Goal: Task Accomplishment & Management: Manage account settings

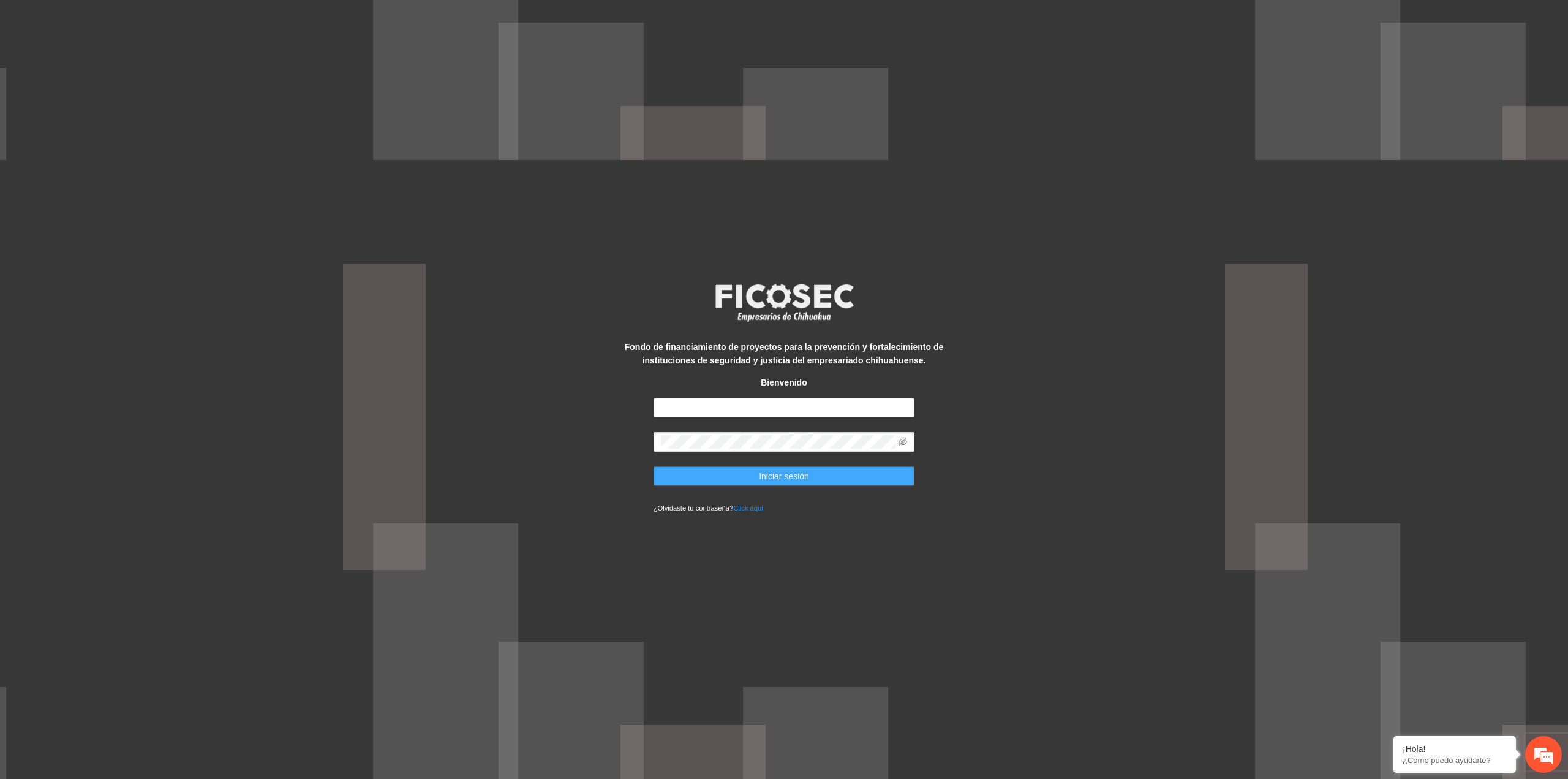
type input "**********"
click at [763, 479] on span "Iniciar sesión" at bounding box center [784, 476] width 50 height 13
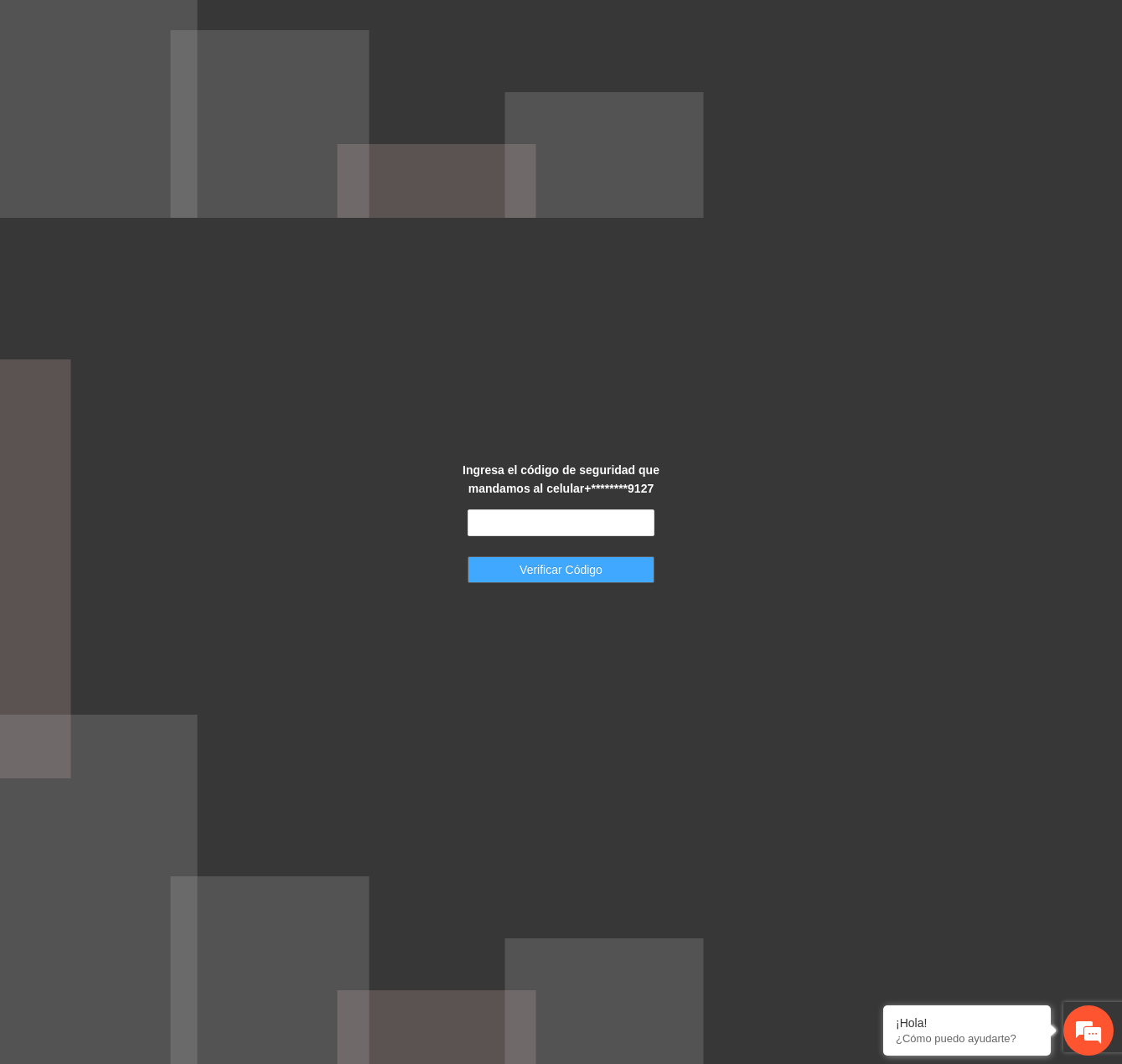
click at [545, 573] on span "Verificar Código" at bounding box center [561, 569] width 83 height 18
click at [552, 511] on input "text" at bounding box center [561, 523] width 187 height 27
type input "******"
click at [467, 556] on button "Verificar Código" at bounding box center [561, 569] width 187 height 27
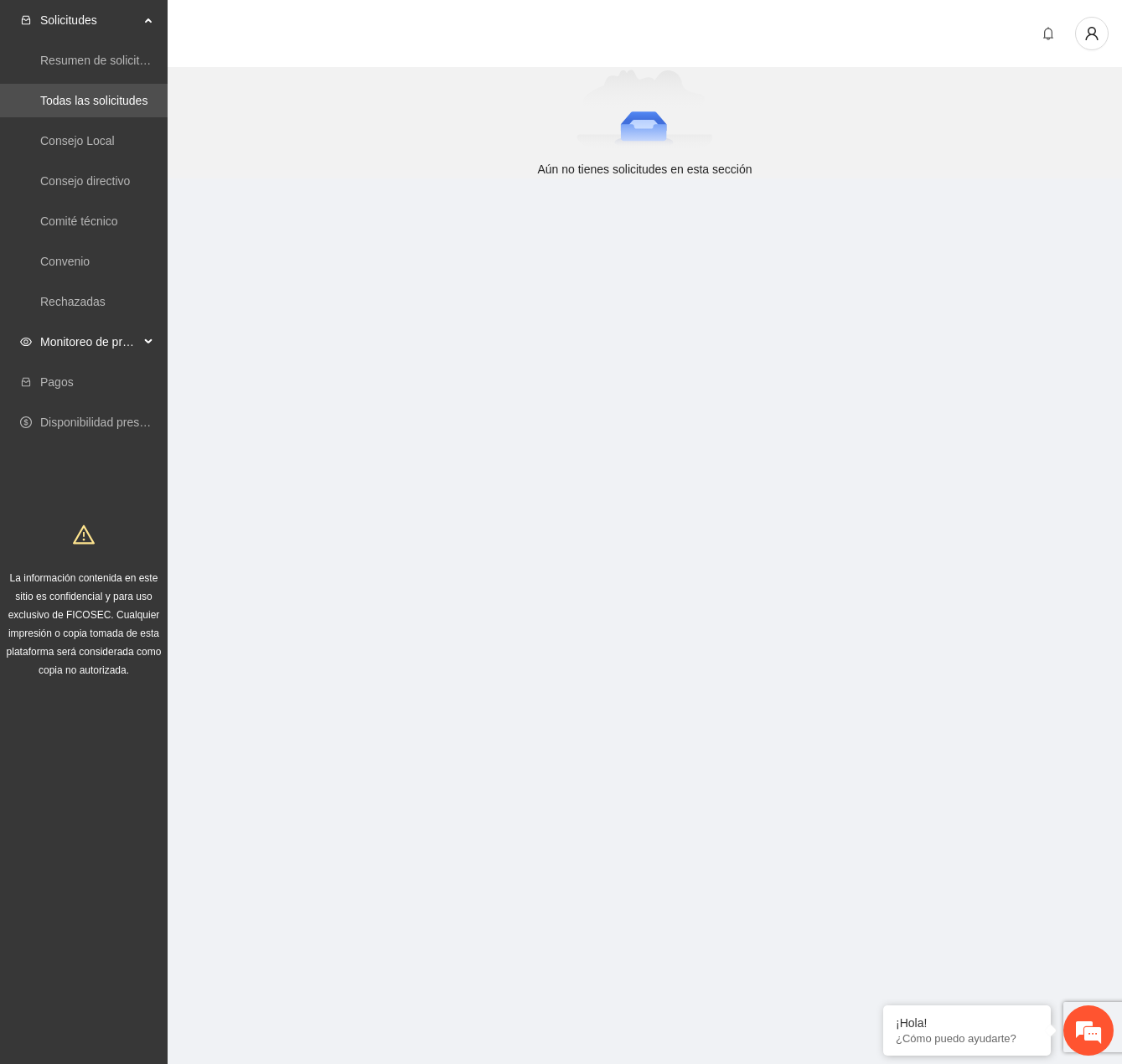
click at [107, 337] on span "Monitoreo de proyectos" at bounding box center [90, 341] width 99 height 34
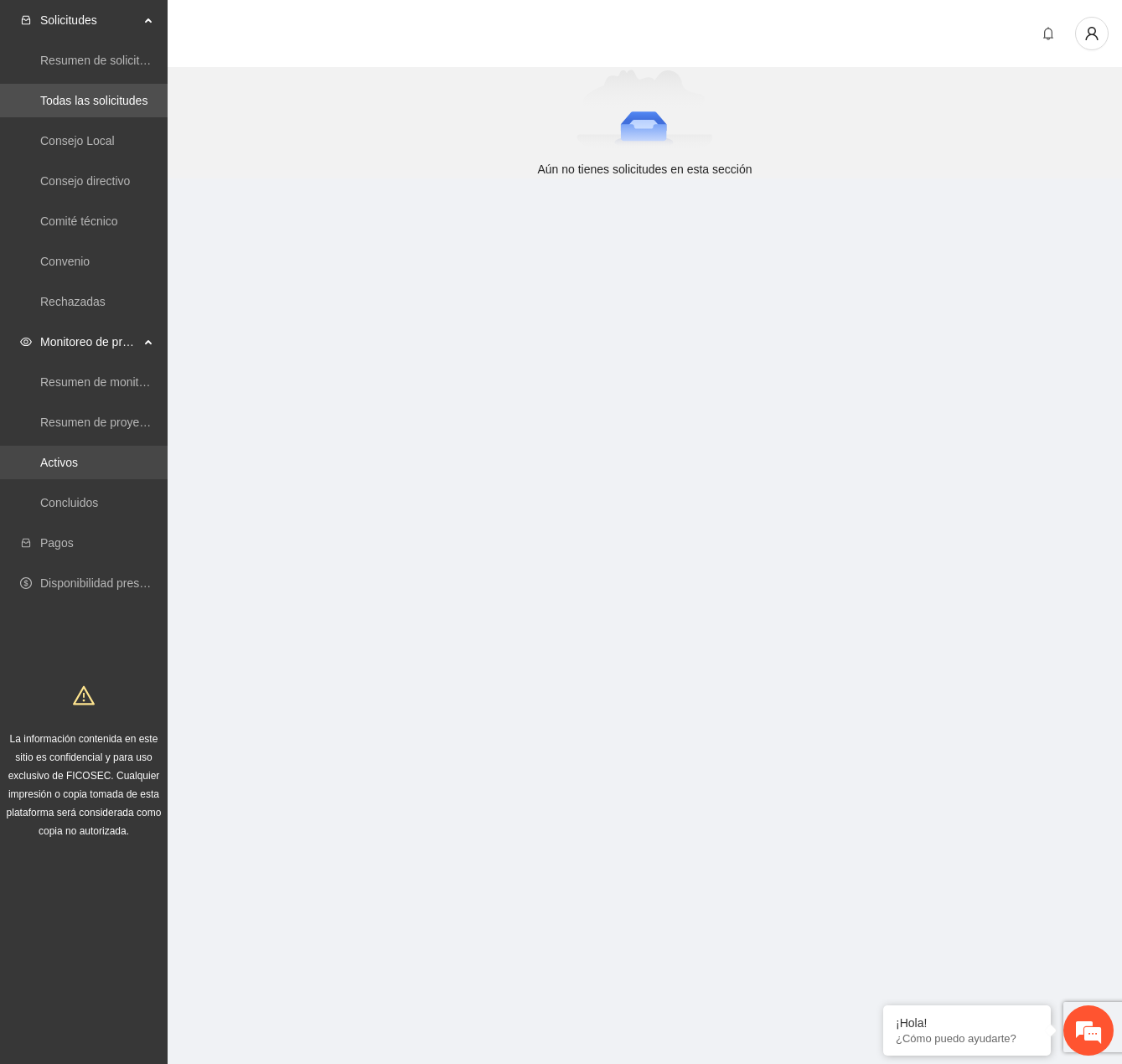
click at [78, 469] on link "Activos" at bounding box center [60, 463] width 38 height 14
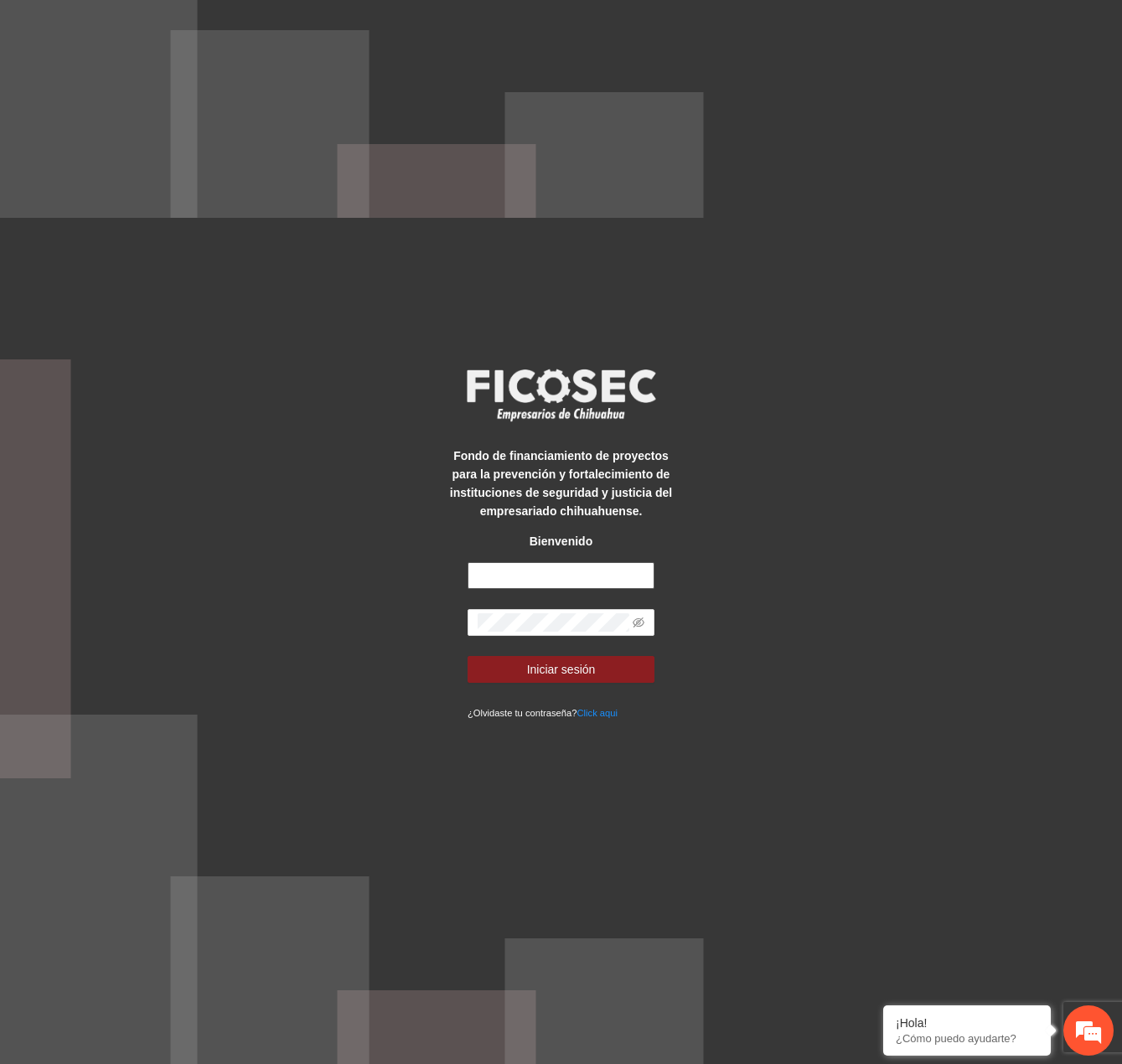
type input "**********"
click at [484, 680] on button "Iniciar sesión" at bounding box center [561, 669] width 187 height 27
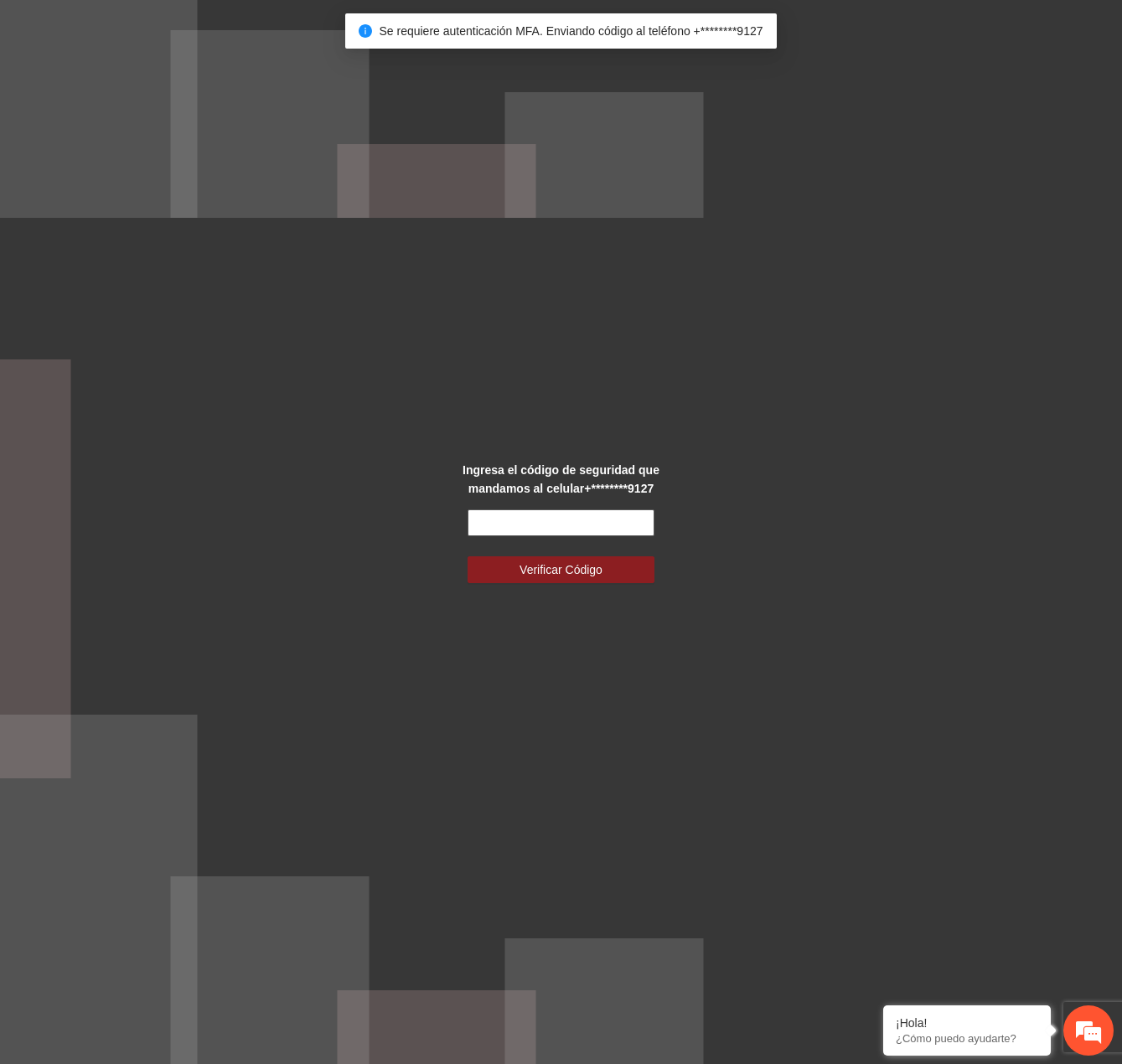
click at [524, 535] on input "text" at bounding box center [561, 523] width 187 height 27
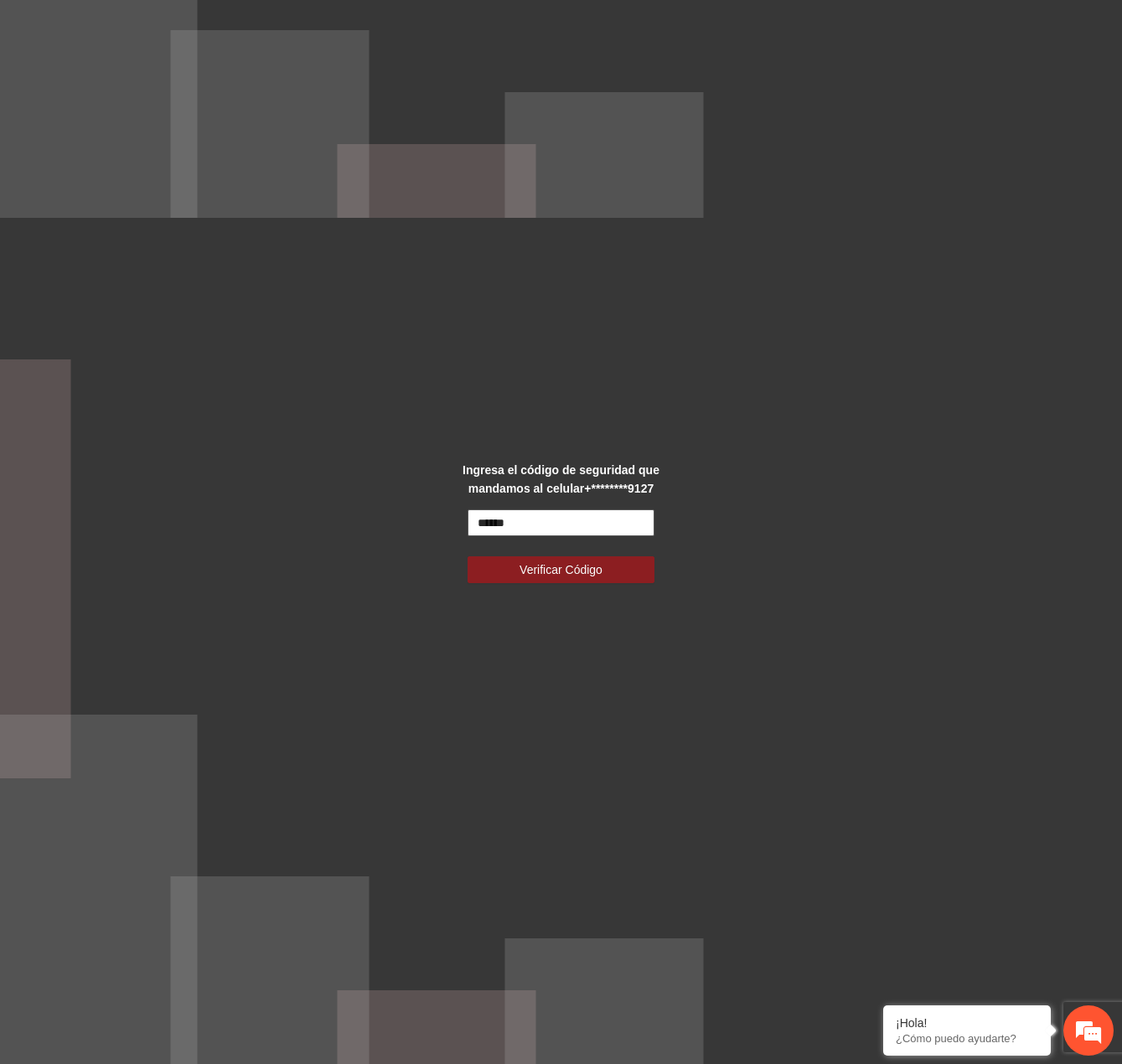
type input "******"
click at [467, 556] on button "Verificar Código" at bounding box center [561, 569] width 187 height 27
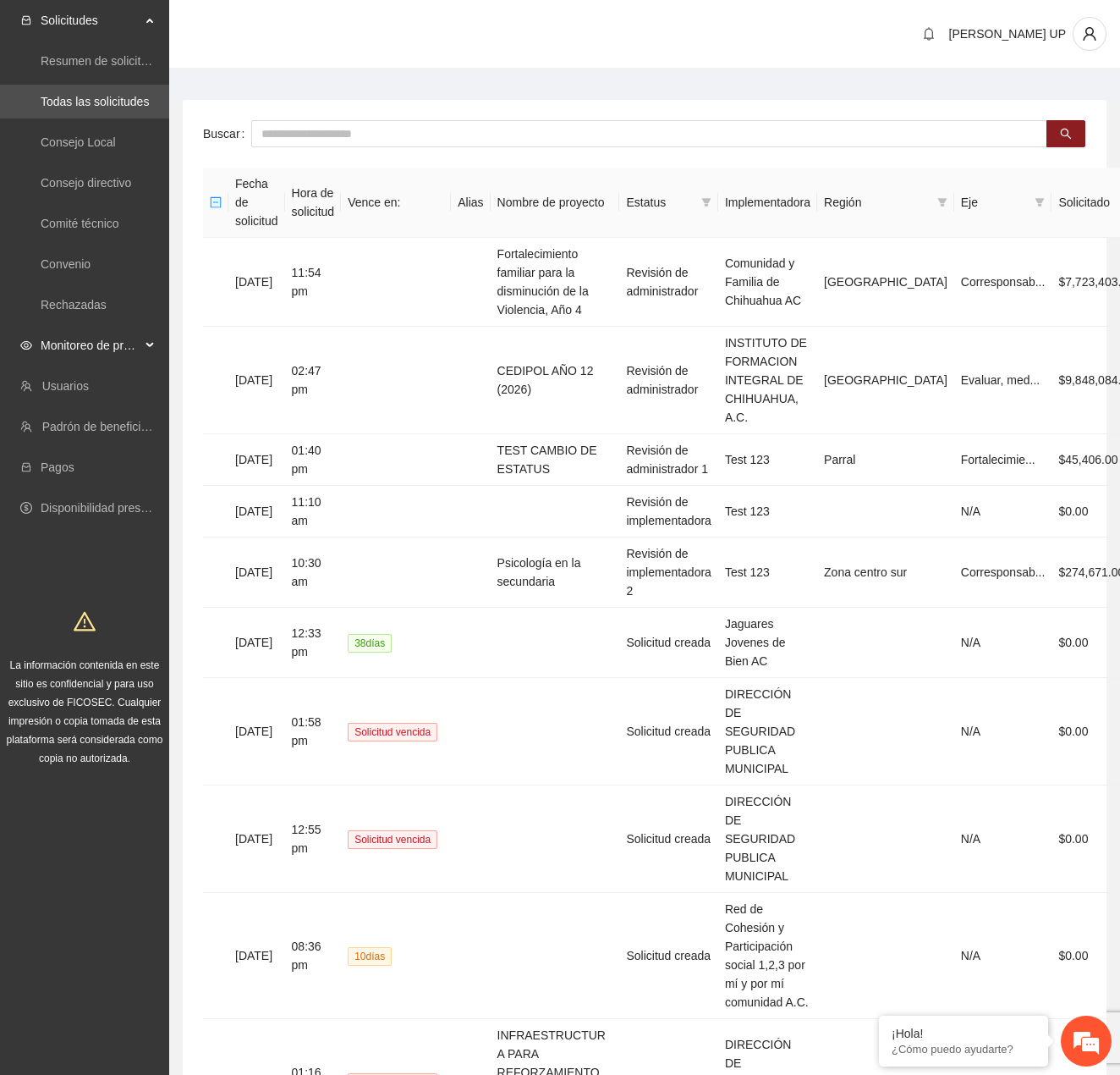
click at [133, 356] on span "Monitoreo de proyectos" at bounding box center [91, 345] width 100 height 34
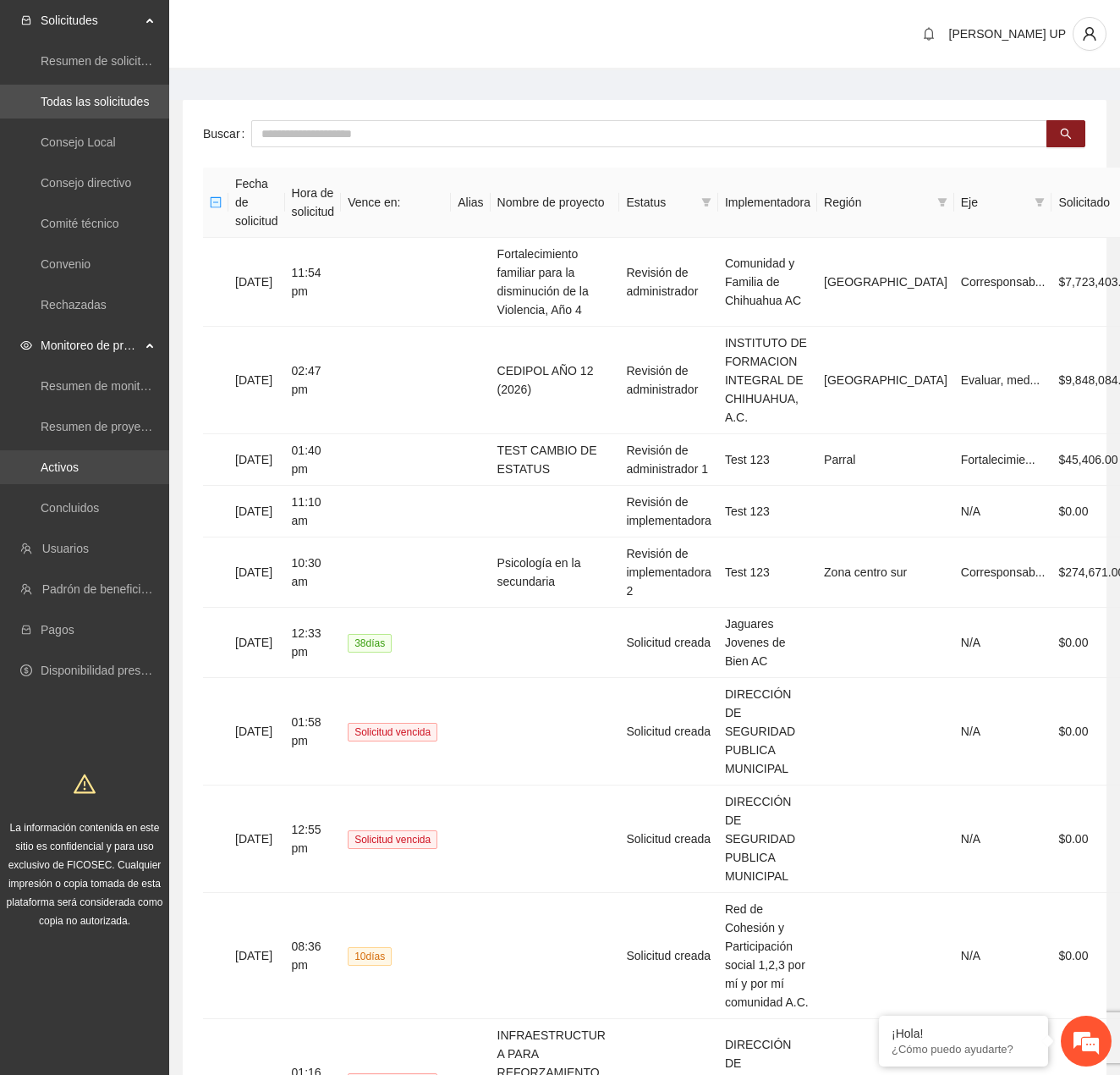
click at [78, 474] on link "Activos" at bounding box center [60, 468] width 38 height 14
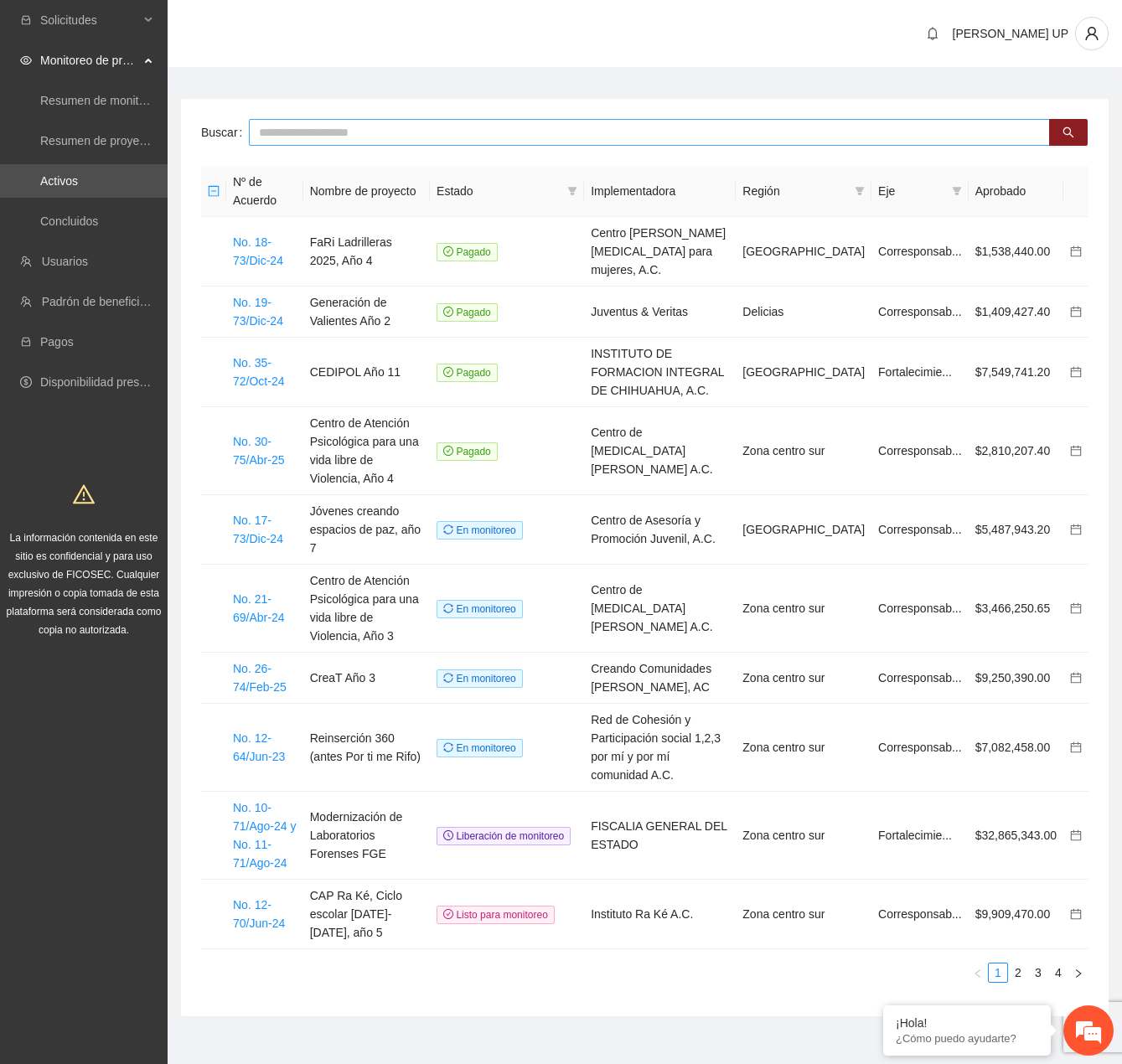
click at [291, 142] on input "text" at bounding box center [649, 132] width 801 height 27
type input "*****"
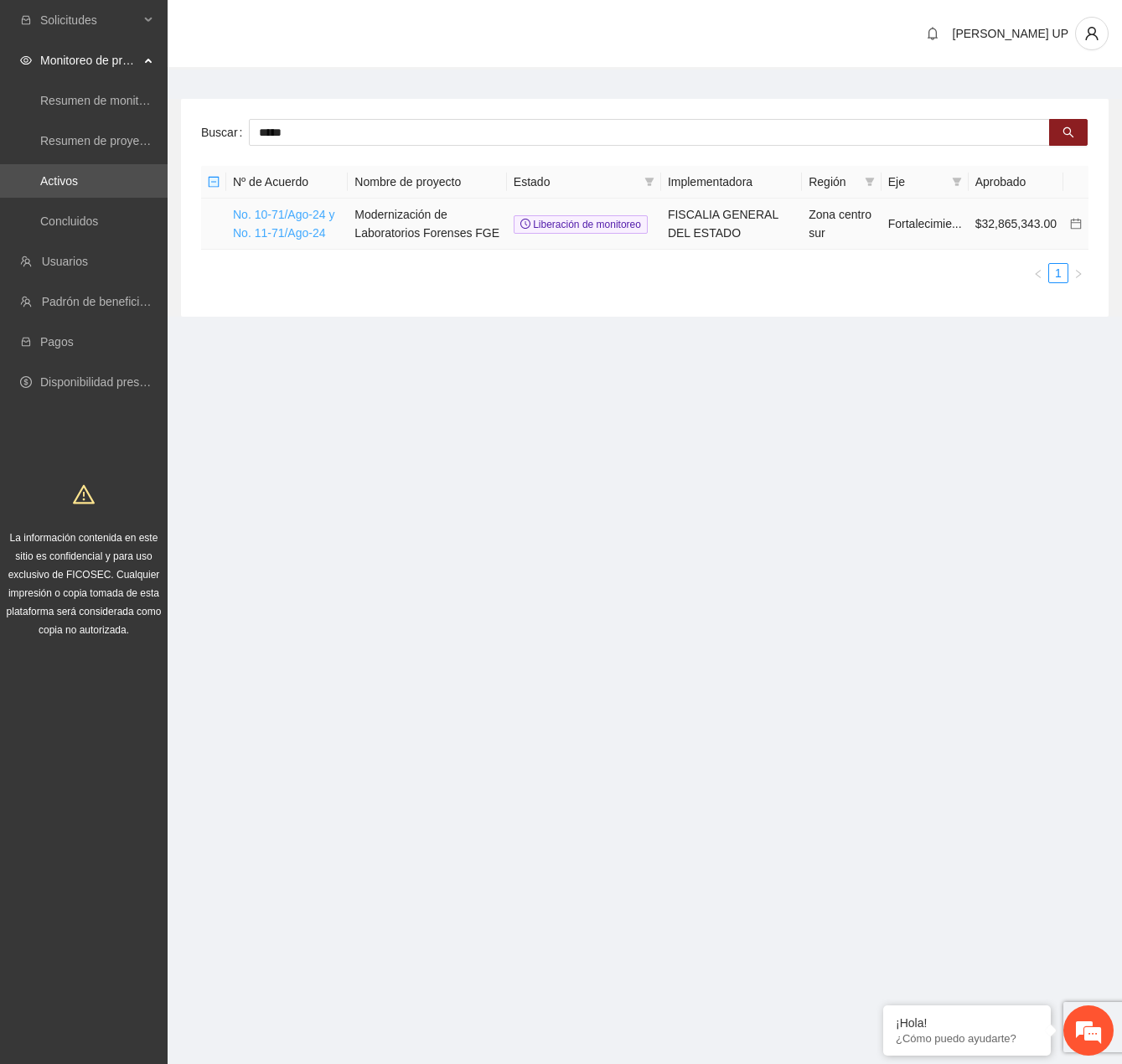
click at [285, 218] on link "No. 10-71/Ago-24 y No. 11-71/Ago-24" at bounding box center [284, 223] width 102 height 32
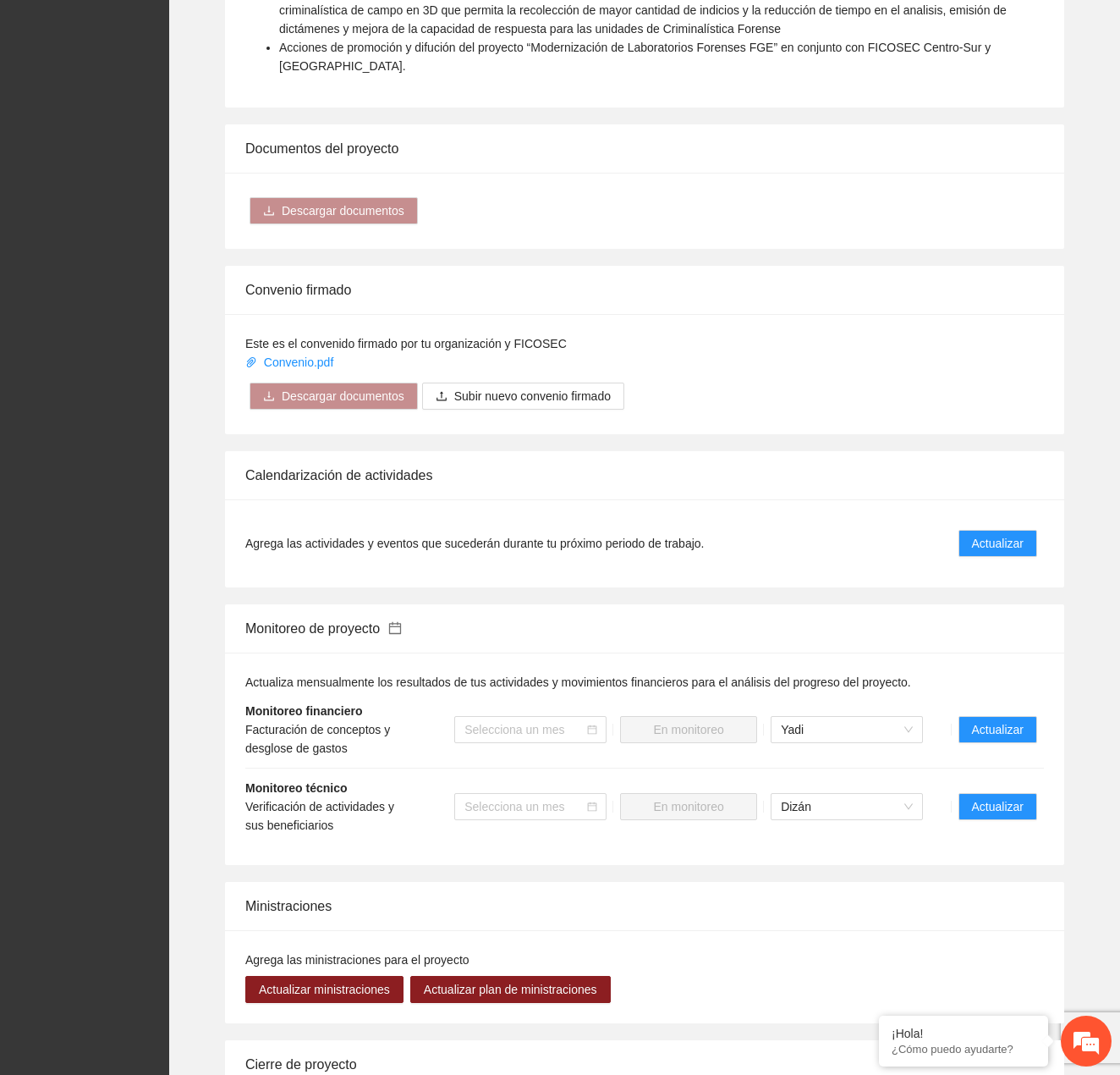
scroll to position [1093, 0]
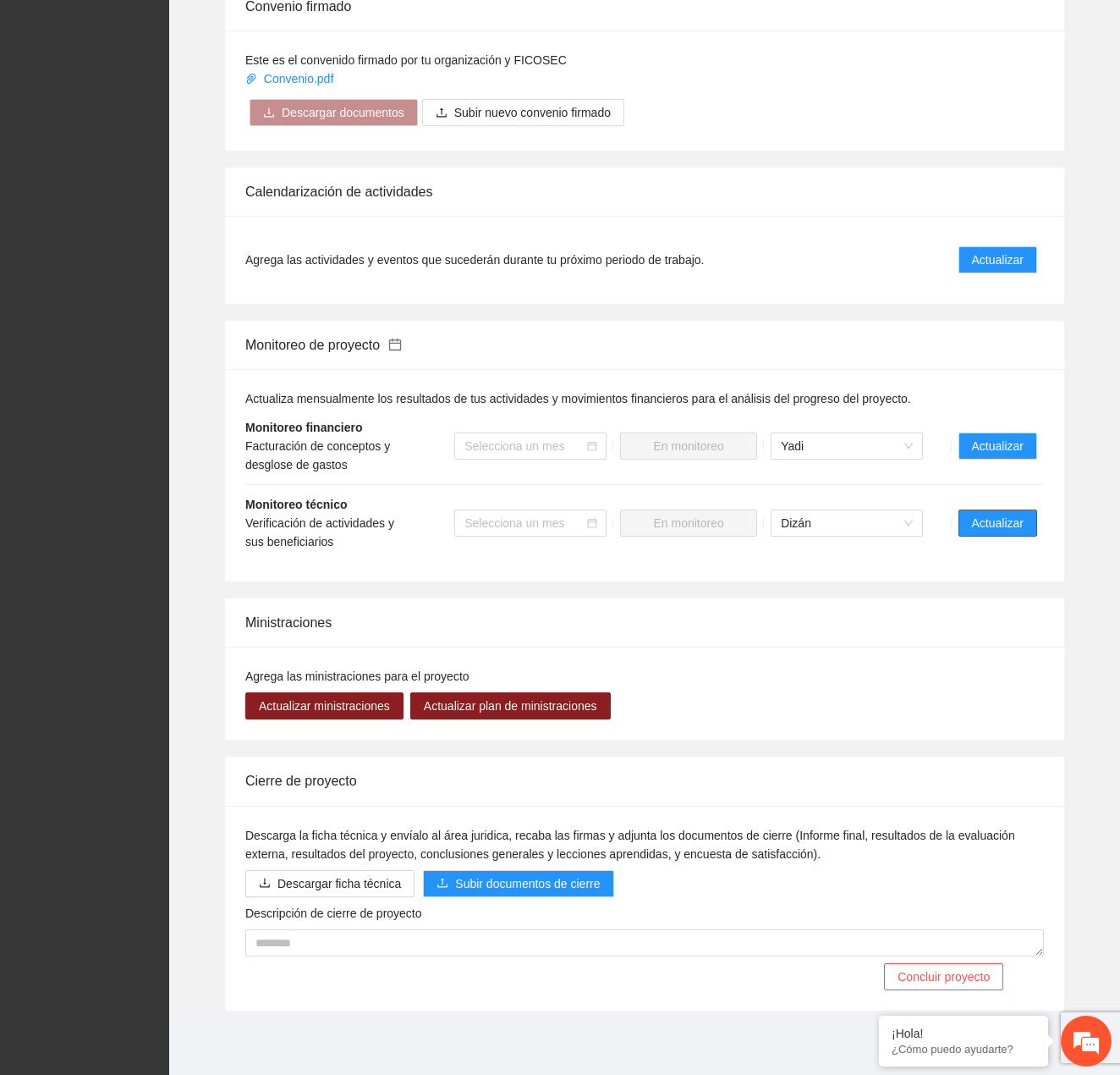
click at [988, 516] on span "Actualizar" at bounding box center [997, 523] width 51 height 18
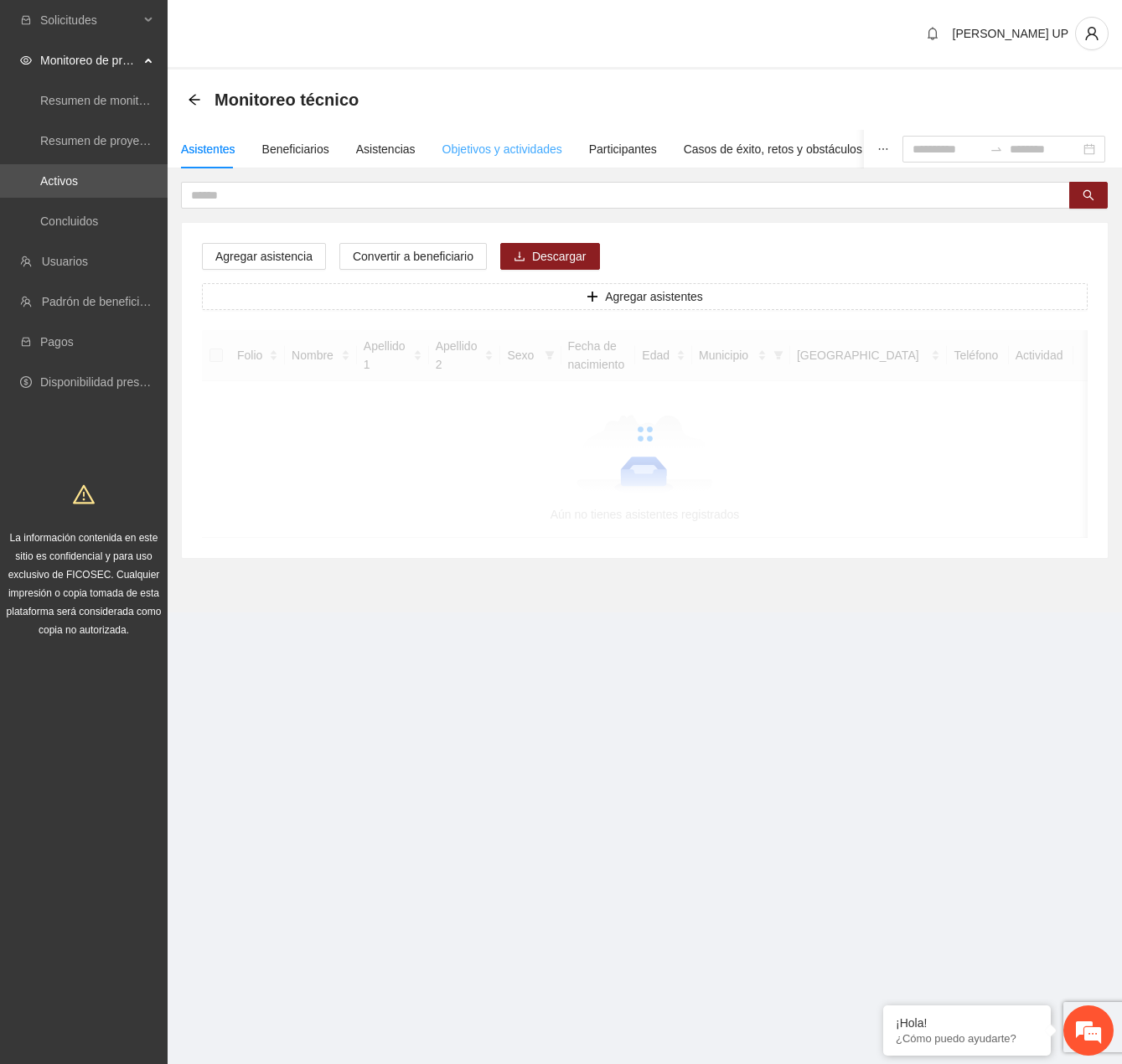
click at [546, 135] on div "Objetivos y actividades" at bounding box center [502, 149] width 120 height 39
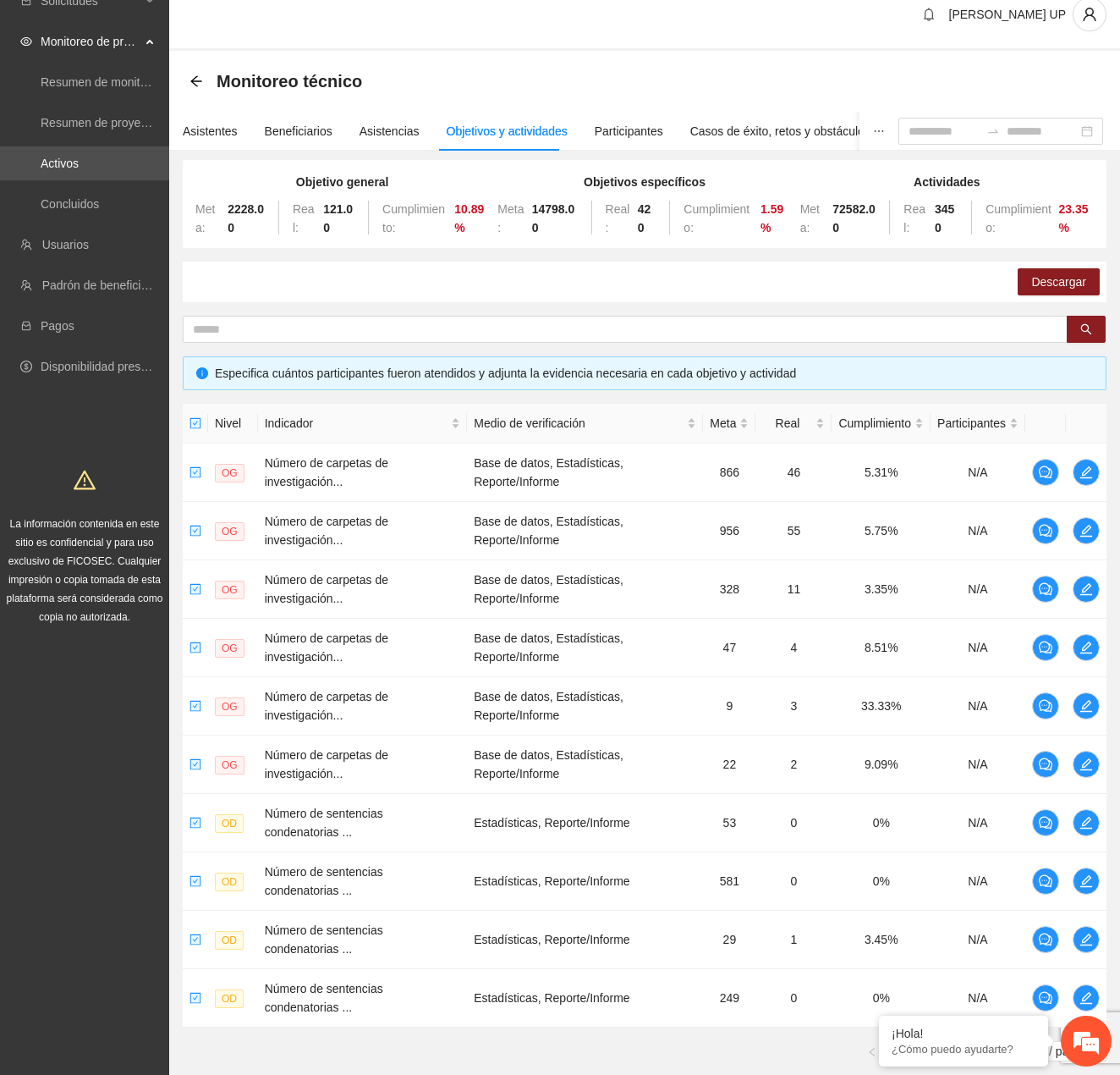
scroll to position [134, 0]
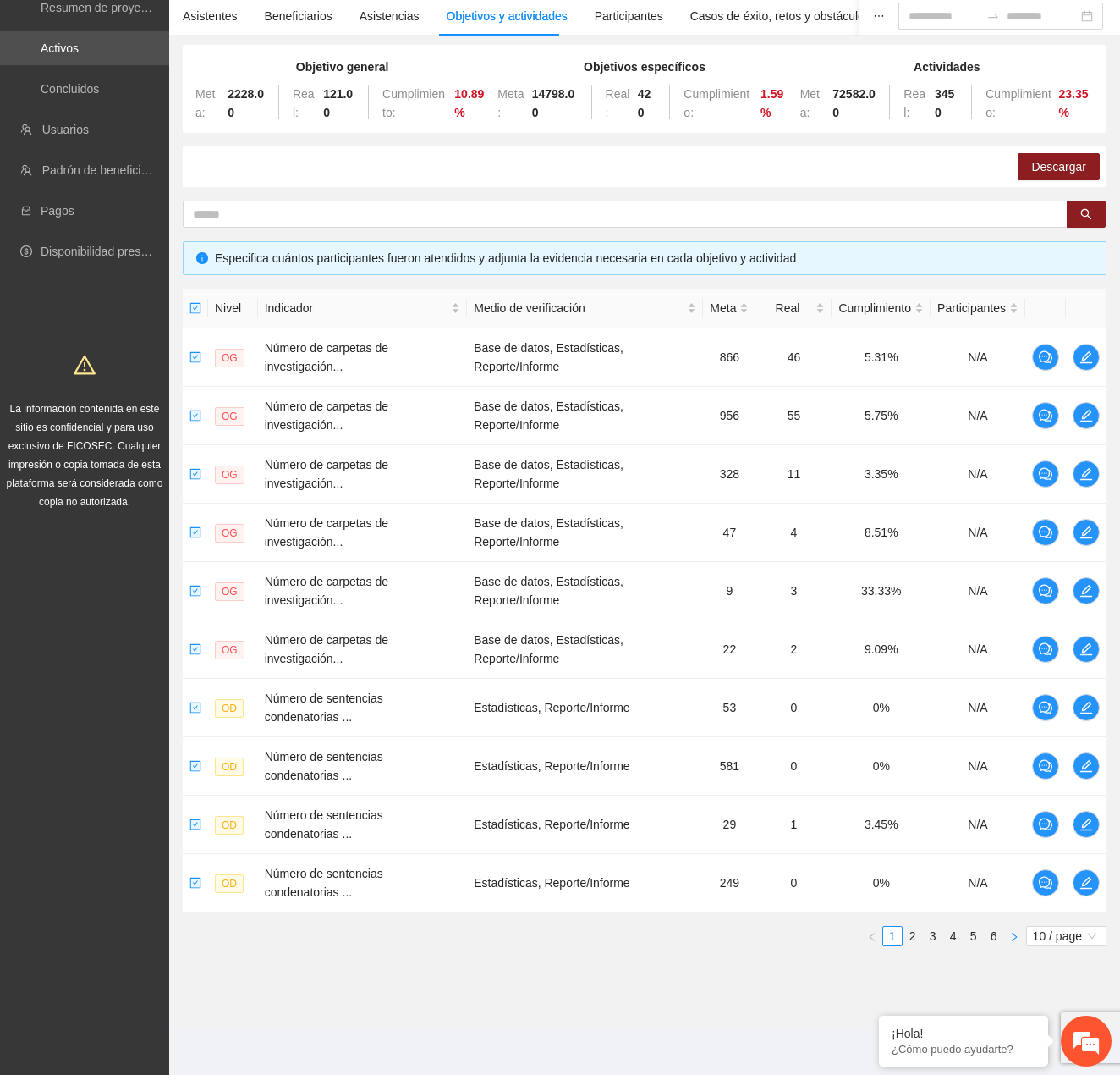
click at [1005, 940] on button "button" at bounding box center [1014, 936] width 20 height 20
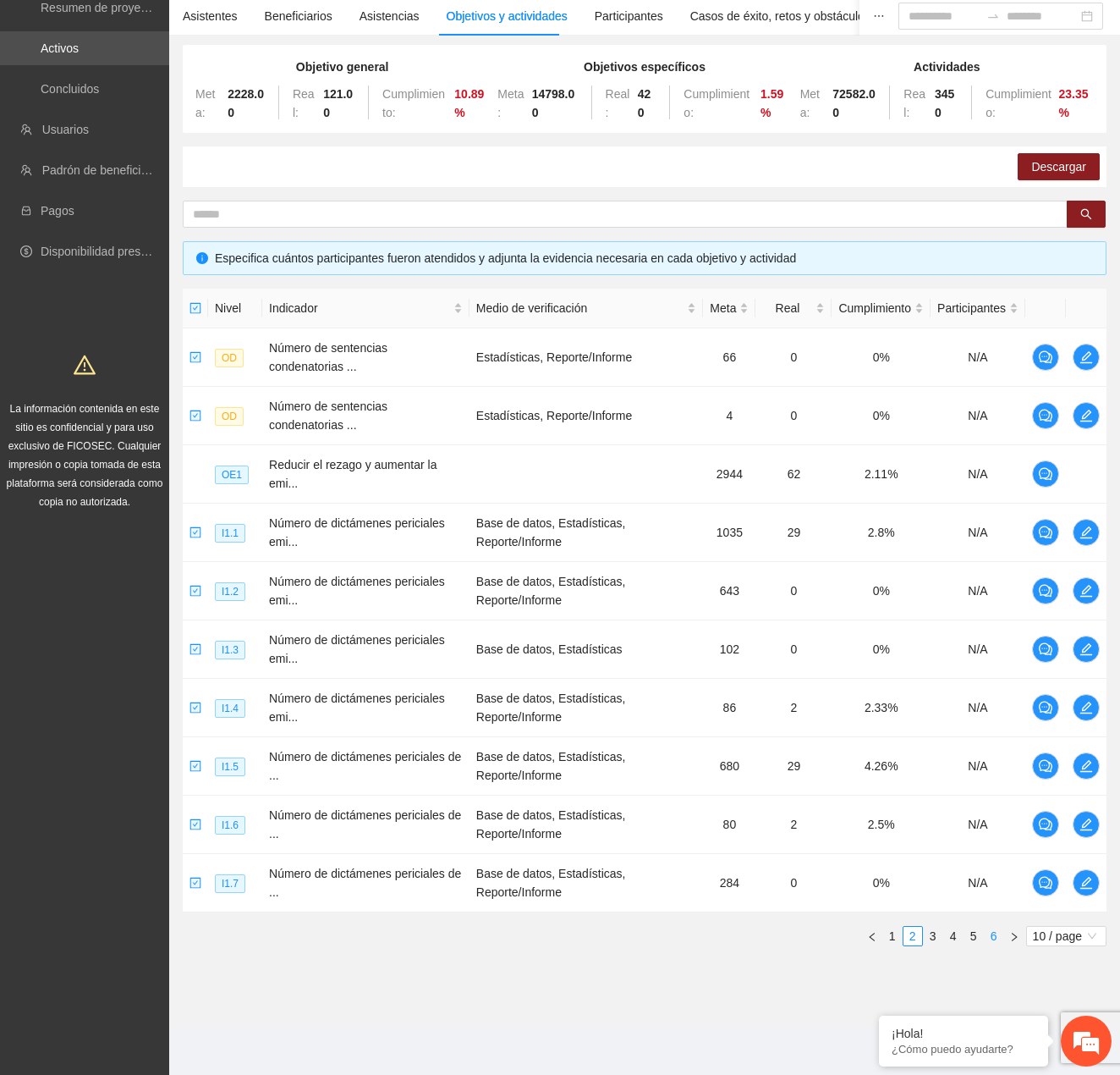
click at [996, 932] on link "6" at bounding box center [994, 936] width 18 height 18
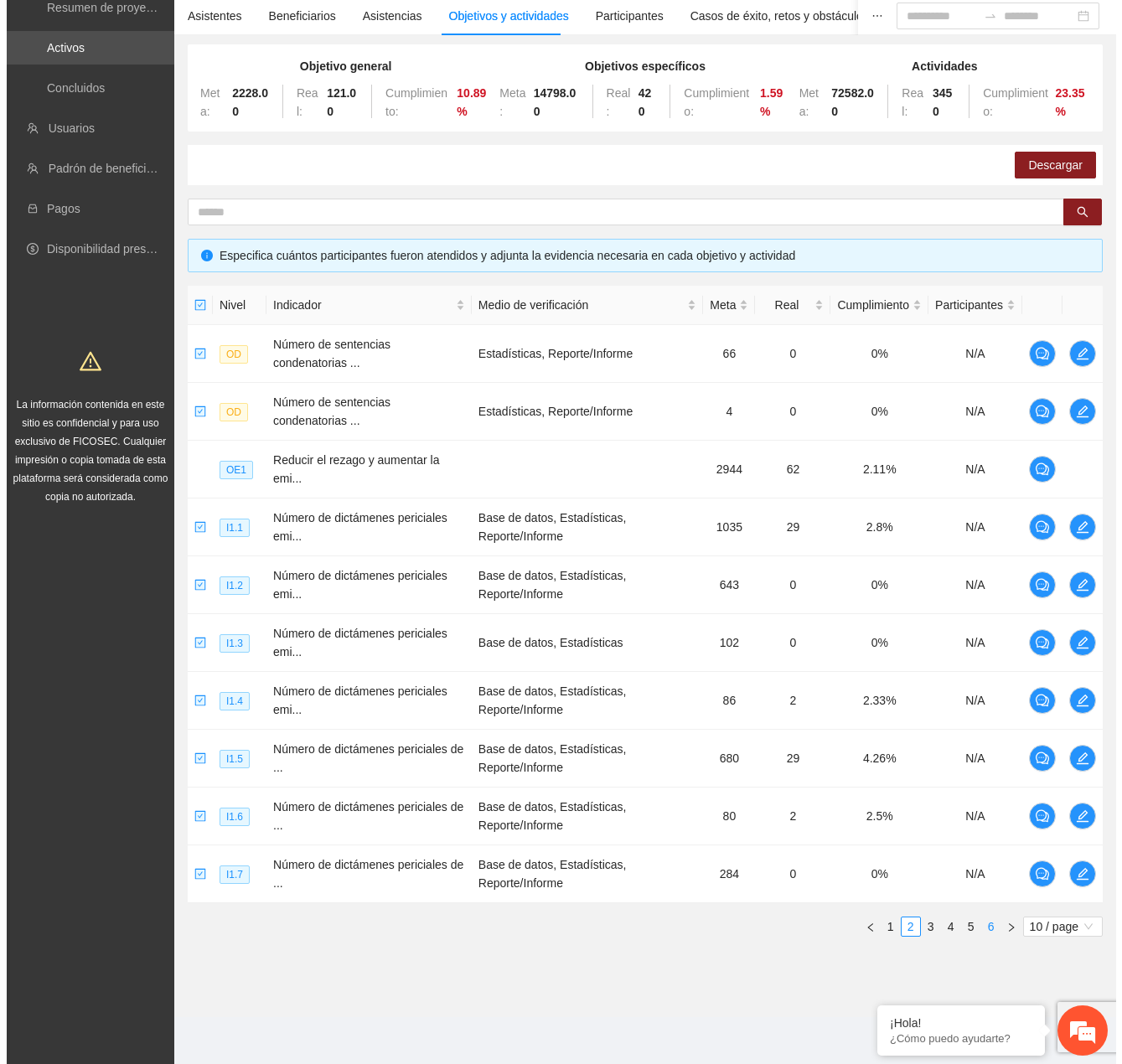
scroll to position [83, 0]
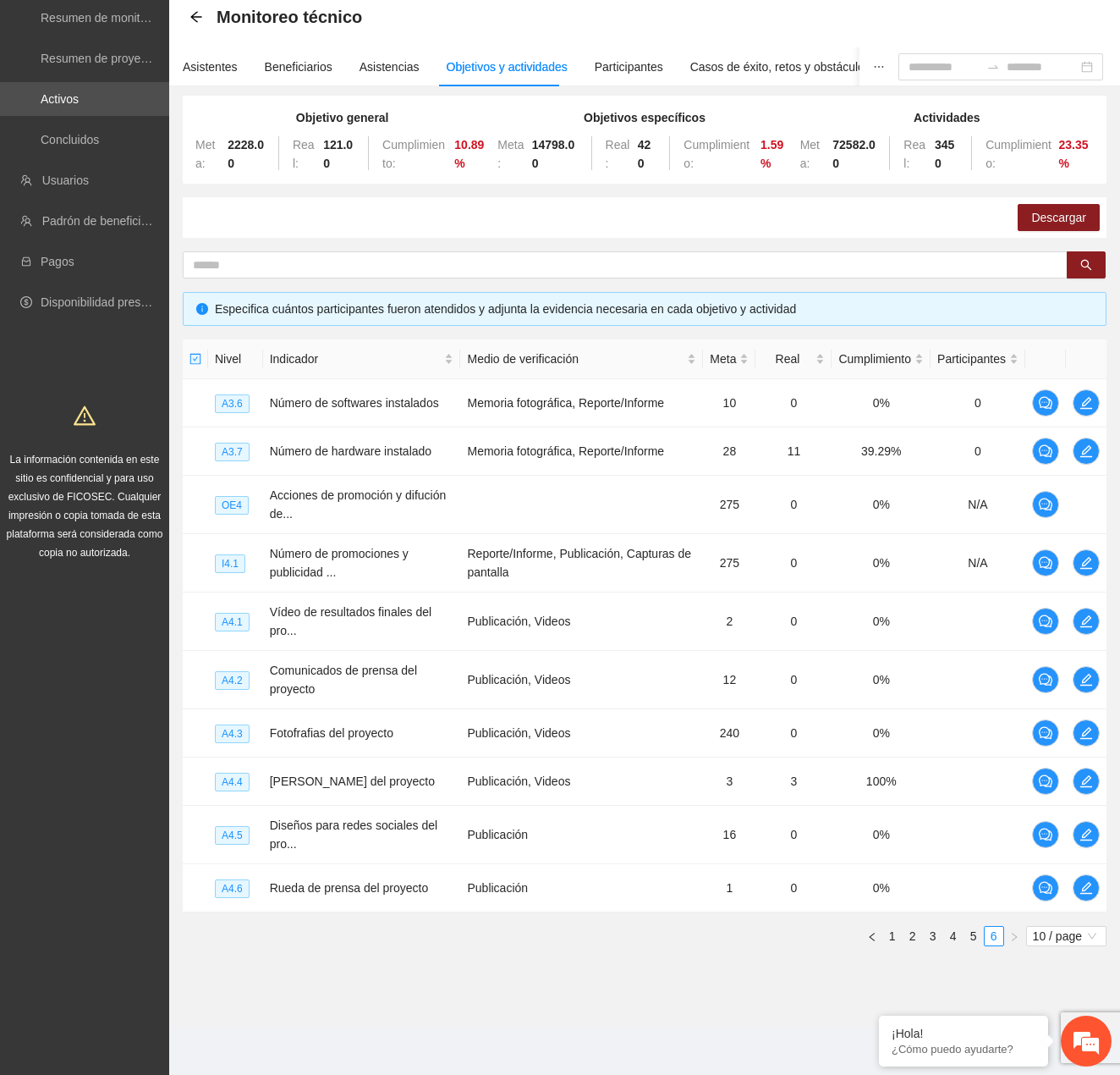
click at [991, 915] on div "Nivel Indicador Medio de verificación Meta Real Cumplimiento Participantes A3.6…" at bounding box center [644, 643] width 924 height 607
click at [454, 615] on td "Vídeo de resultados finales del pro..." at bounding box center [361, 621] width 198 height 58
click at [731, 516] on td "275" at bounding box center [729, 504] width 52 height 58
click at [916, 690] on td "0%" at bounding box center [881, 679] width 99 height 58
click at [1090, 675] on icon "edit" at bounding box center [1087, 679] width 12 height 12
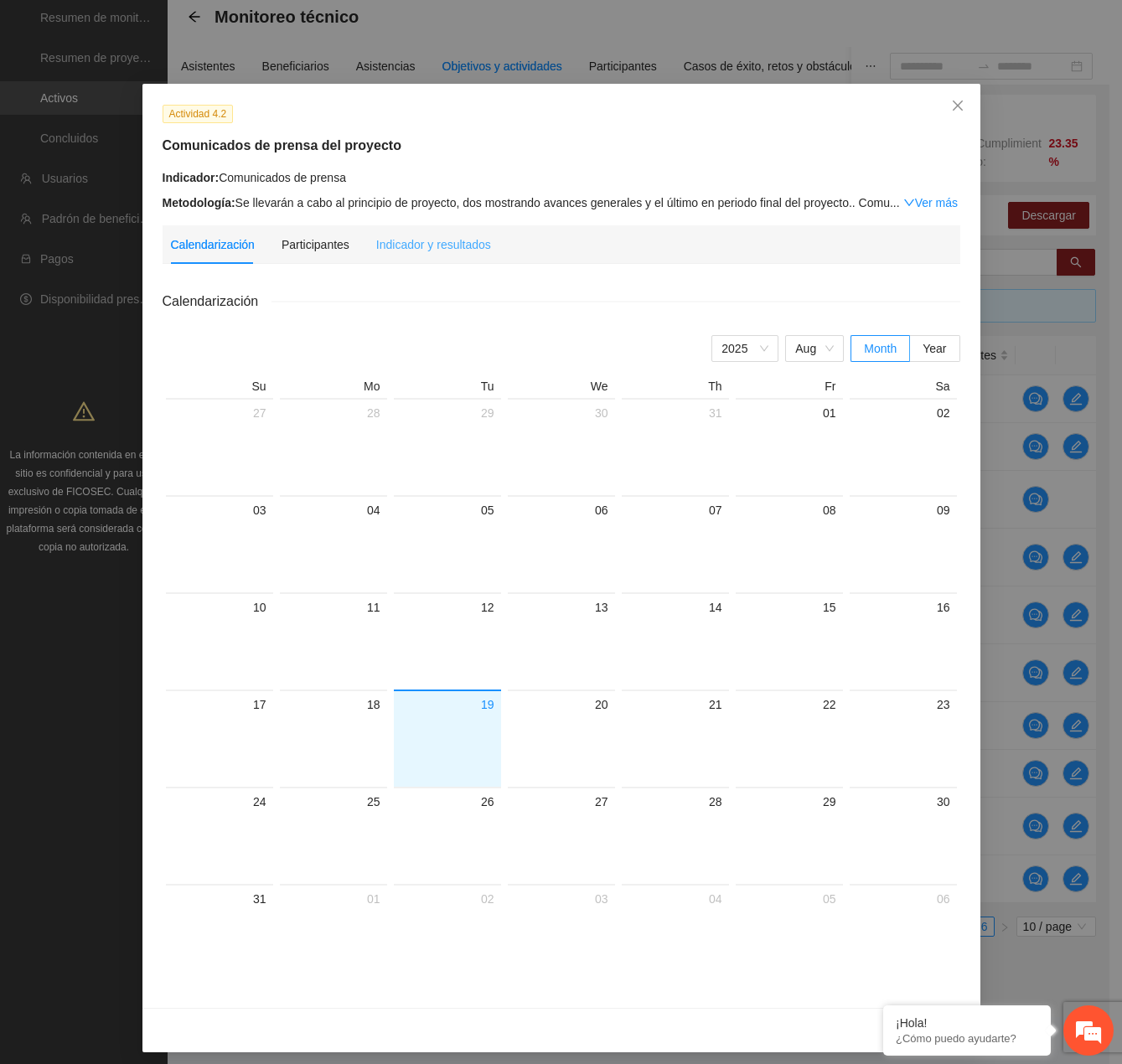
click at [423, 258] on div "Indicador y resultados" at bounding box center [433, 244] width 115 height 39
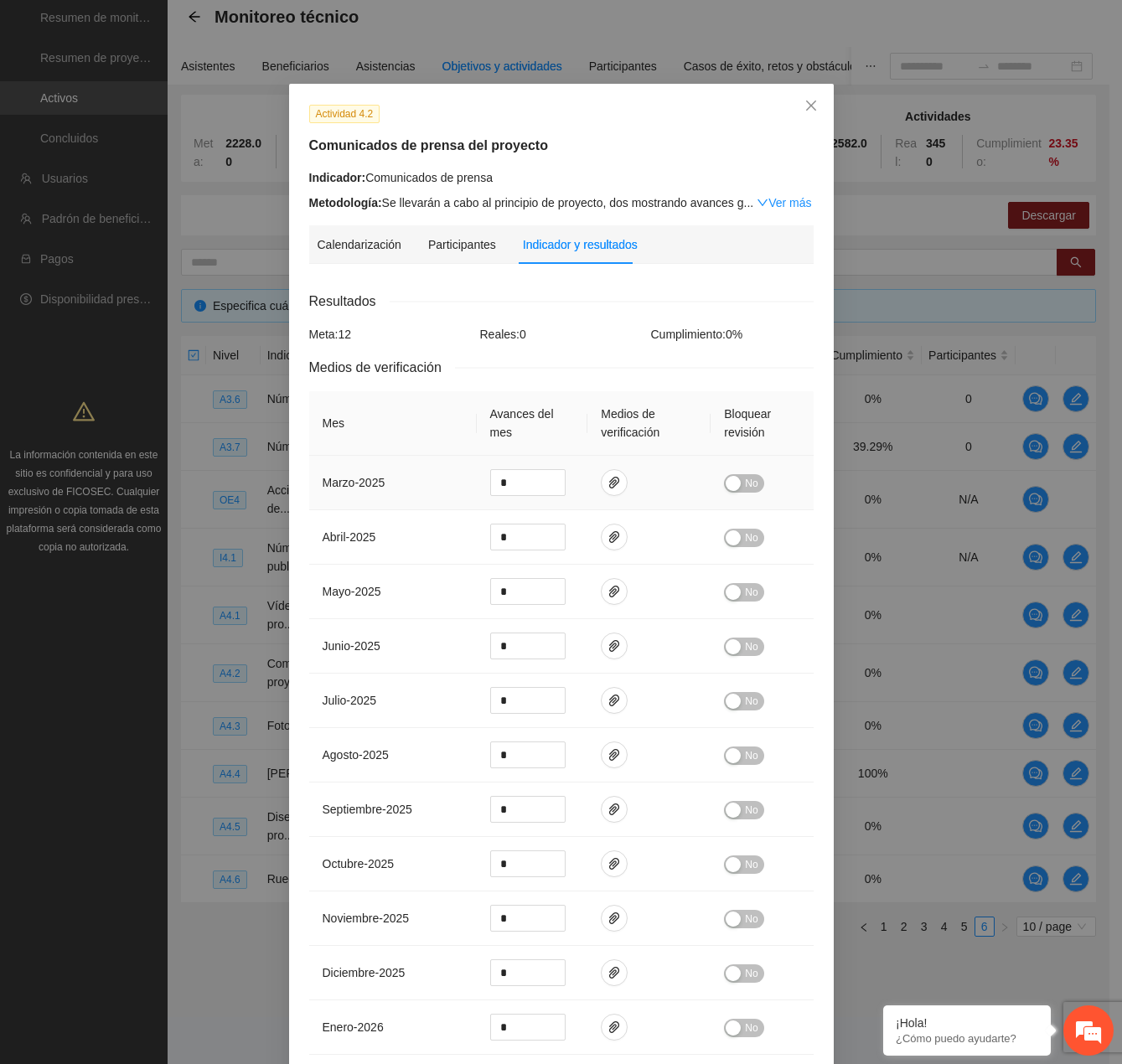
click at [733, 481] on div "button" at bounding box center [732, 483] width 15 height 15
click at [727, 535] on div "button" at bounding box center [732, 537] width 15 height 15
click at [739, 579] on td "No" at bounding box center [762, 591] width 103 height 54
click at [745, 592] on span "No" at bounding box center [751, 591] width 13 height 18
click at [745, 652] on span "No" at bounding box center [751, 646] width 13 height 18
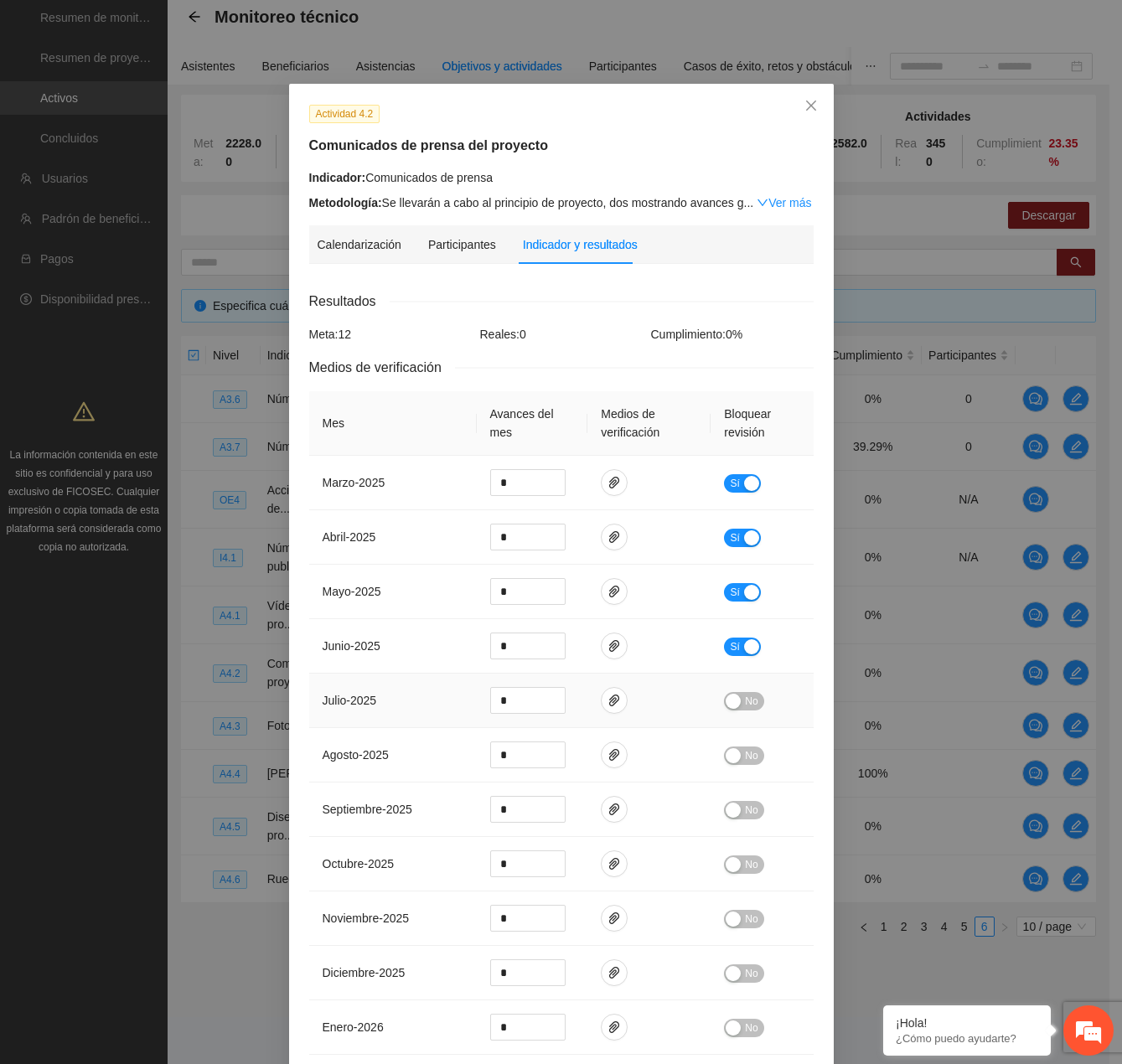
click at [745, 696] on span "No" at bounding box center [751, 701] width 13 height 18
click at [612, 694] on icon "paper-clip" at bounding box center [614, 701] width 14 height 14
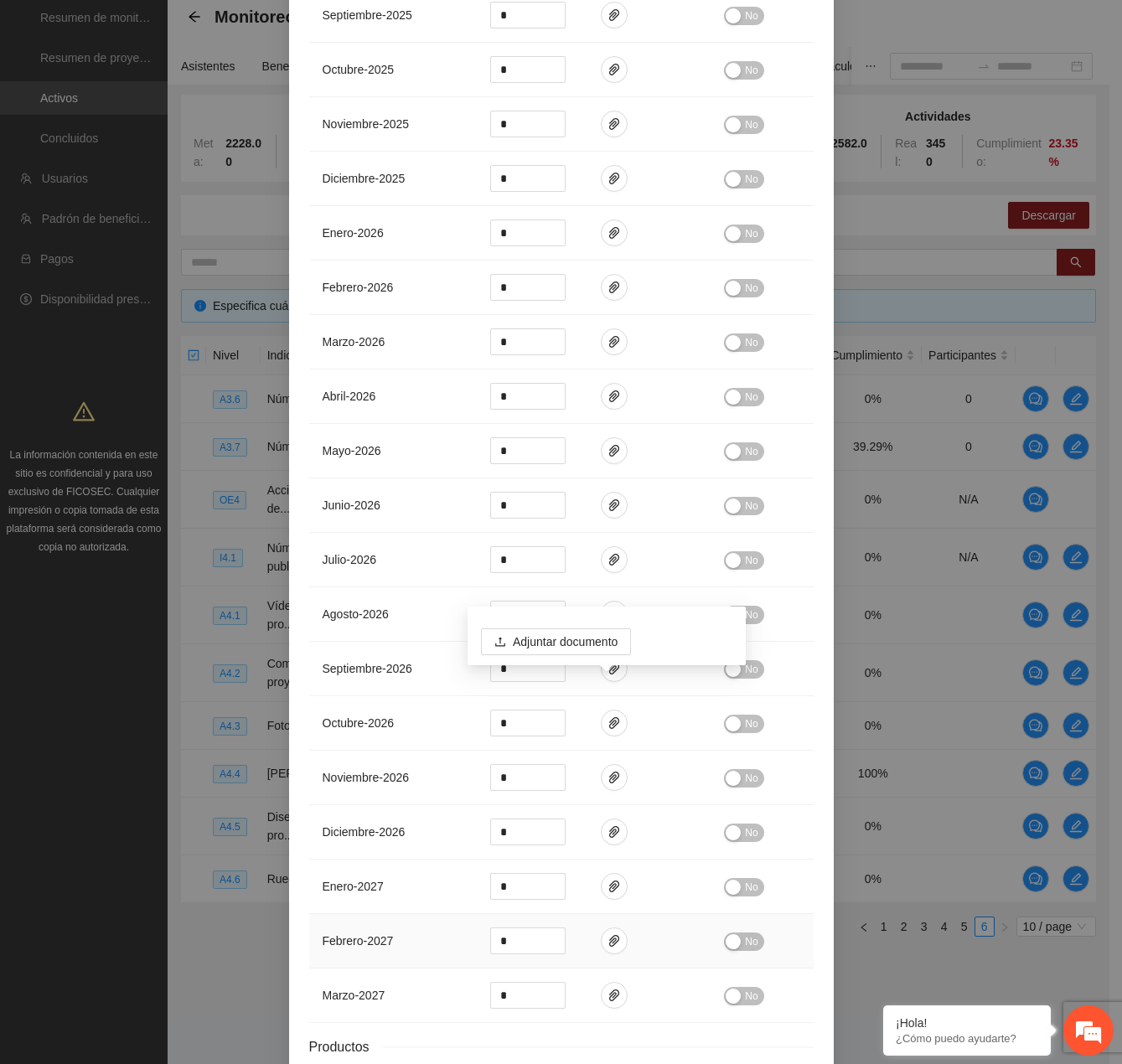
scroll to position [915, 0]
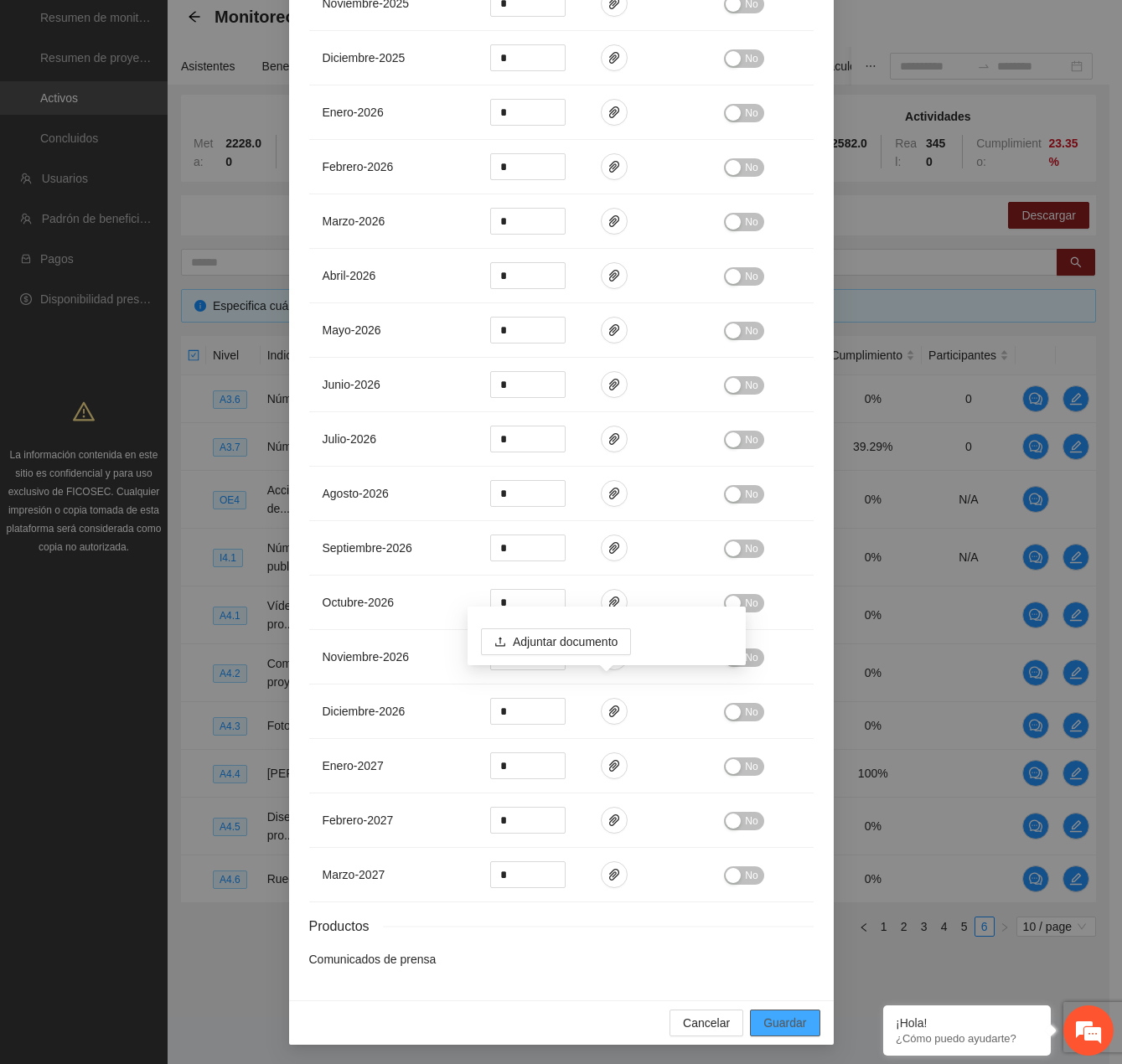
click at [774, 1029] on span "Guardar" at bounding box center [785, 1023] width 43 height 18
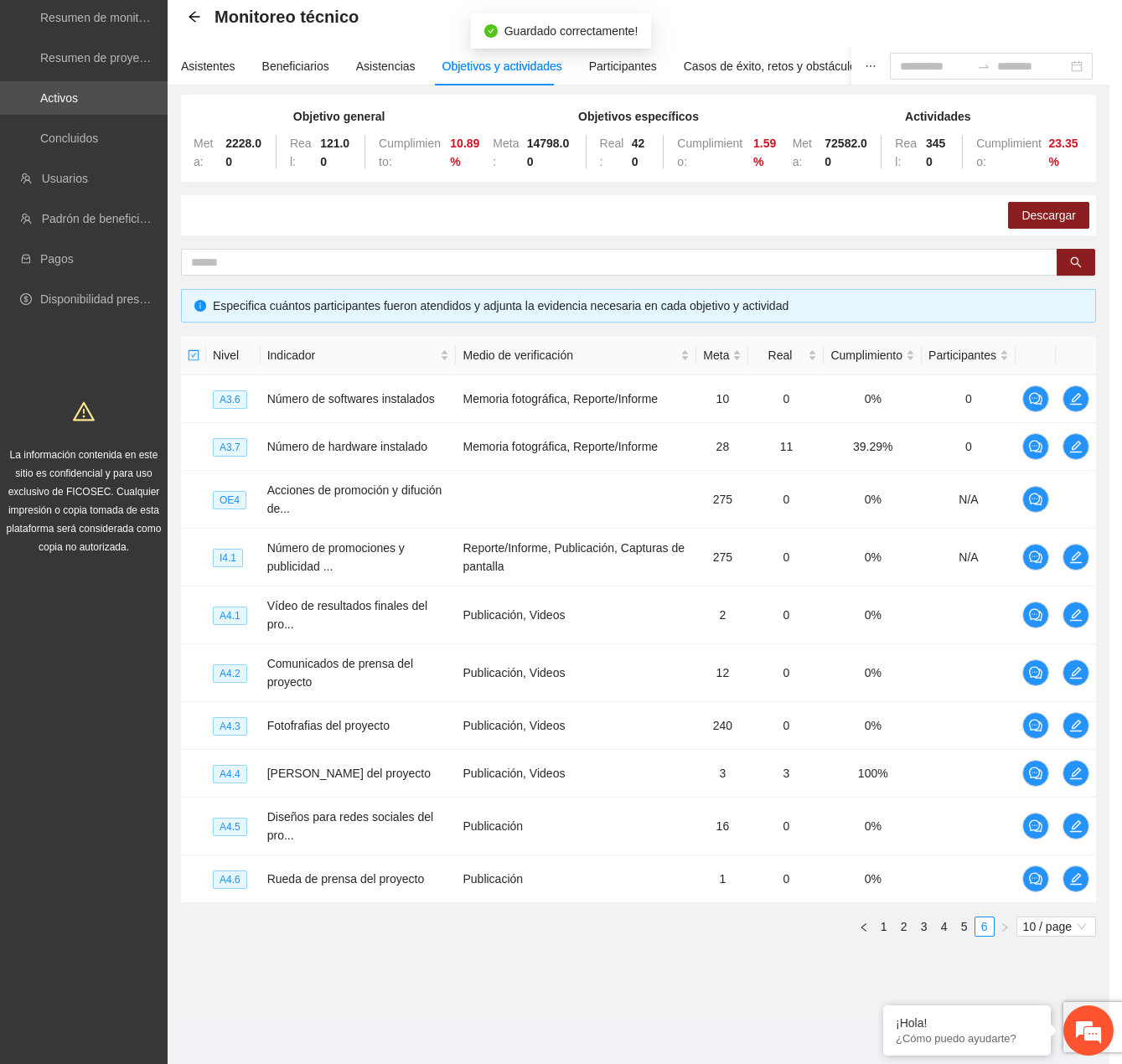
scroll to position [831, 0]
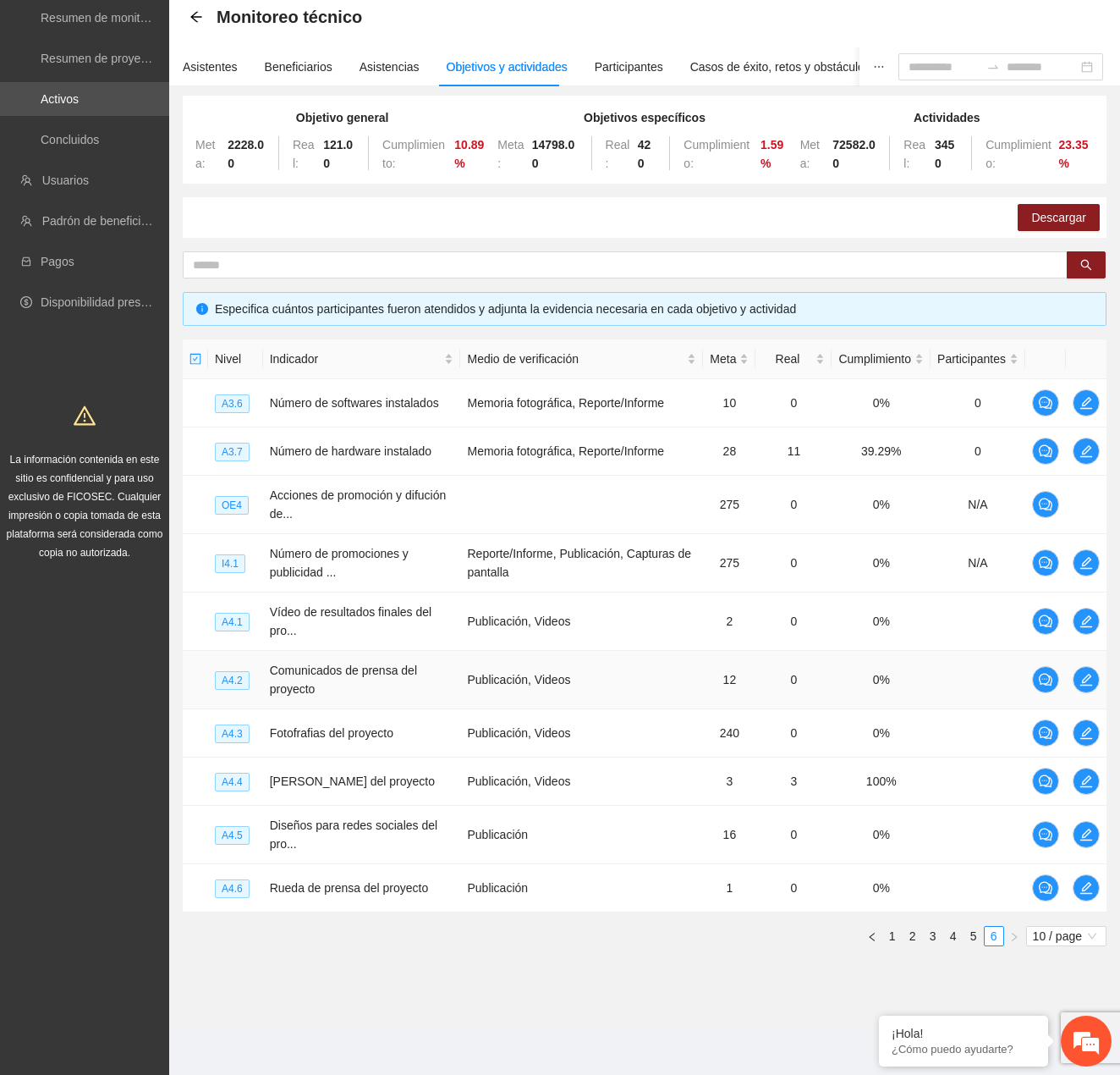
click at [686, 681] on td "Publicación, Videos" at bounding box center [582, 679] width 243 height 58
click at [1091, 735] on icon "edit" at bounding box center [1087, 734] width 14 height 14
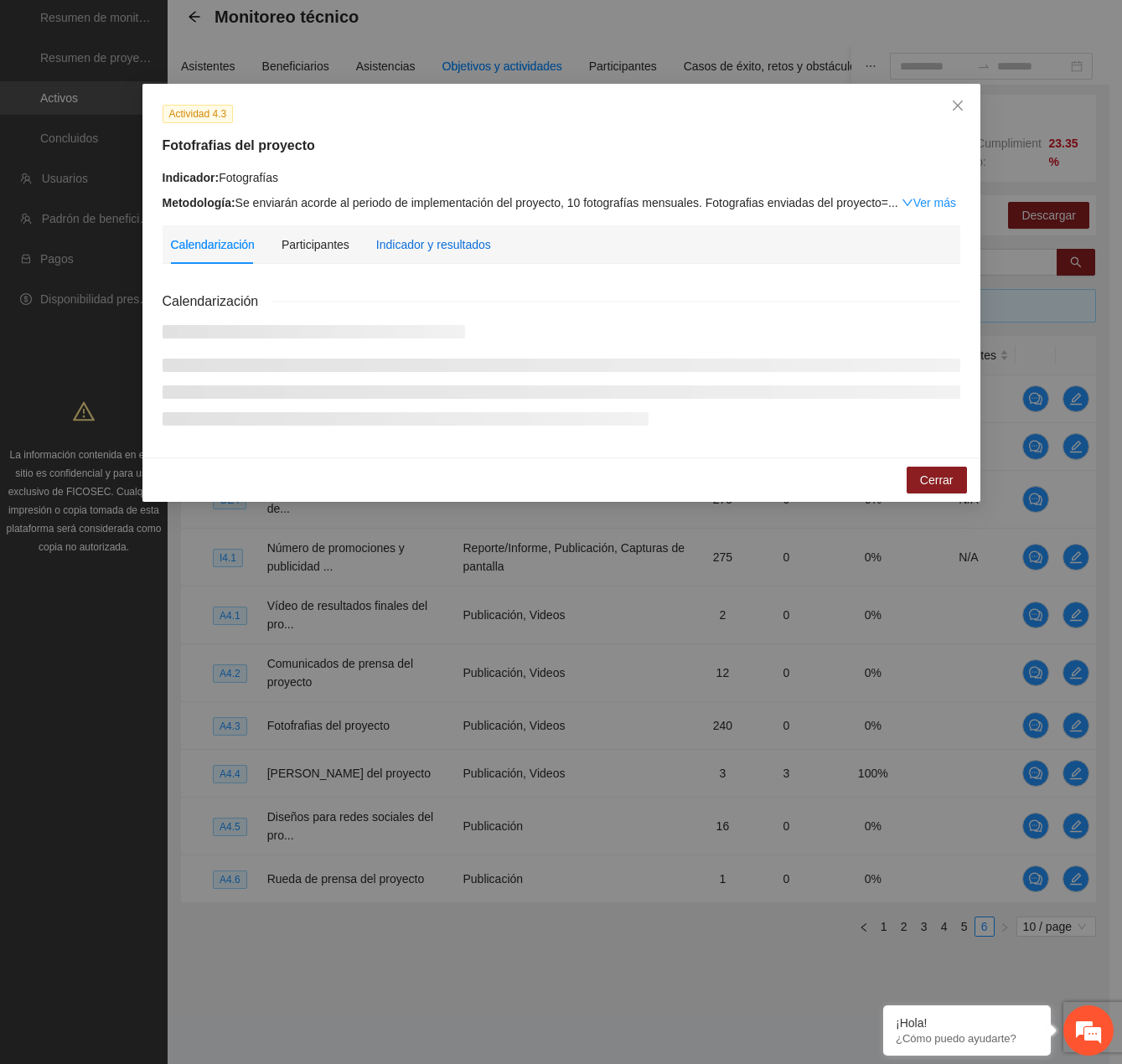
click at [432, 244] on div "Indicador y resultados" at bounding box center [433, 244] width 115 height 18
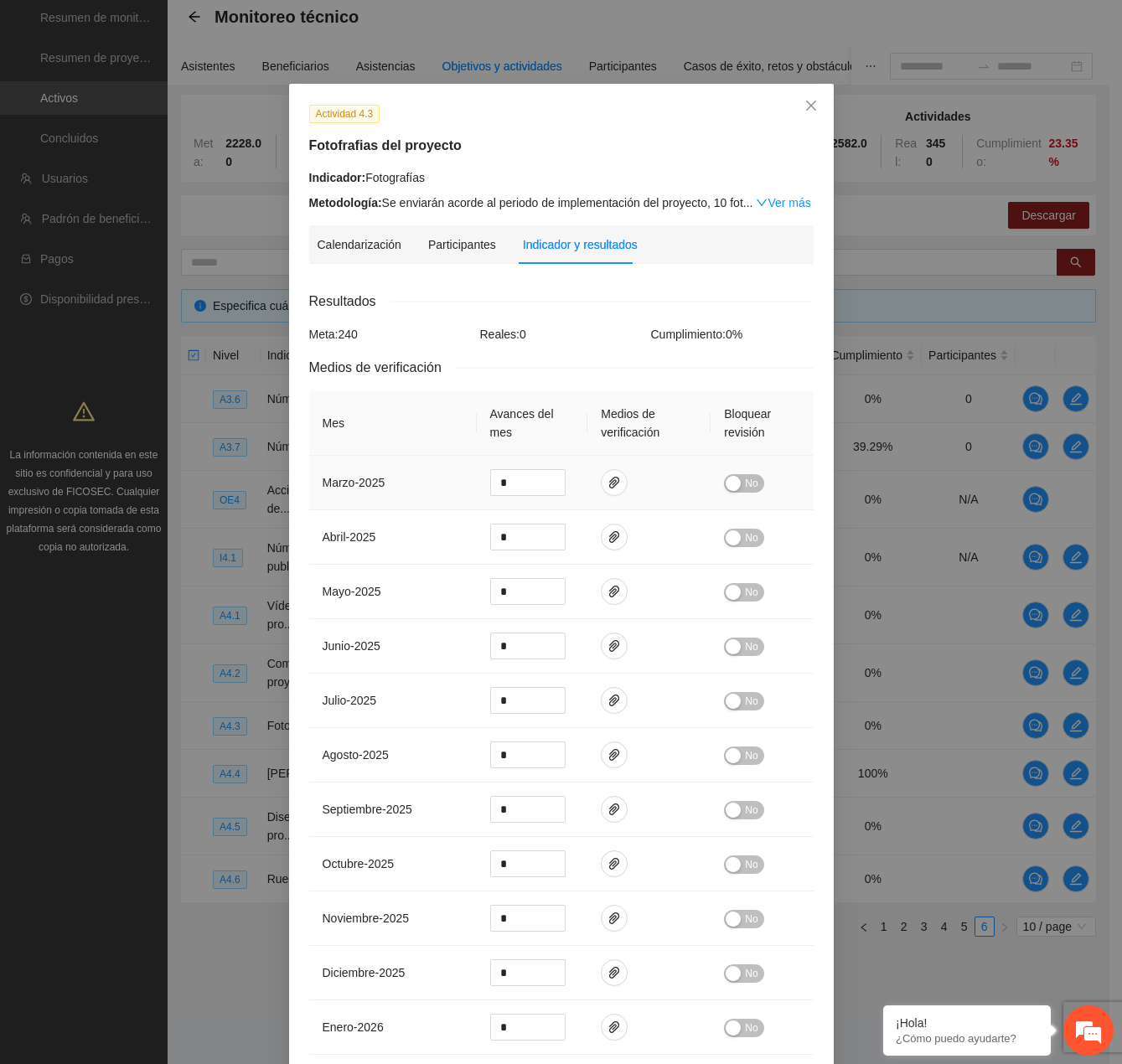
click at [745, 479] on span "No" at bounding box center [751, 483] width 13 height 18
drag, startPoint x: 743, startPoint y: 526, endPoint x: 744, endPoint y: 536, distance: 10.0
click at [743, 528] on div "No" at bounding box center [761, 537] width 75 height 19
click at [745, 536] on span "No" at bounding box center [751, 537] width 13 height 18
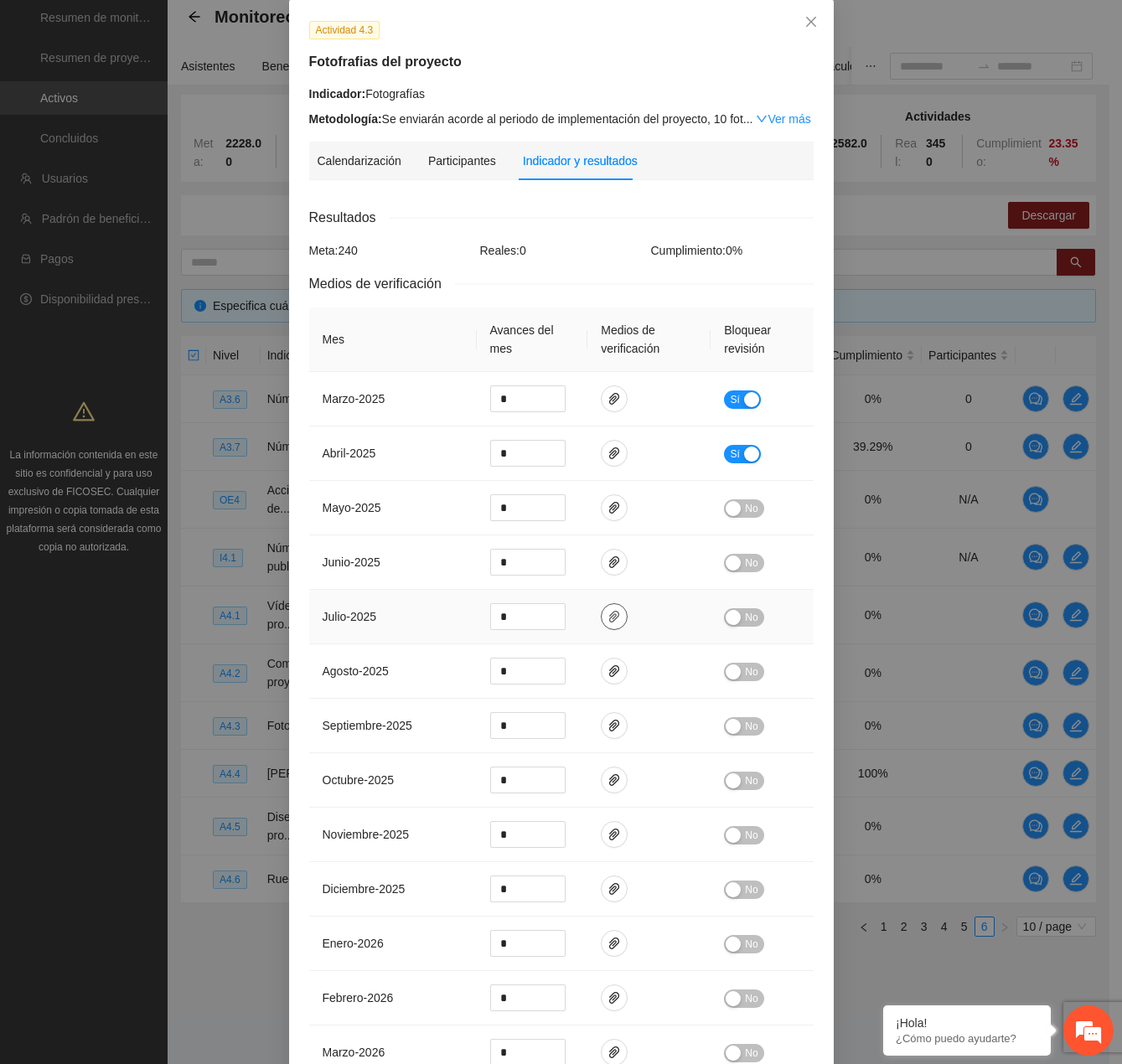
click at [617, 613] on span "paper-clip" at bounding box center [614, 616] width 25 height 14
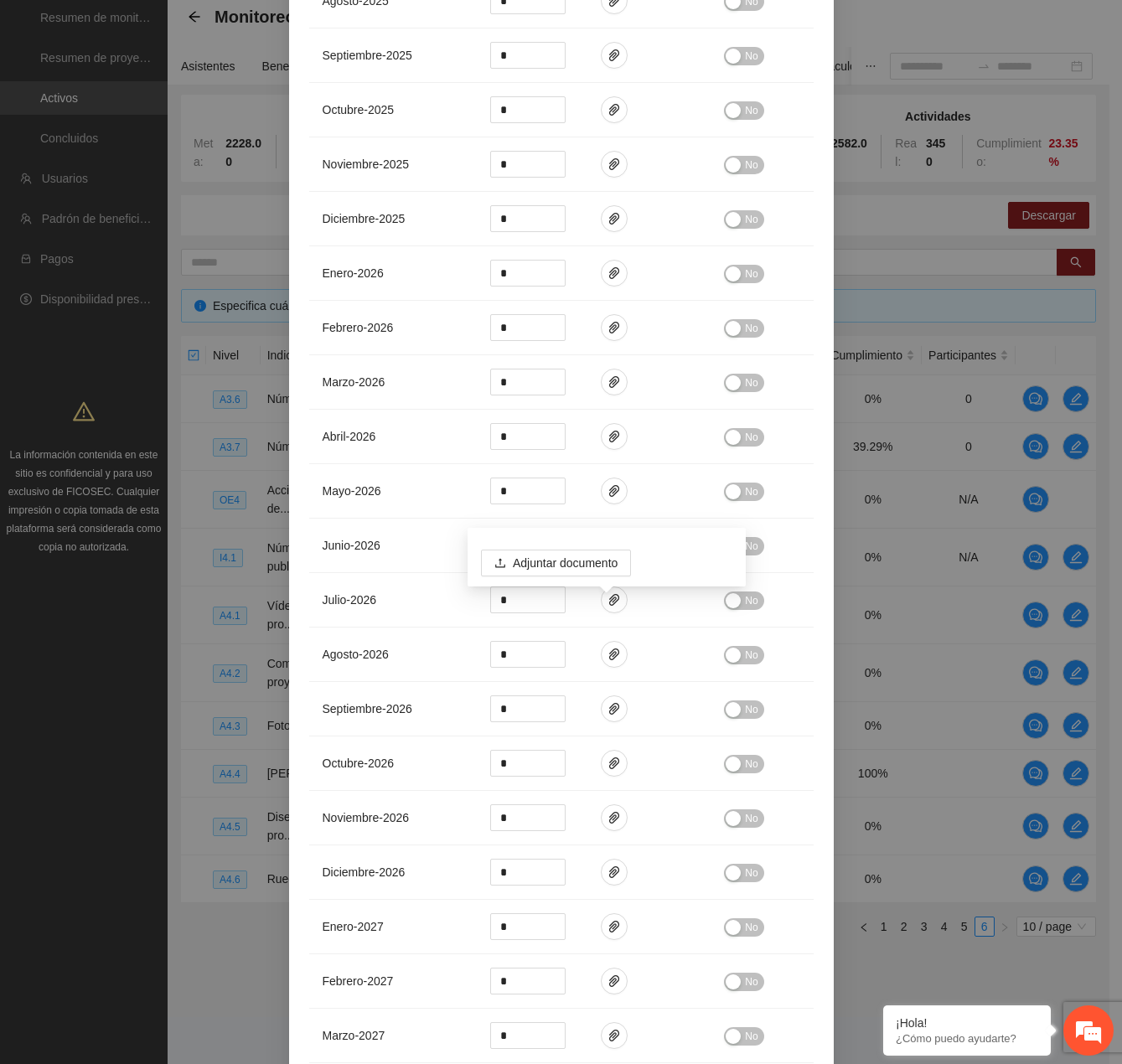
scroll to position [915, 0]
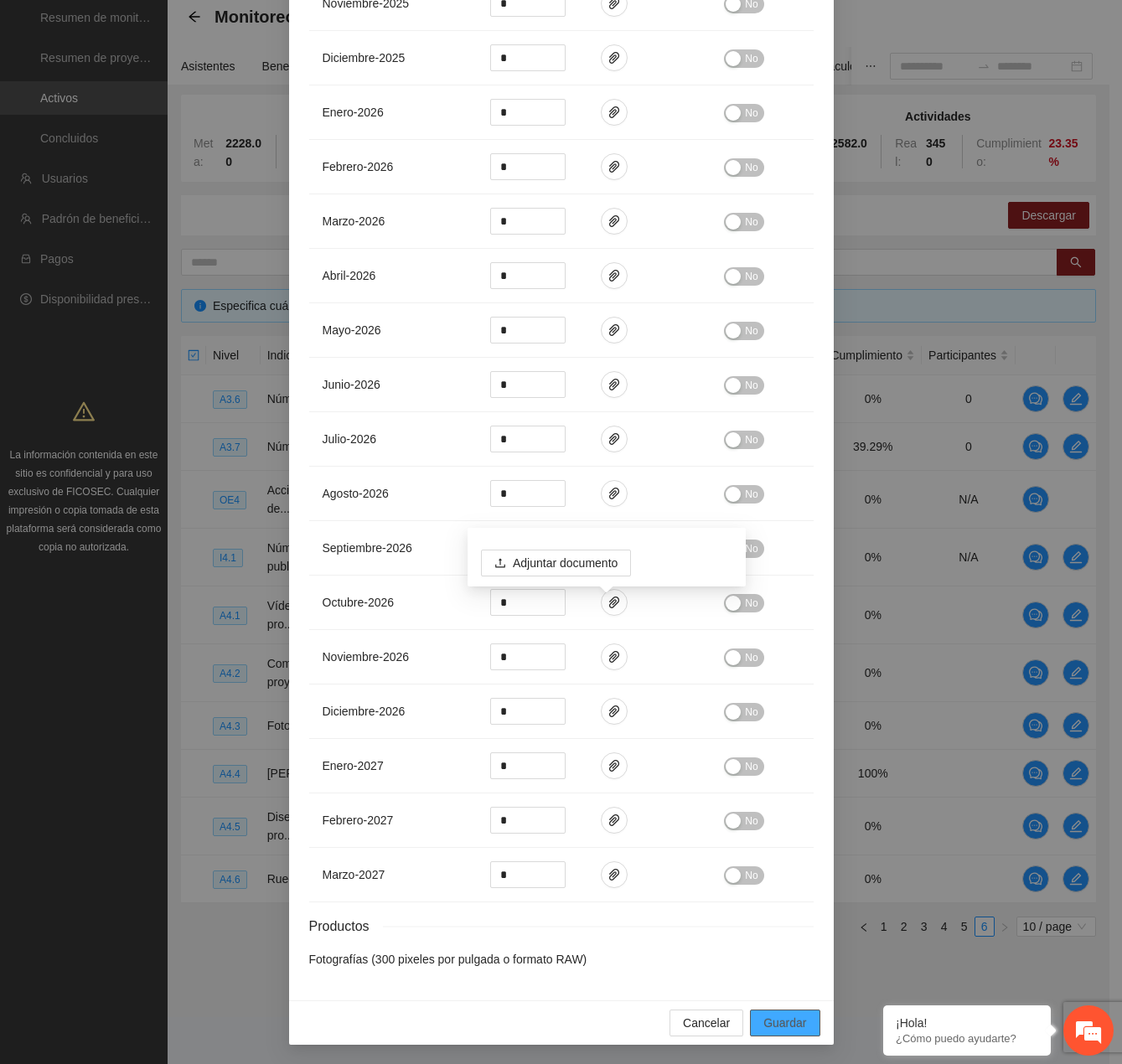
click at [803, 1018] on button "Guardar" at bounding box center [785, 1023] width 70 height 27
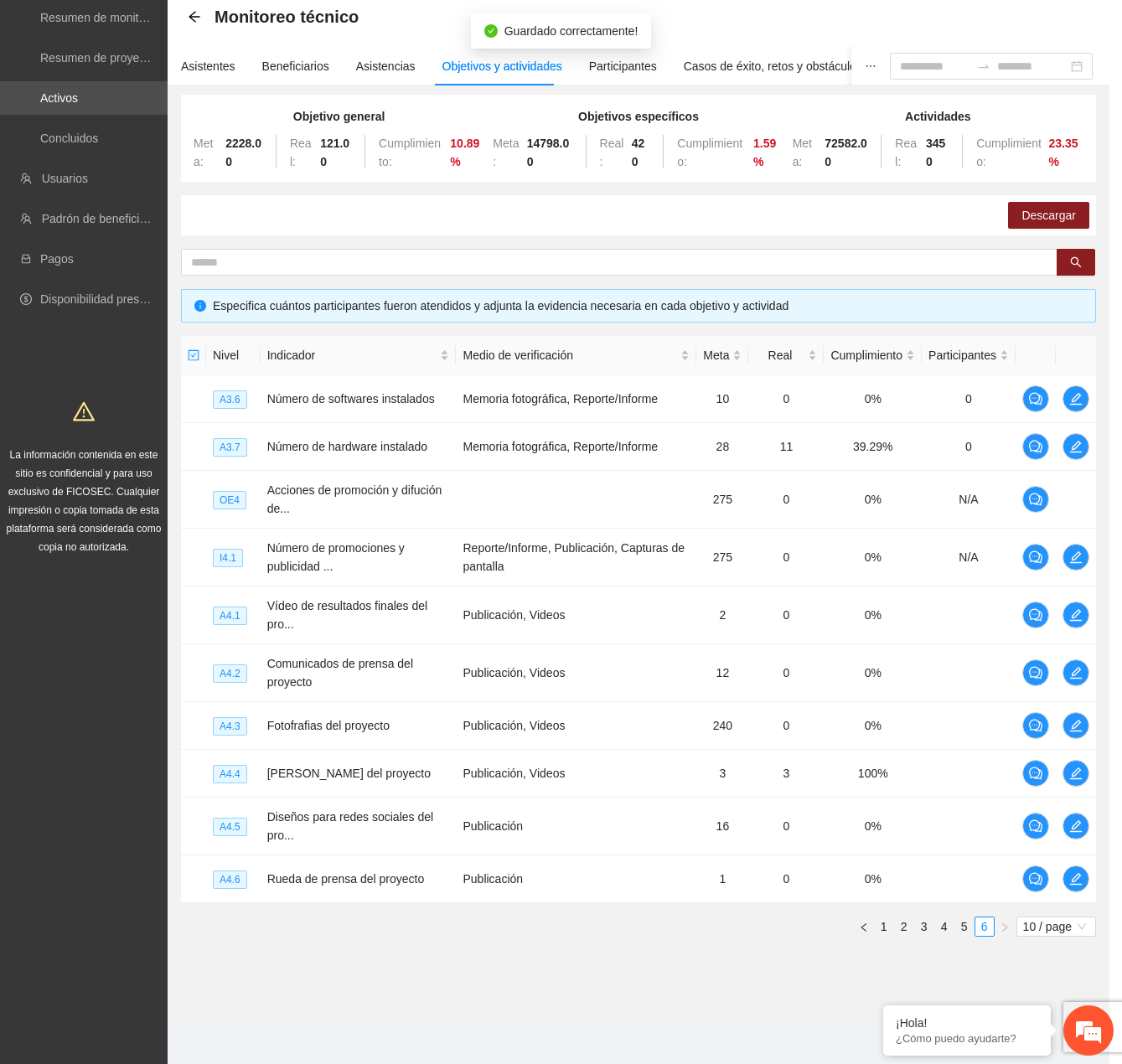
scroll to position [831, 0]
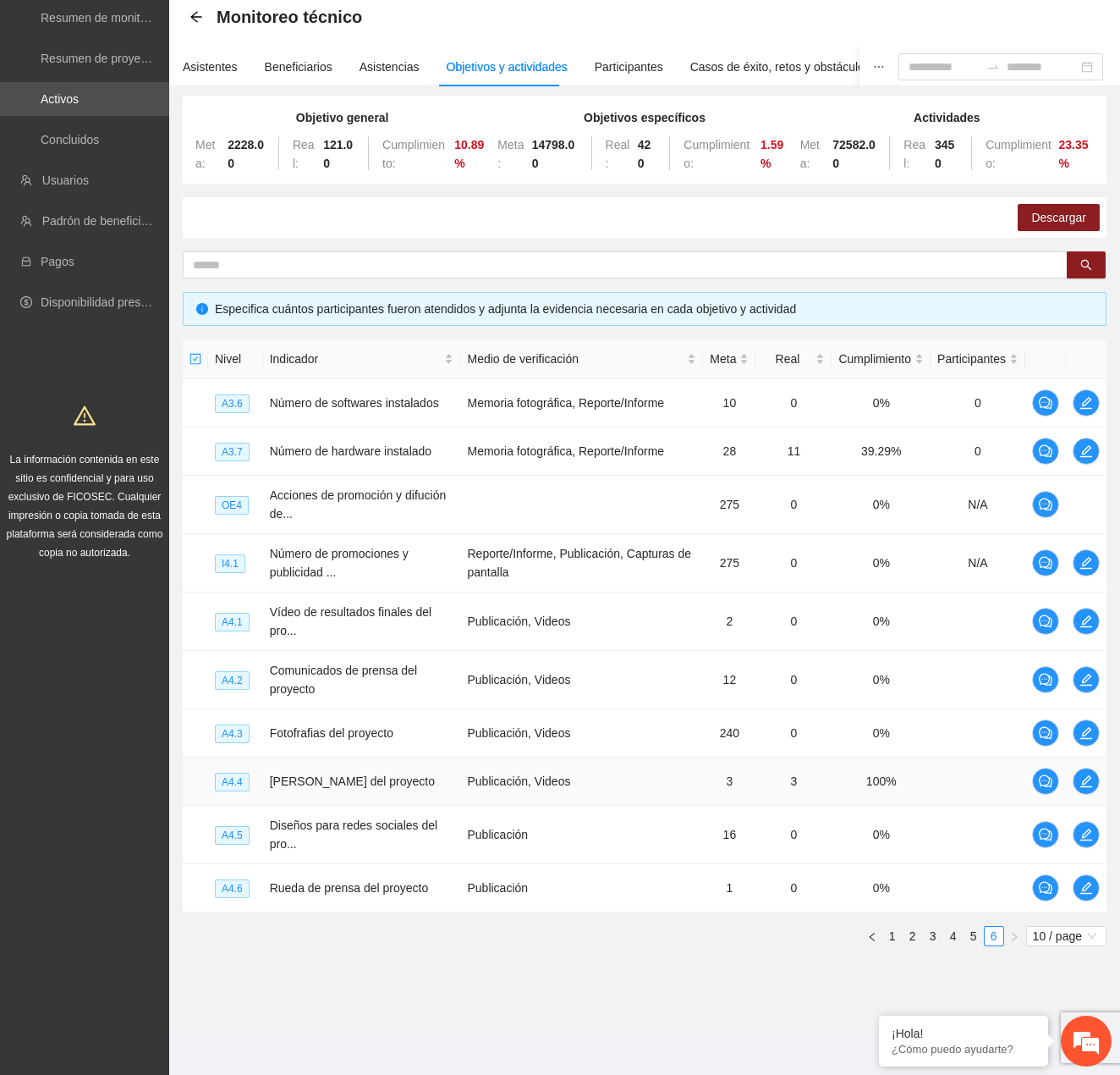
drag, startPoint x: 1006, startPoint y: 775, endPoint x: 1067, endPoint y: 781, distance: 61.3
click at [1009, 776] on td at bounding box center [978, 781] width 95 height 48
click at [1083, 781] on icon "edit" at bounding box center [1087, 781] width 14 height 14
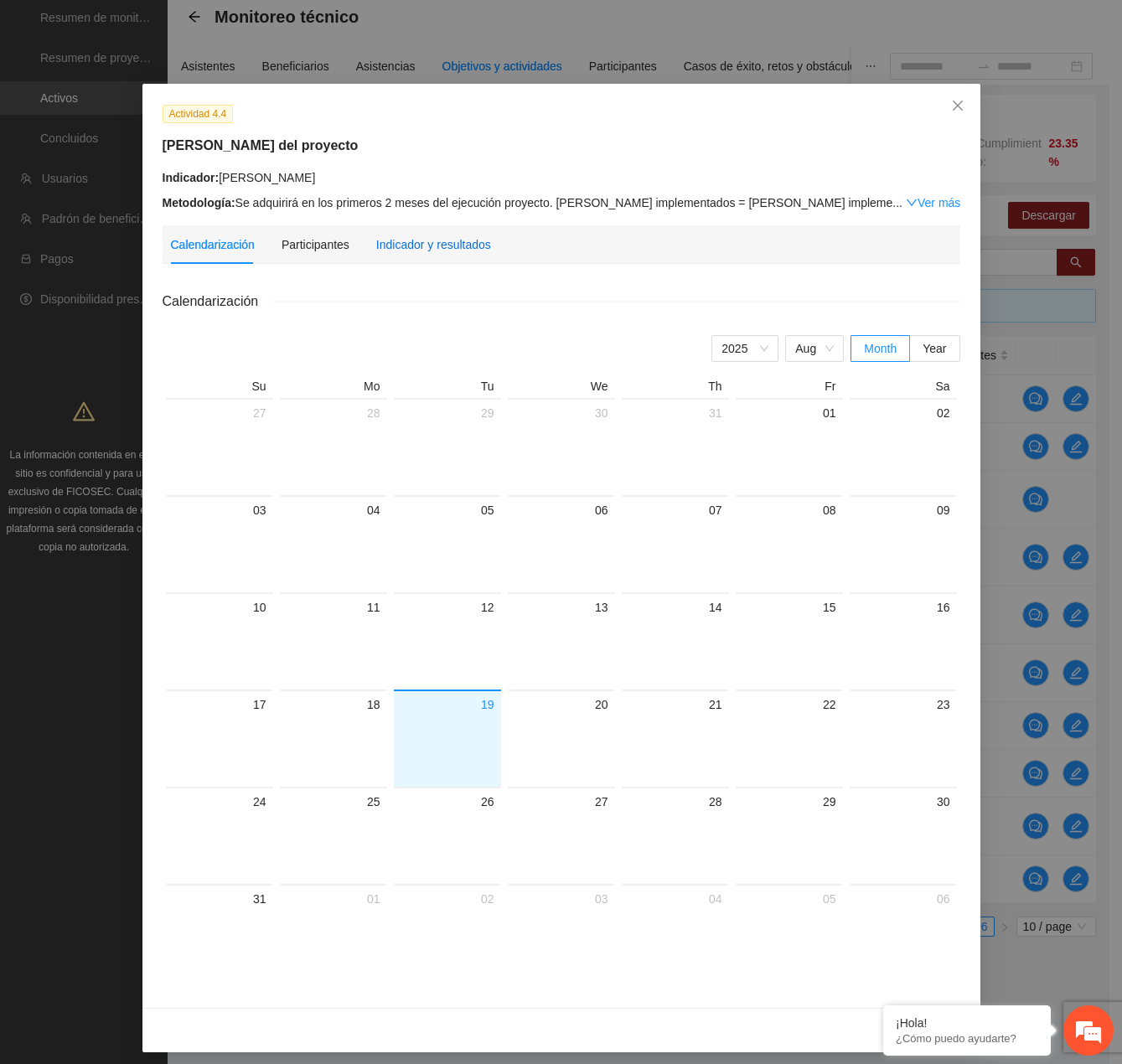
click at [448, 250] on div "Indicador y resultados" at bounding box center [433, 244] width 115 height 18
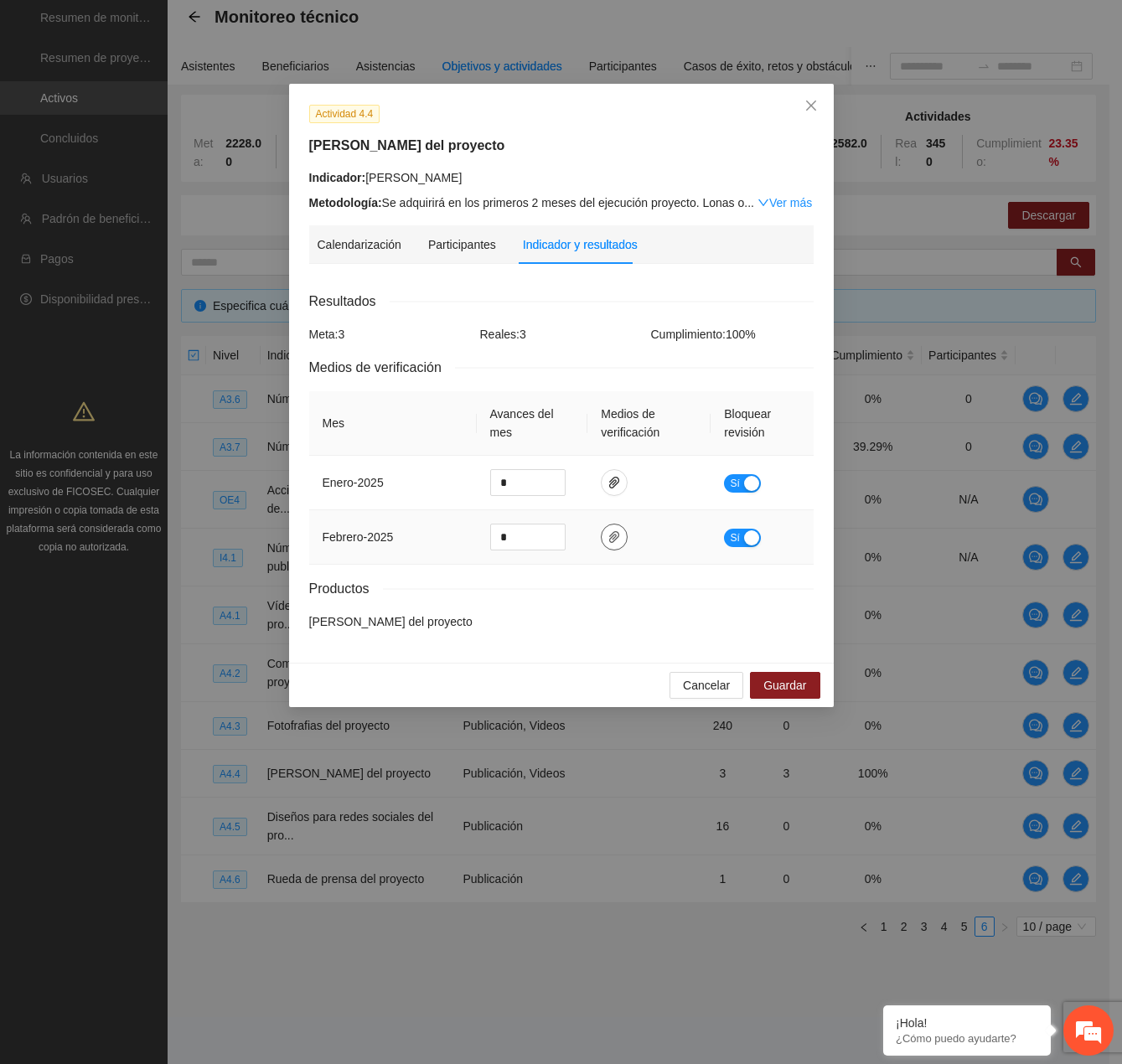
click at [623, 540] on span "paper-clip" at bounding box center [614, 537] width 25 height 14
click at [636, 443] on th "Medios de verificación" at bounding box center [649, 423] width 123 height 65
click at [616, 483] on icon "paper-clip" at bounding box center [614, 483] width 10 height 12
click at [611, 536] on icon "paper-clip" at bounding box center [614, 537] width 10 height 12
click at [750, 541] on div "button" at bounding box center [751, 537] width 15 height 15
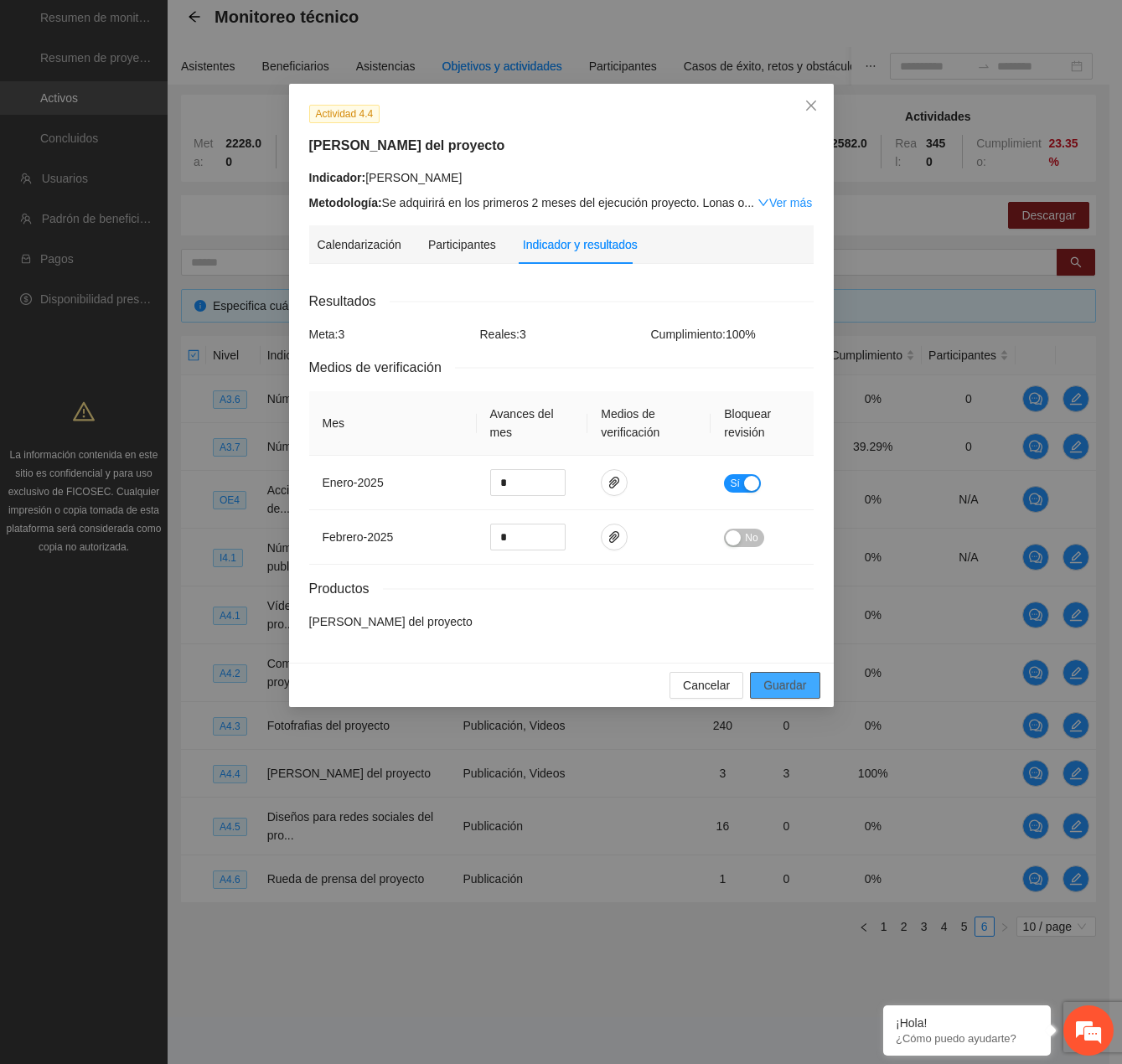
click at [803, 679] on span "Guardar" at bounding box center [785, 685] width 43 height 18
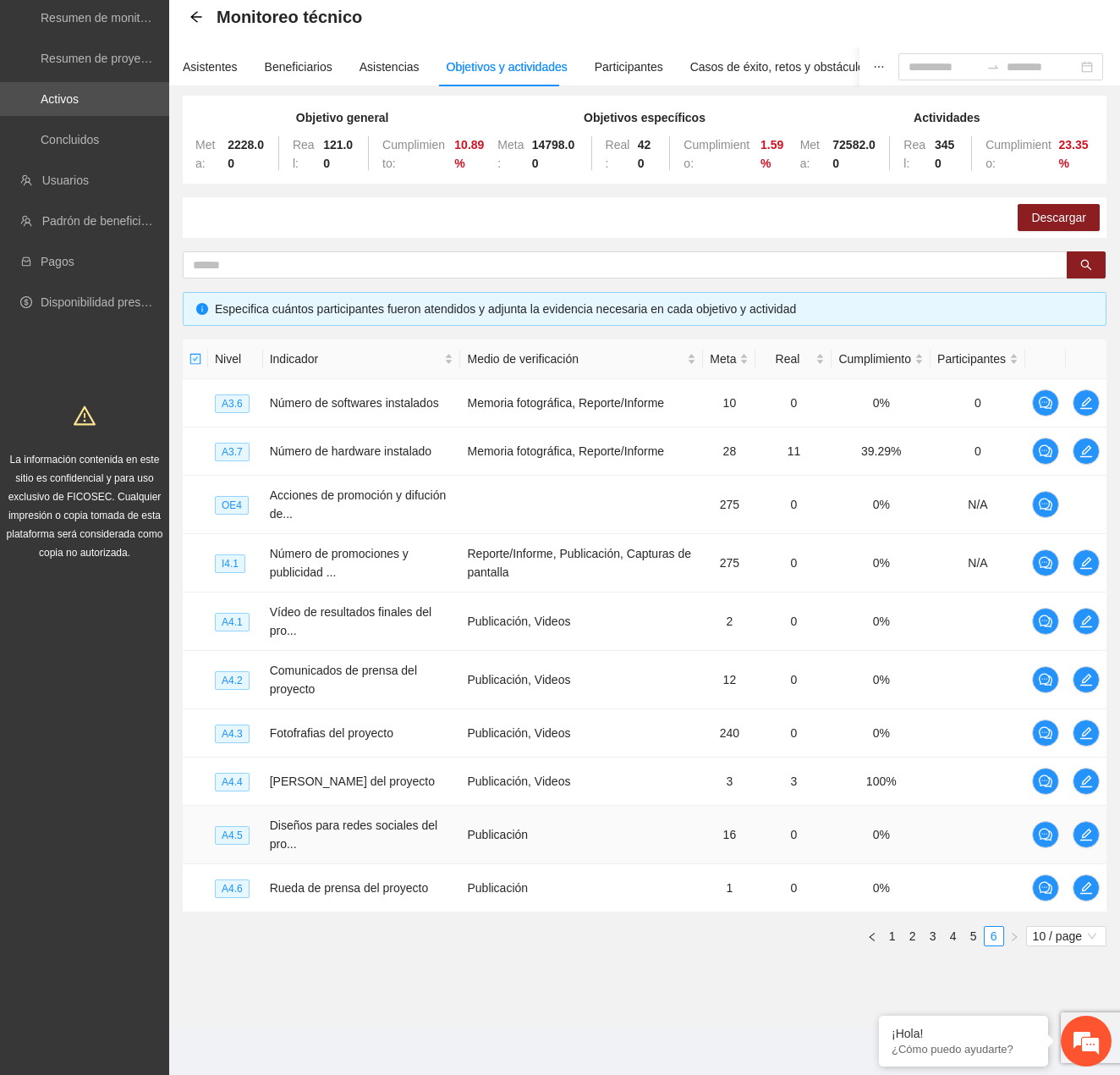
click at [920, 821] on td "0%" at bounding box center [881, 835] width 99 height 58
click at [1082, 836] on icon "edit" at bounding box center [1087, 835] width 14 height 14
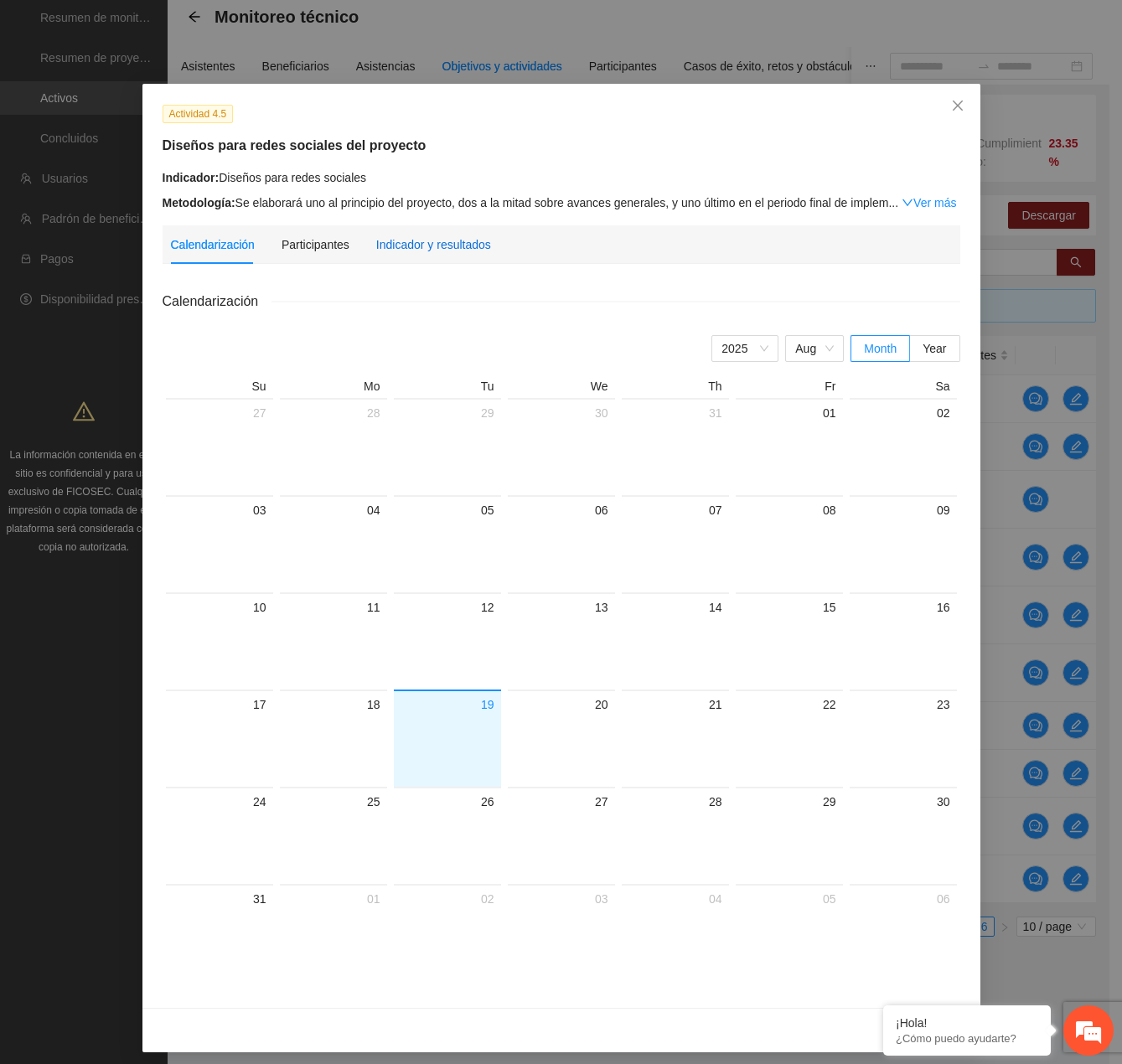
click at [376, 236] on div "Indicador y resultados" at bounding box center [433, 244] width 115 height 18
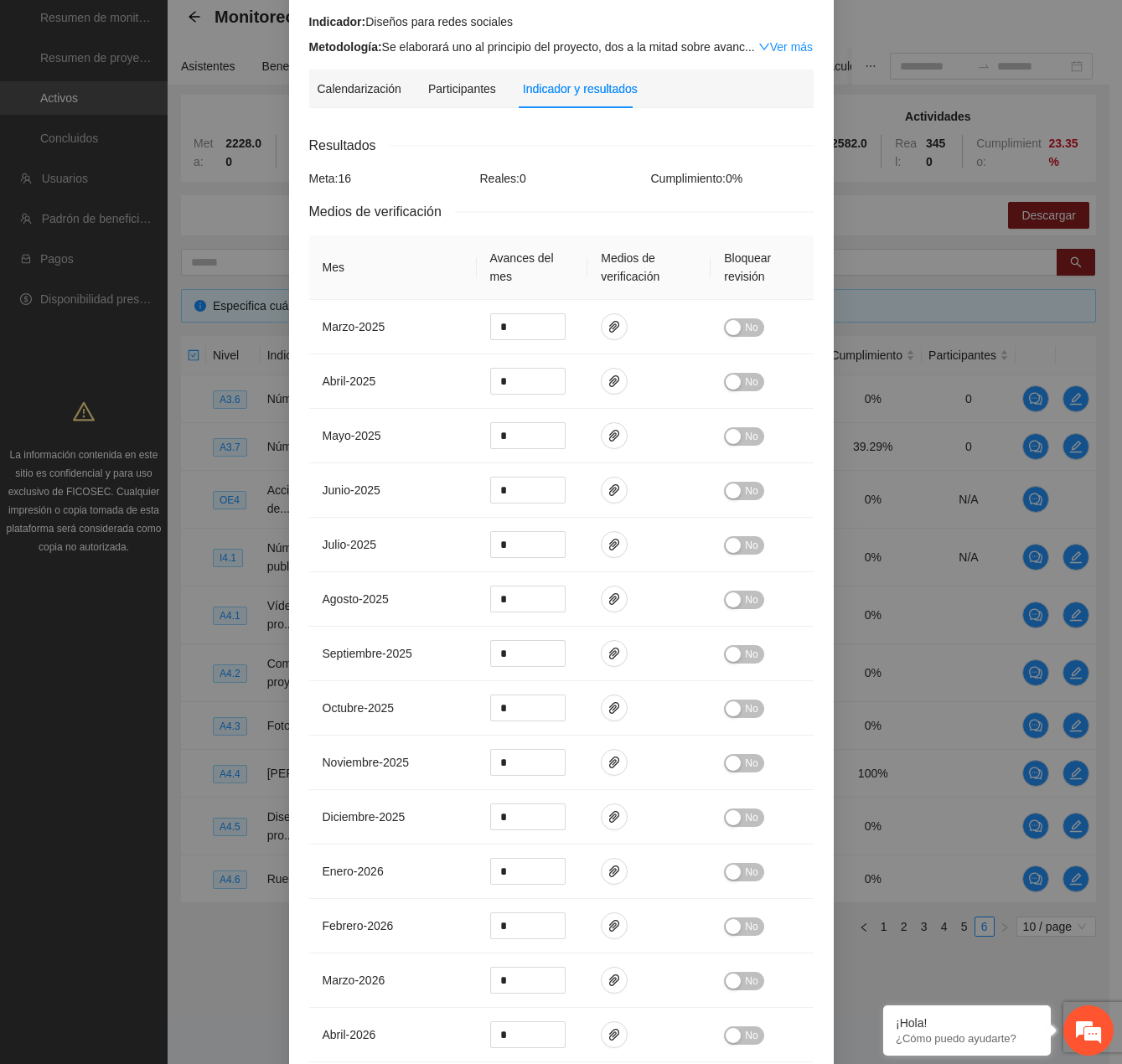
scroll to position [167, 0]
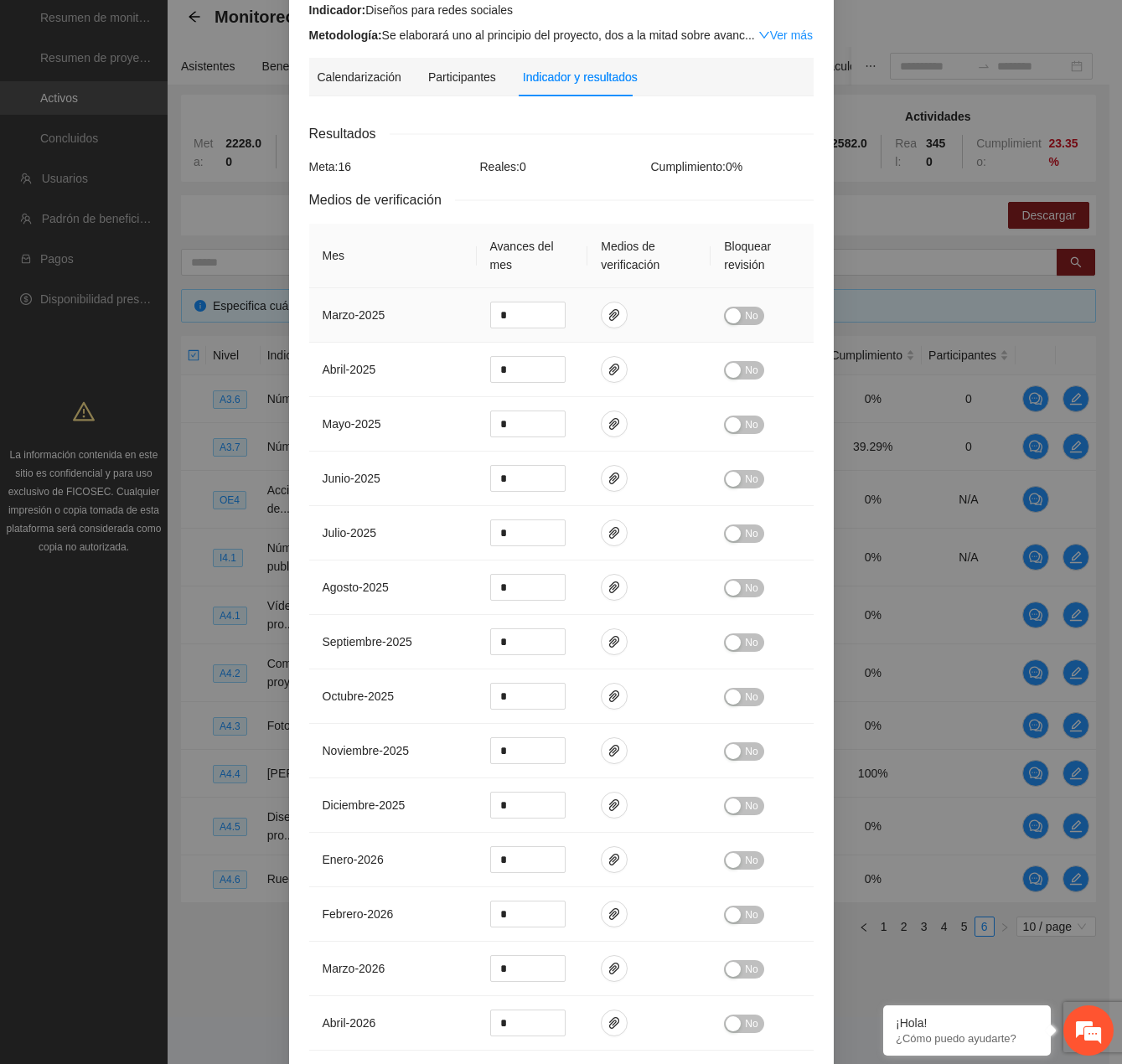
click at [735, 314] on button "No" at bounding box center [743, 316] width 40 height 18
click at [737, 365] on button "No" at bounding box center [743, 370] width 40 height 18
click at [743, 435] on td "No" at bounding box center [762, 424] width 103 height 54
click at [745, 425] on span "No" at bounding box center [751, 424] width 13 height 18
click at [755, 485] on button "No" at bounding box center [743, 479] width 40 height 18
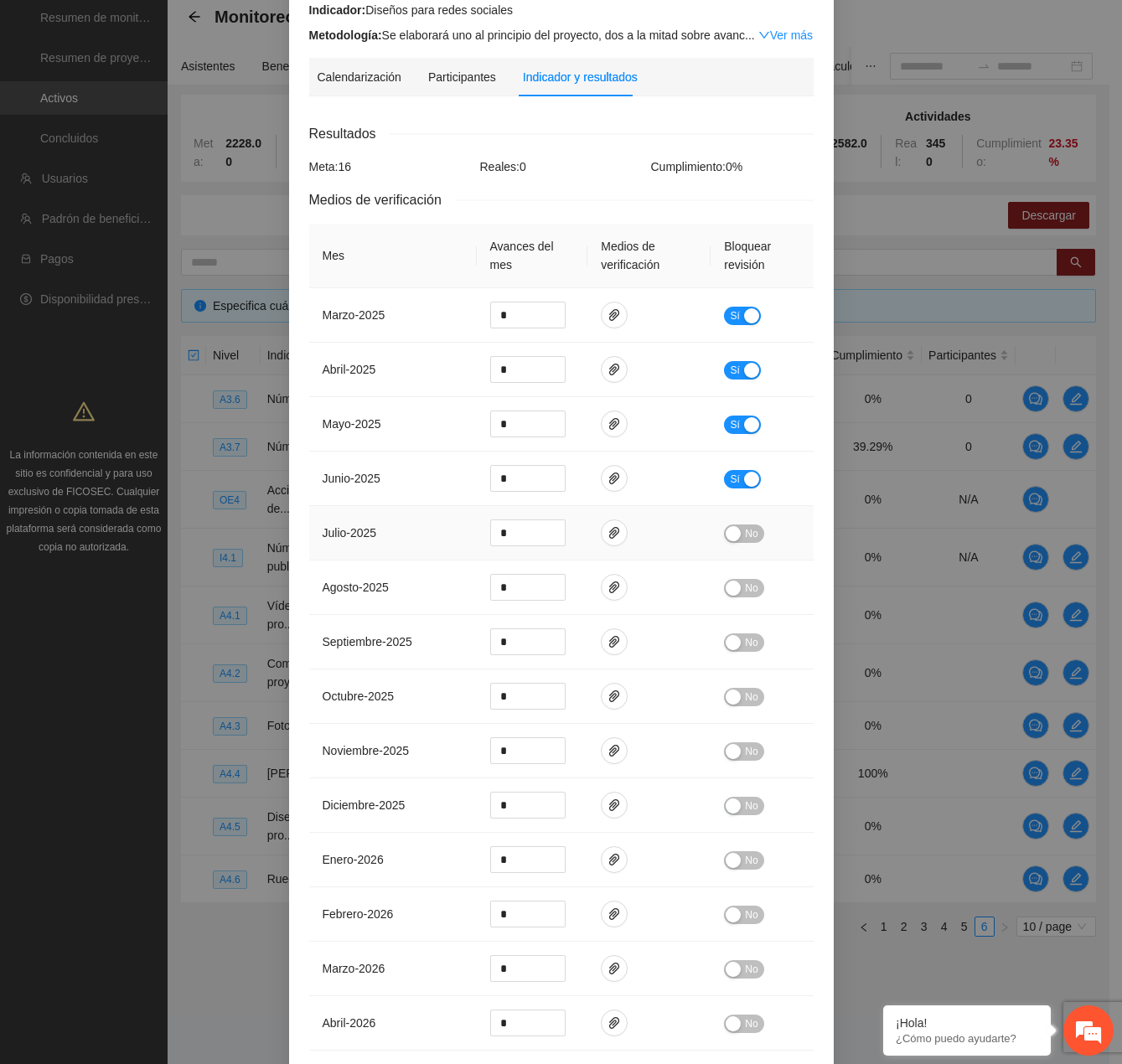
click at [750, 526] on span "No" at bounding box center [751, 533] width 13 height 18
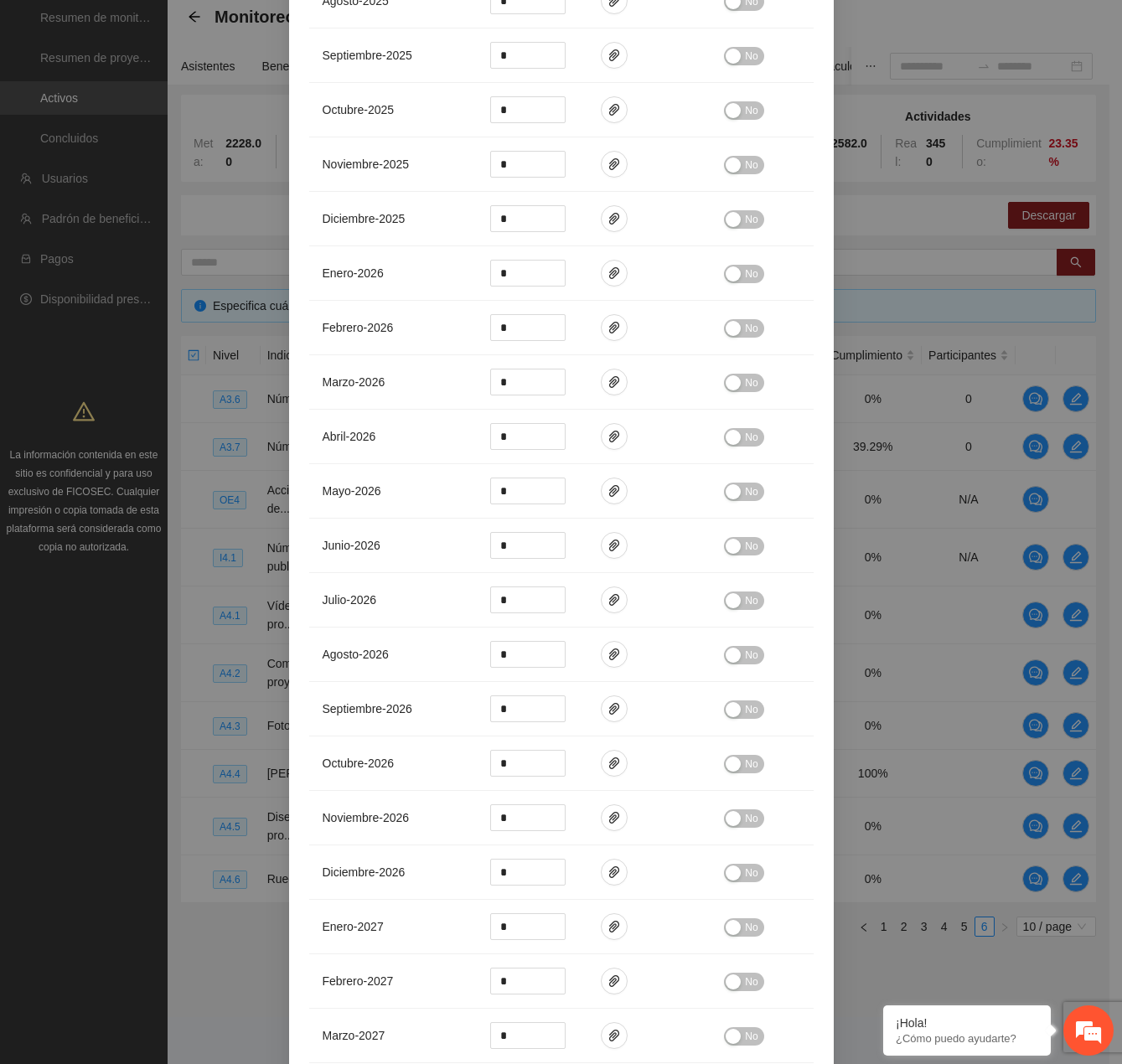
scroll to position [915, 0]
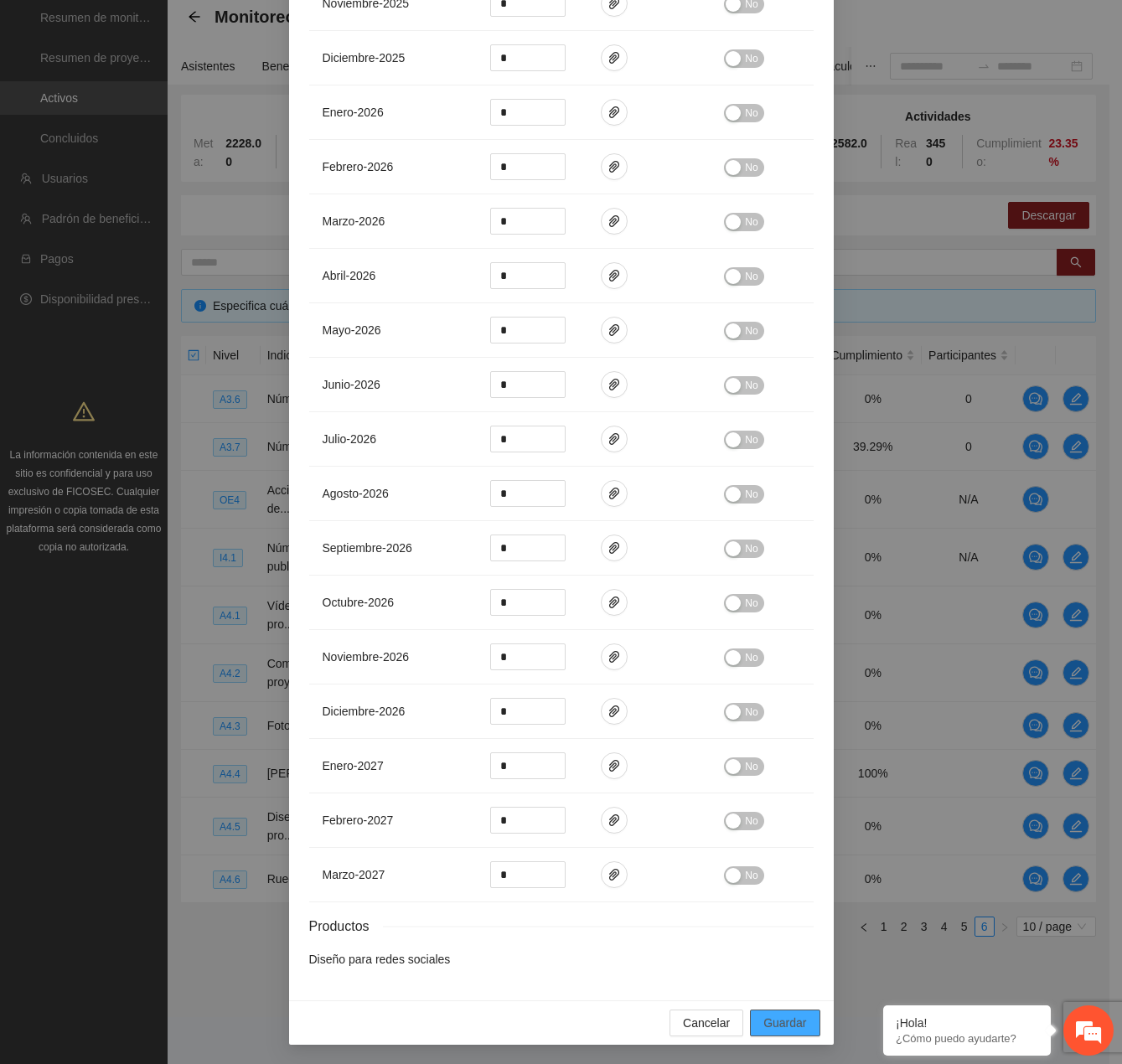
click at [797, 1019] on span "Guardar" at bounding box center [785, 1023] width 43 height 18
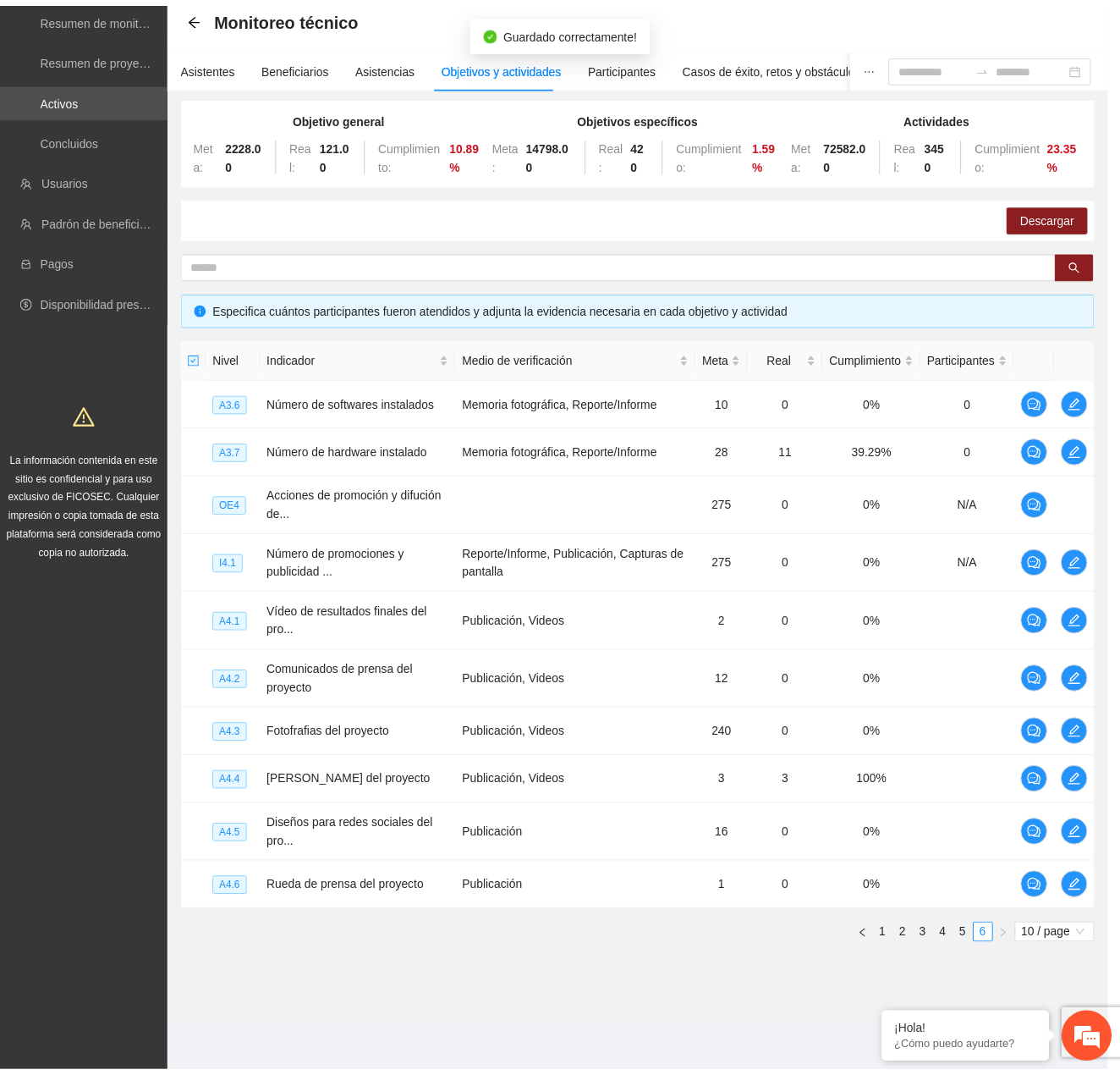
scroll to position [840, 0]
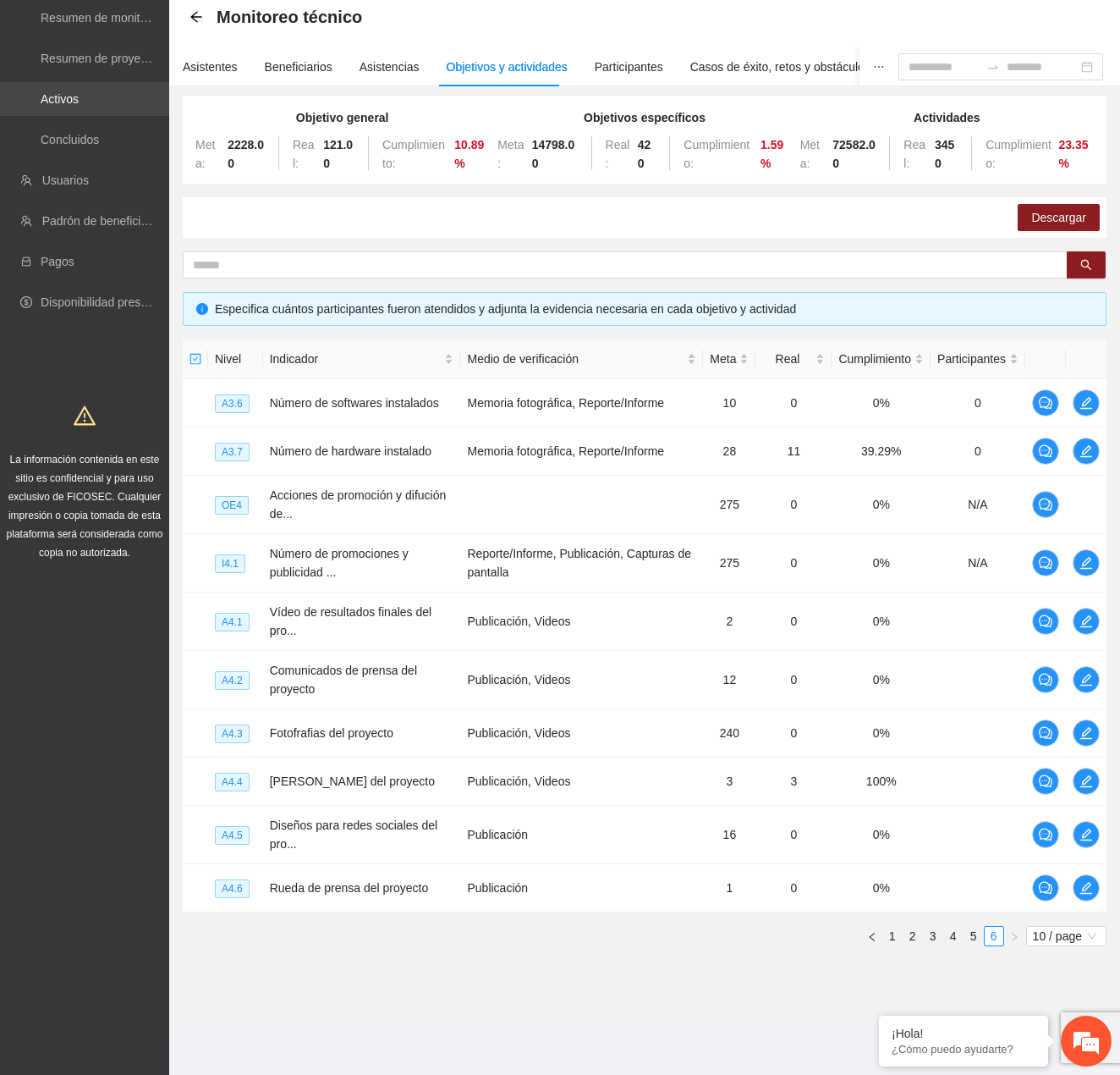
click at [78, 92] on link "Activos" at bounding box center [60, 99] width 38 height 14
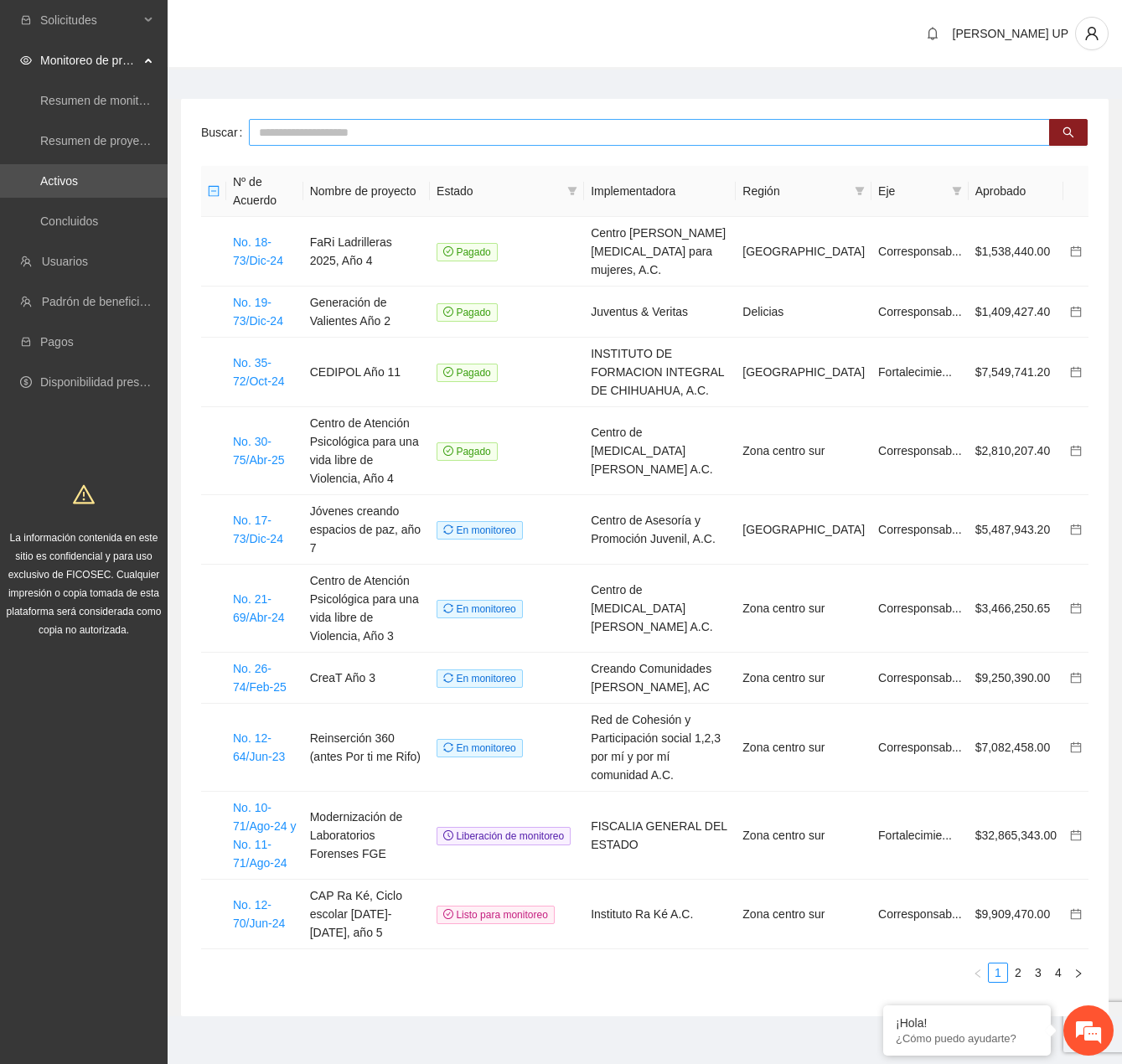
click at [315, 133] on input "text" at bounding box center [649, 132] width 801 height 27
type input "*****"
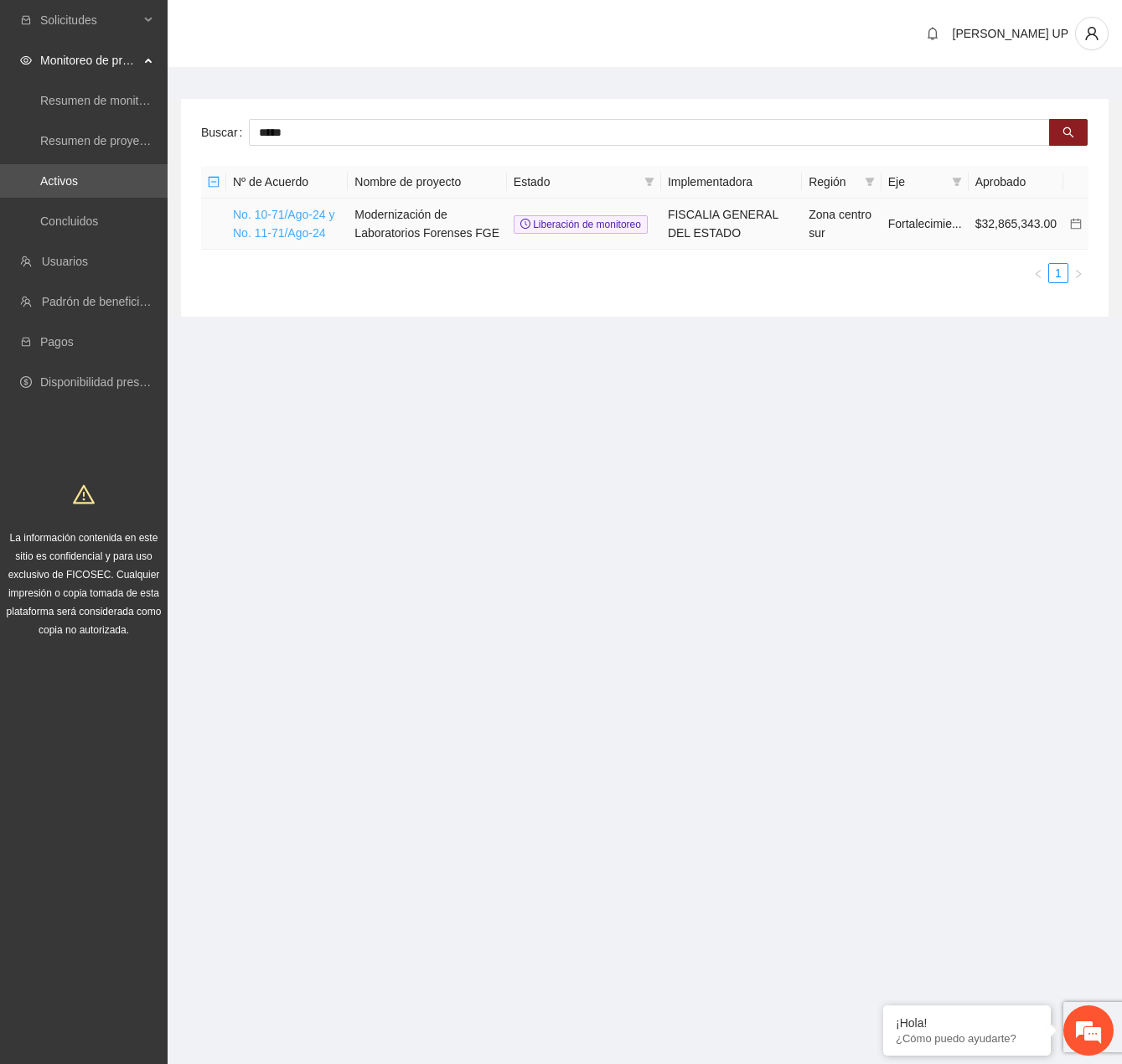
click at [285, 228] on link "No. 10-71/Ago-24 y No. 11-71/Ago-24" at bounding box center [284, 223] width 102 height 32
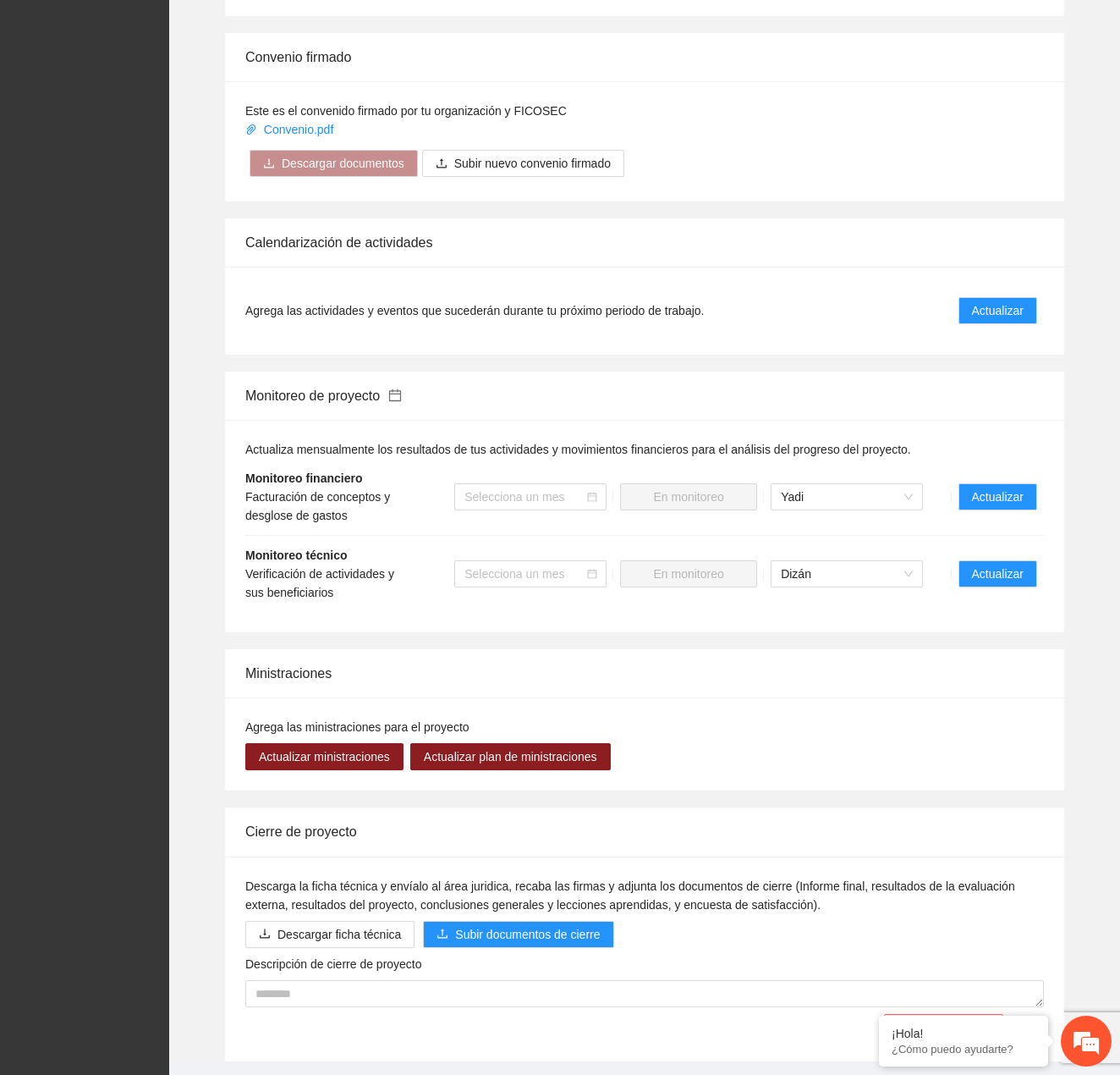
scroll to position [1093, 0]
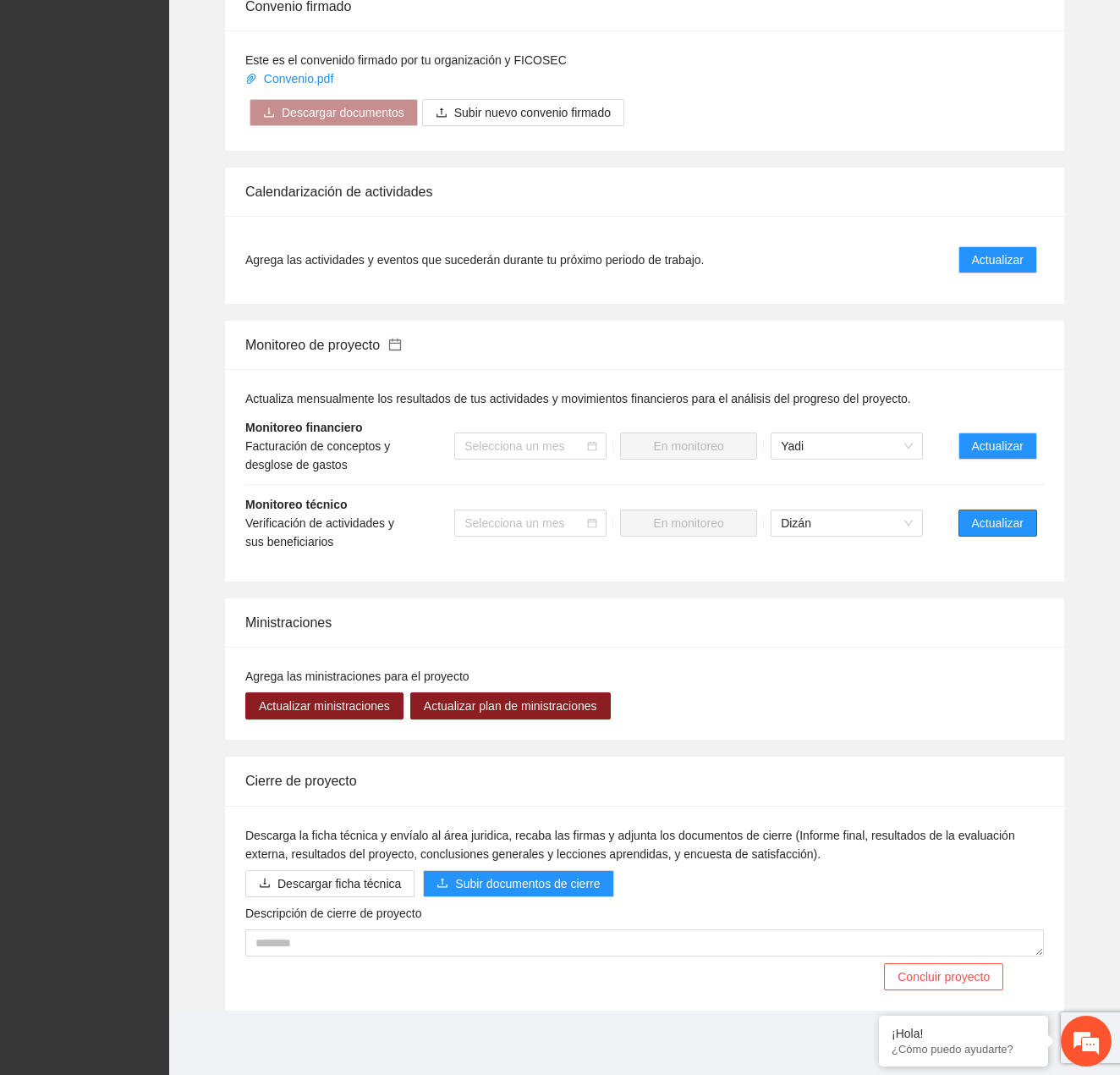
click at [999, 521] on span "Actualizar" at bounding box center [997, 523] width 51 height 18
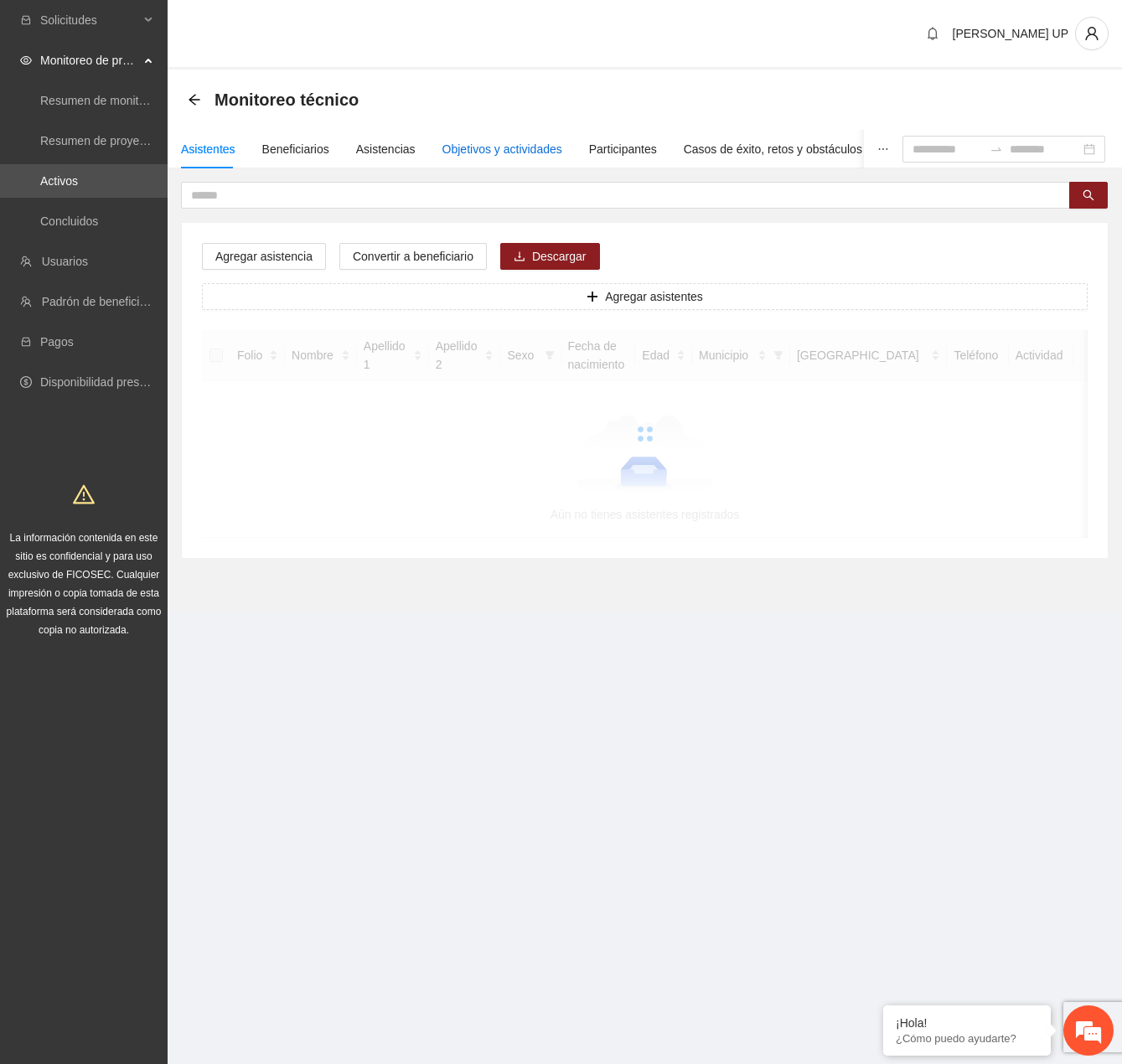
click at [530, 148] on div "Objetivos y actividades" at bounding box center [502, 148] width 120 height 18
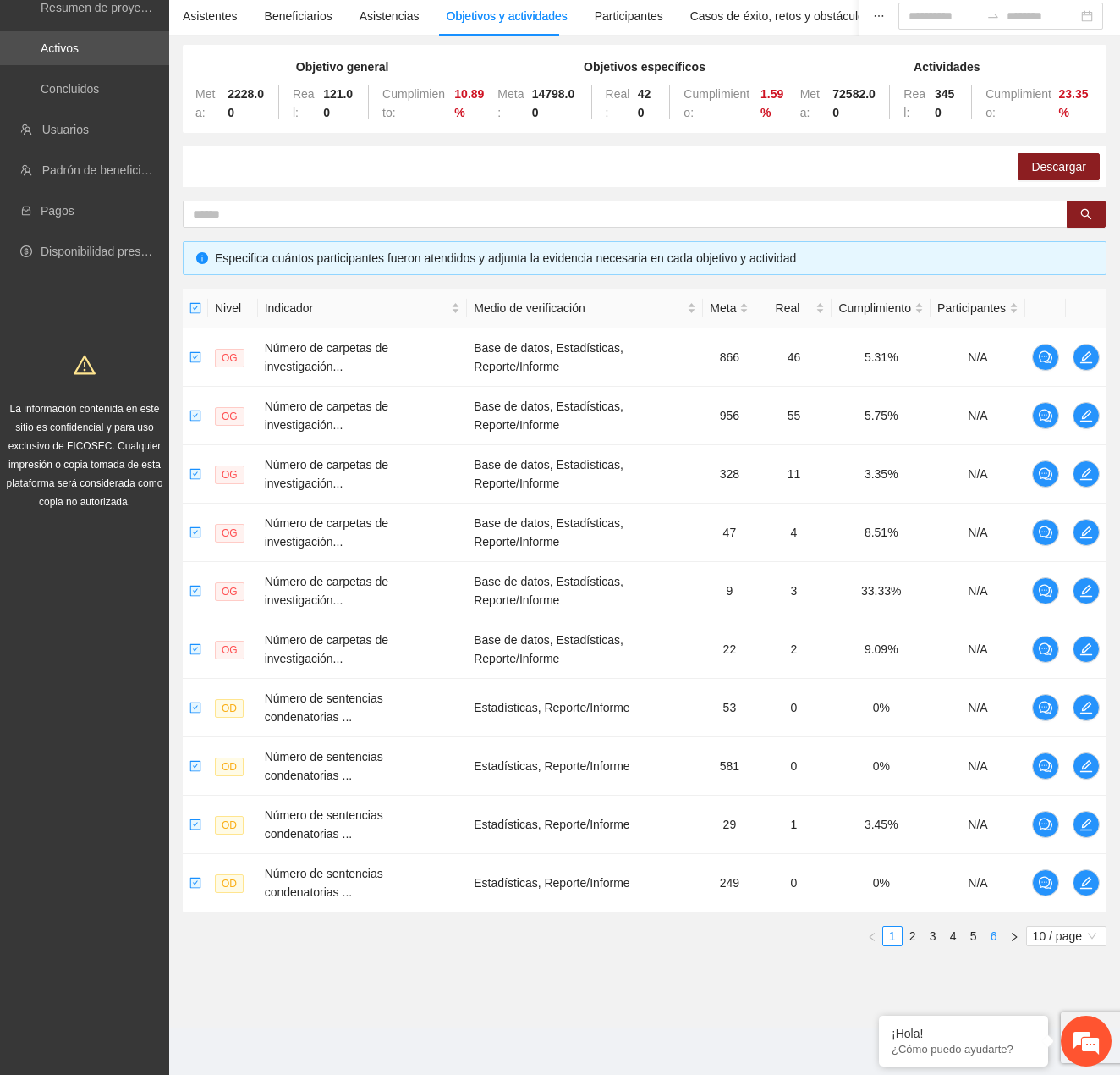
click at [989, 943] on link "6" at bounding box center [994, 936] width 18 height 18
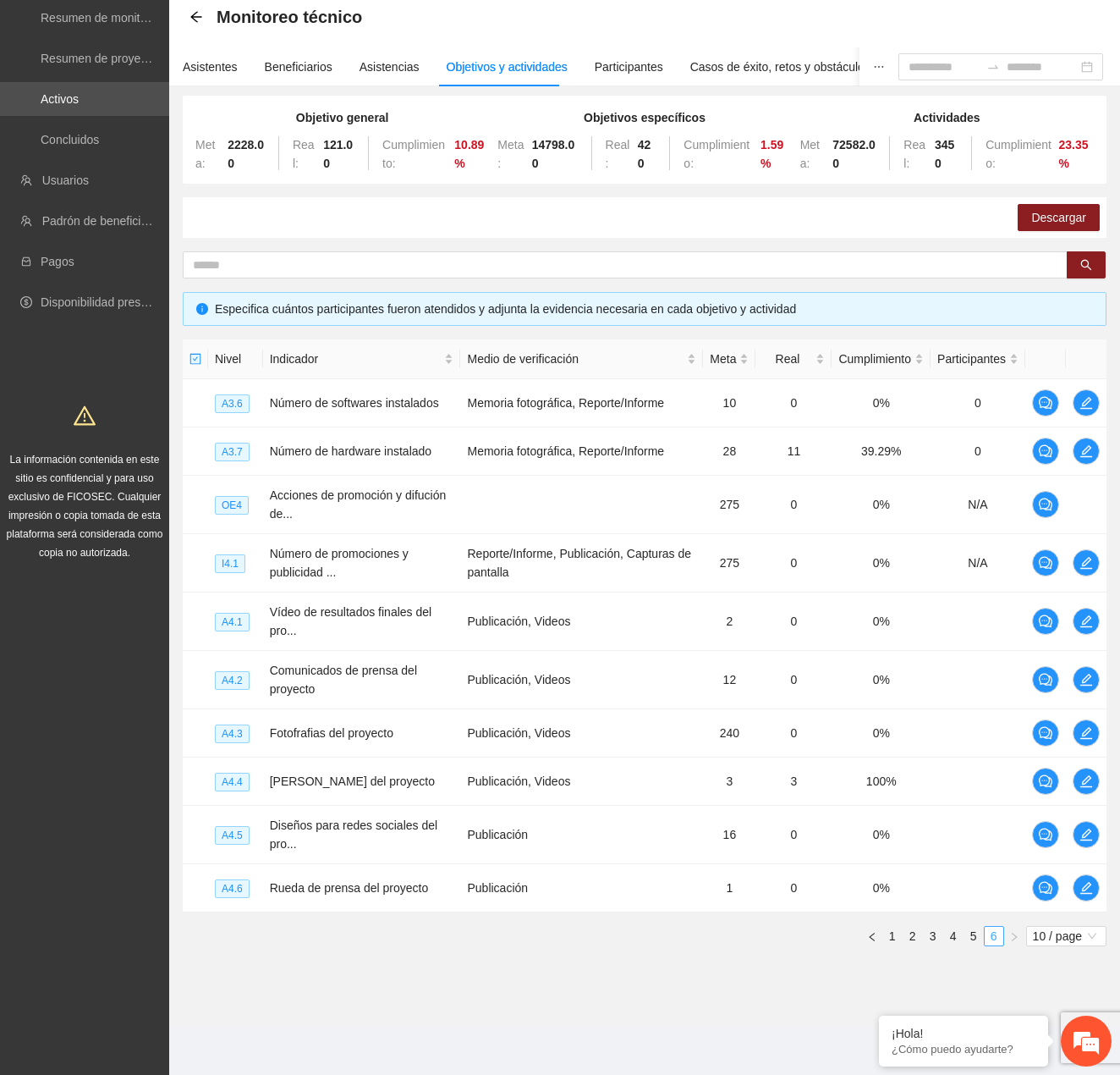
scroll to position [84, 0]
click at [47, 92] on link "Activos" at bounding box center [60, 99] width 38 height 14
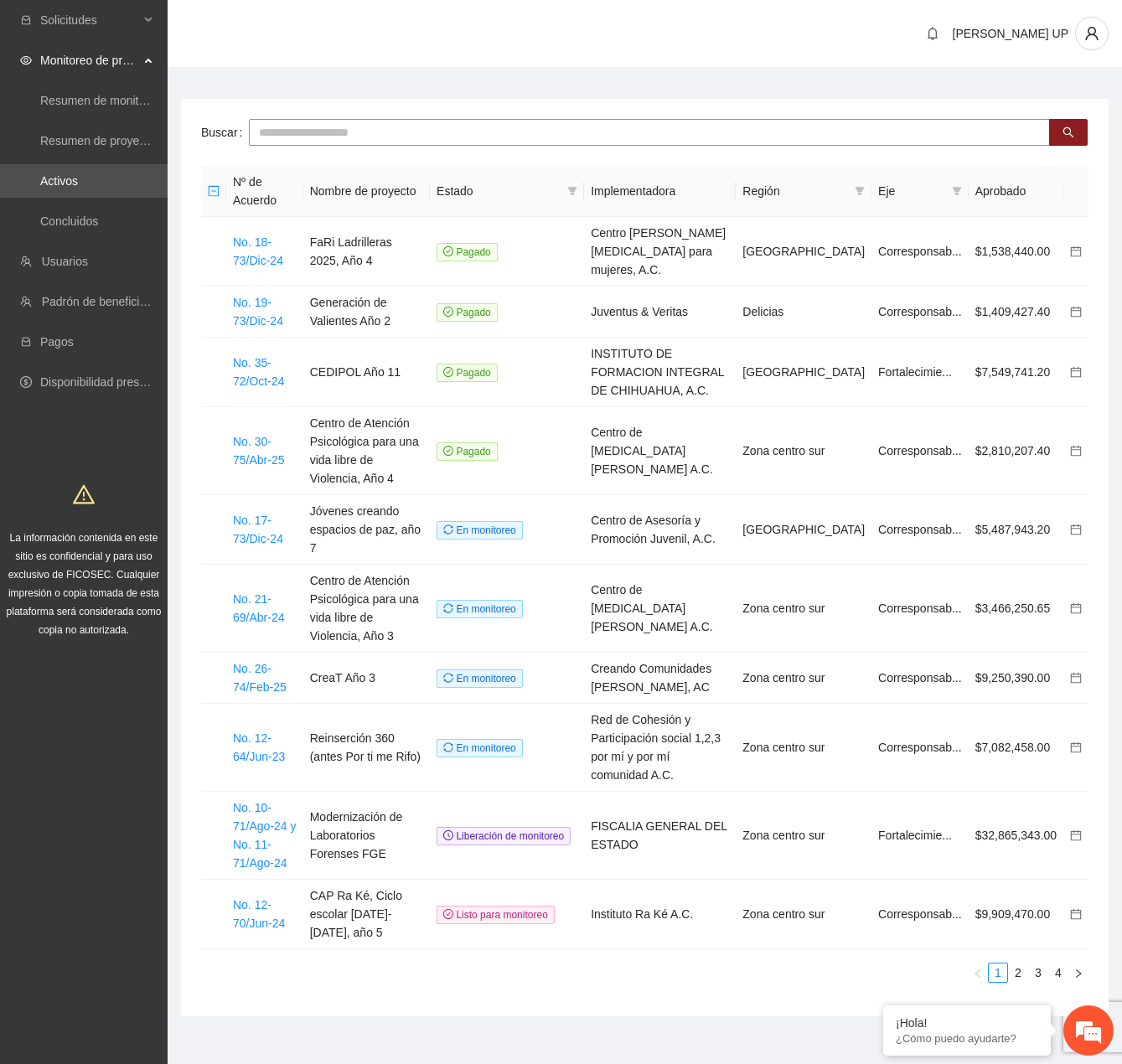
click at [309, 135] on input "text" at bounding box center [649, 132] width 801 height 27
type input "*******"
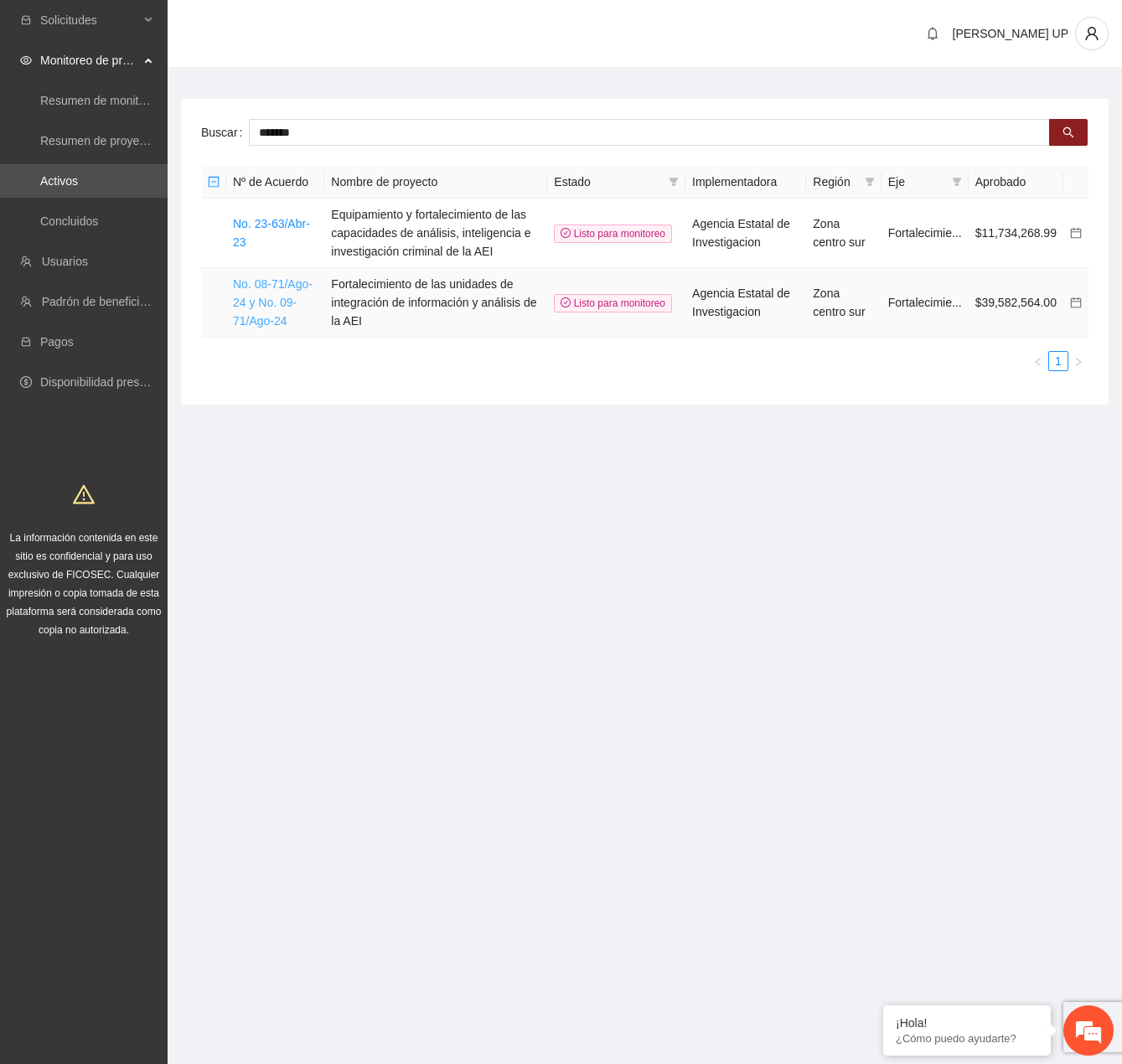
click at [276, 318] on link "No. 08-71/Ago-24 y No. 09-71/Ago-24" at bounding box center [273, 303] width 79 height 50
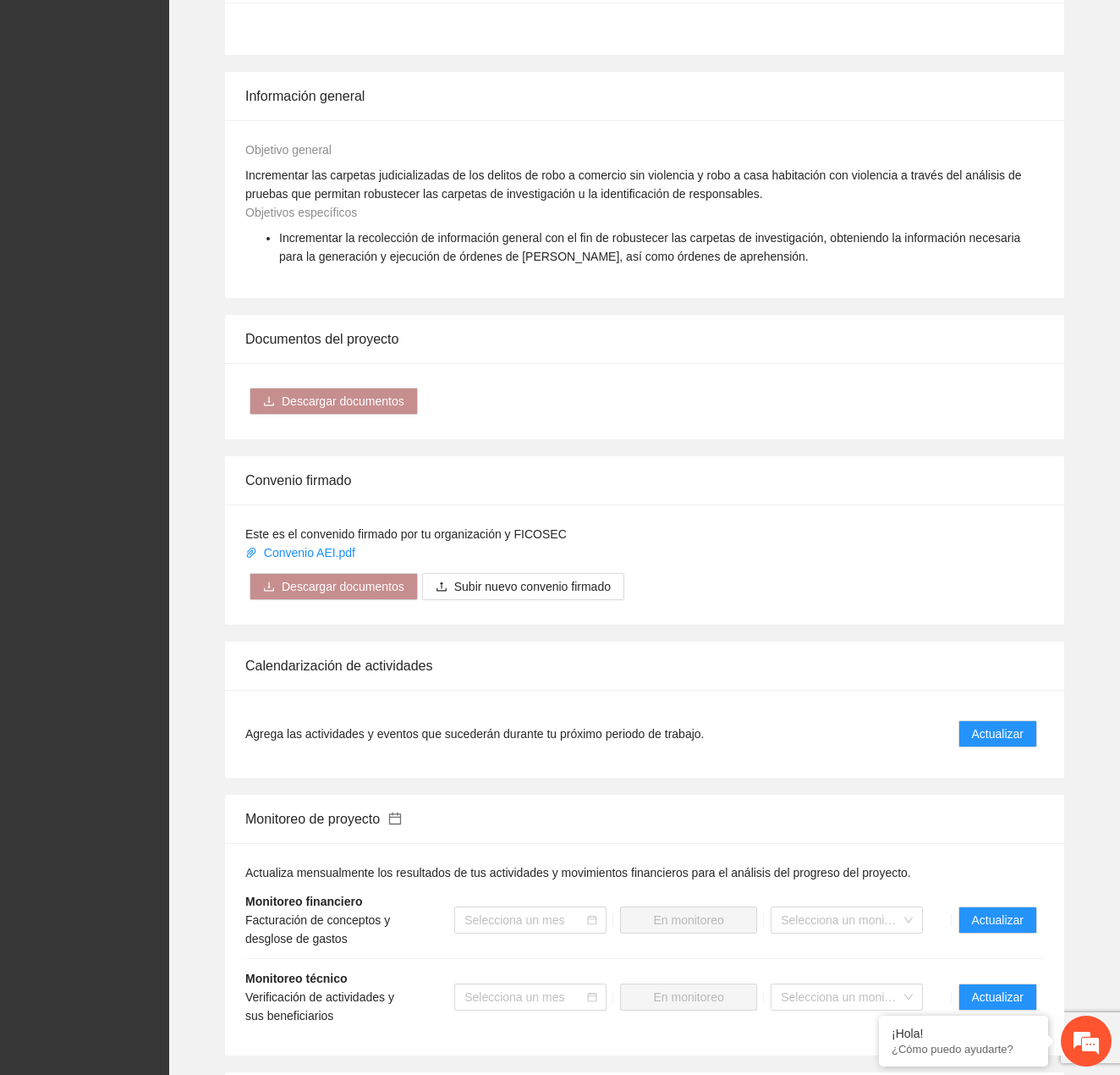
scroll to position [1466, 0]
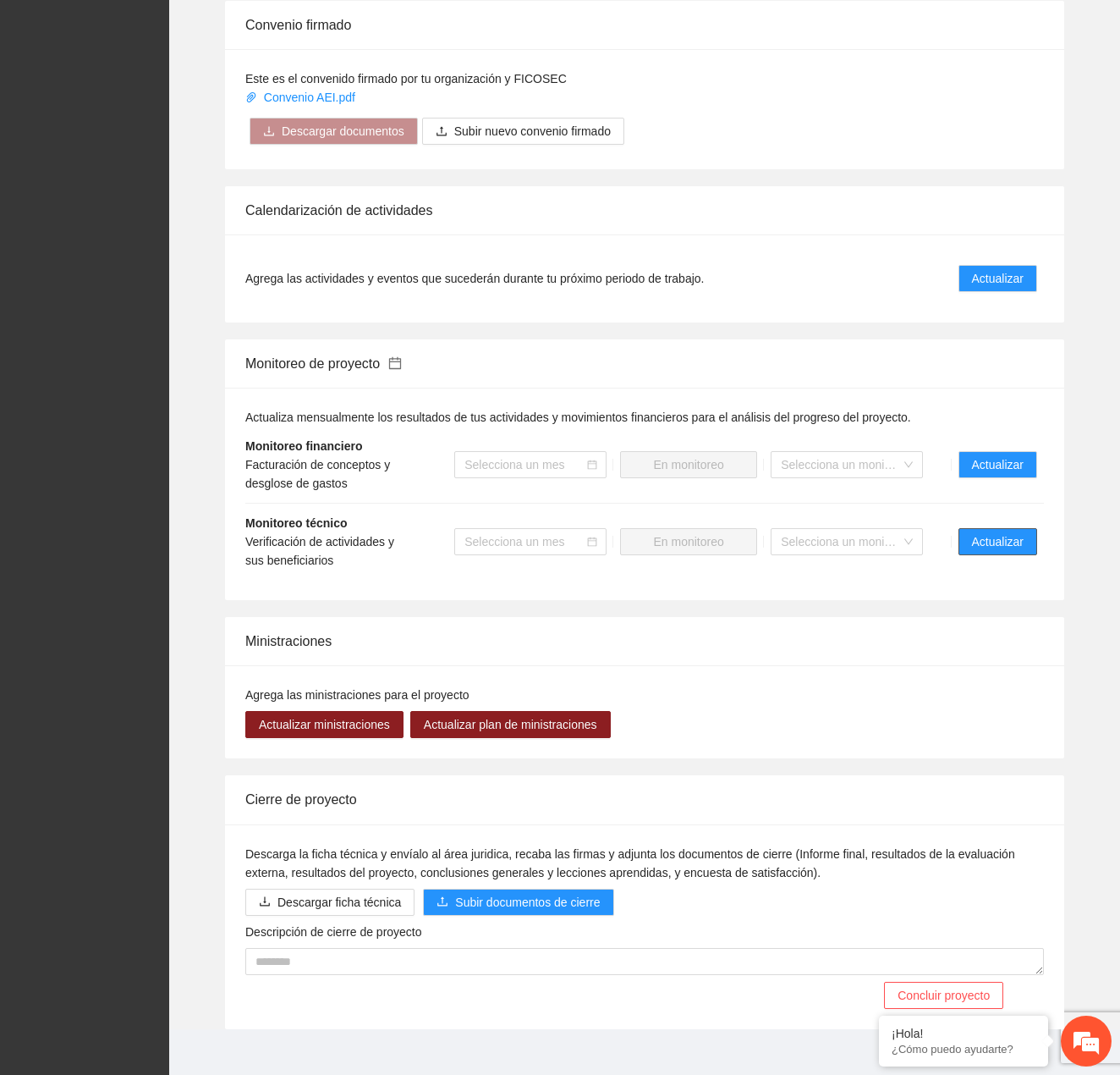
click at [1013, 532] on span "Actualizar" at bounding box center [997, 541] width 51 height 18
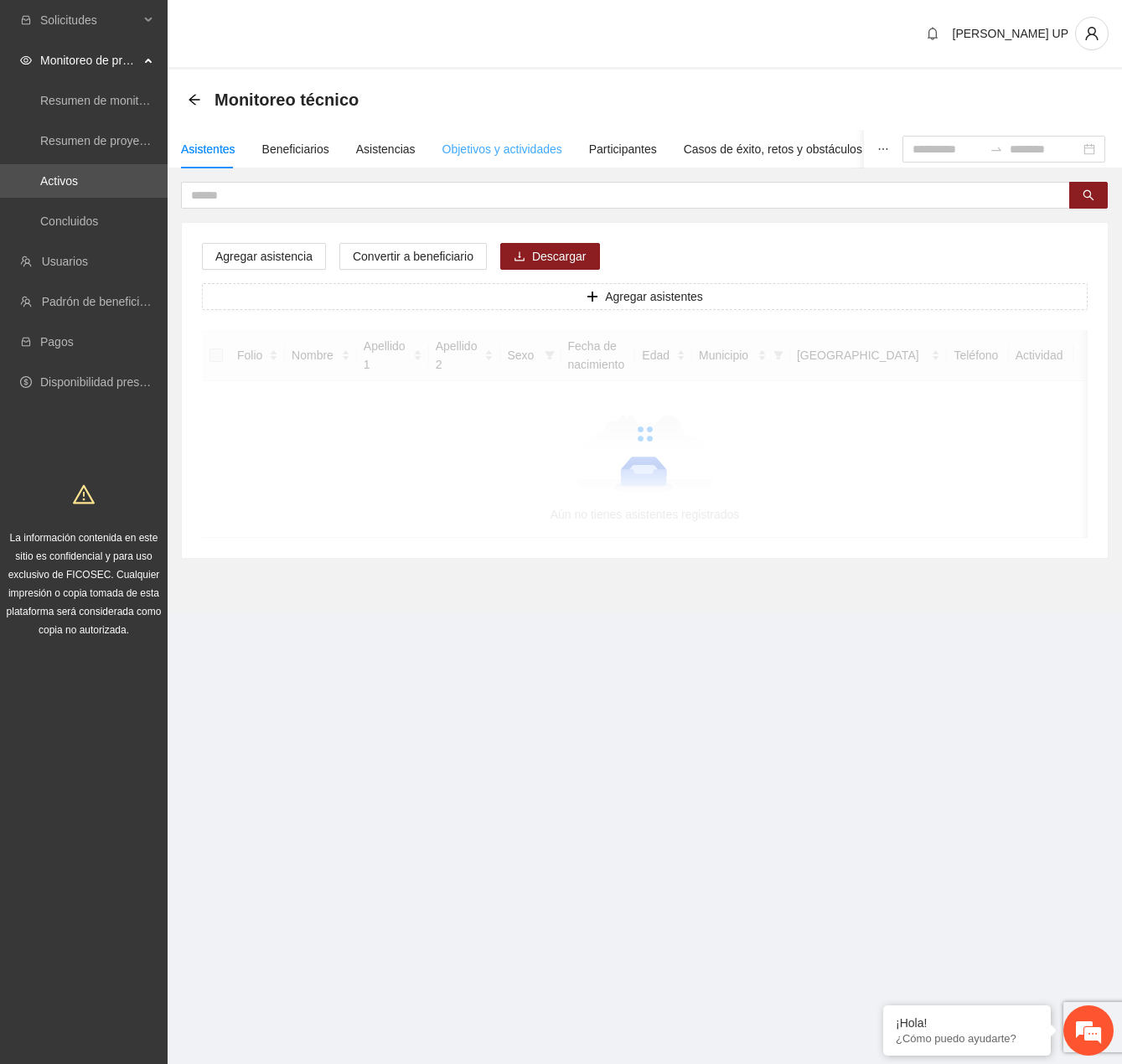
click at [510, 159] on div "Objetivos y actividades" at bounding box center [502, 149] width 120 height 39
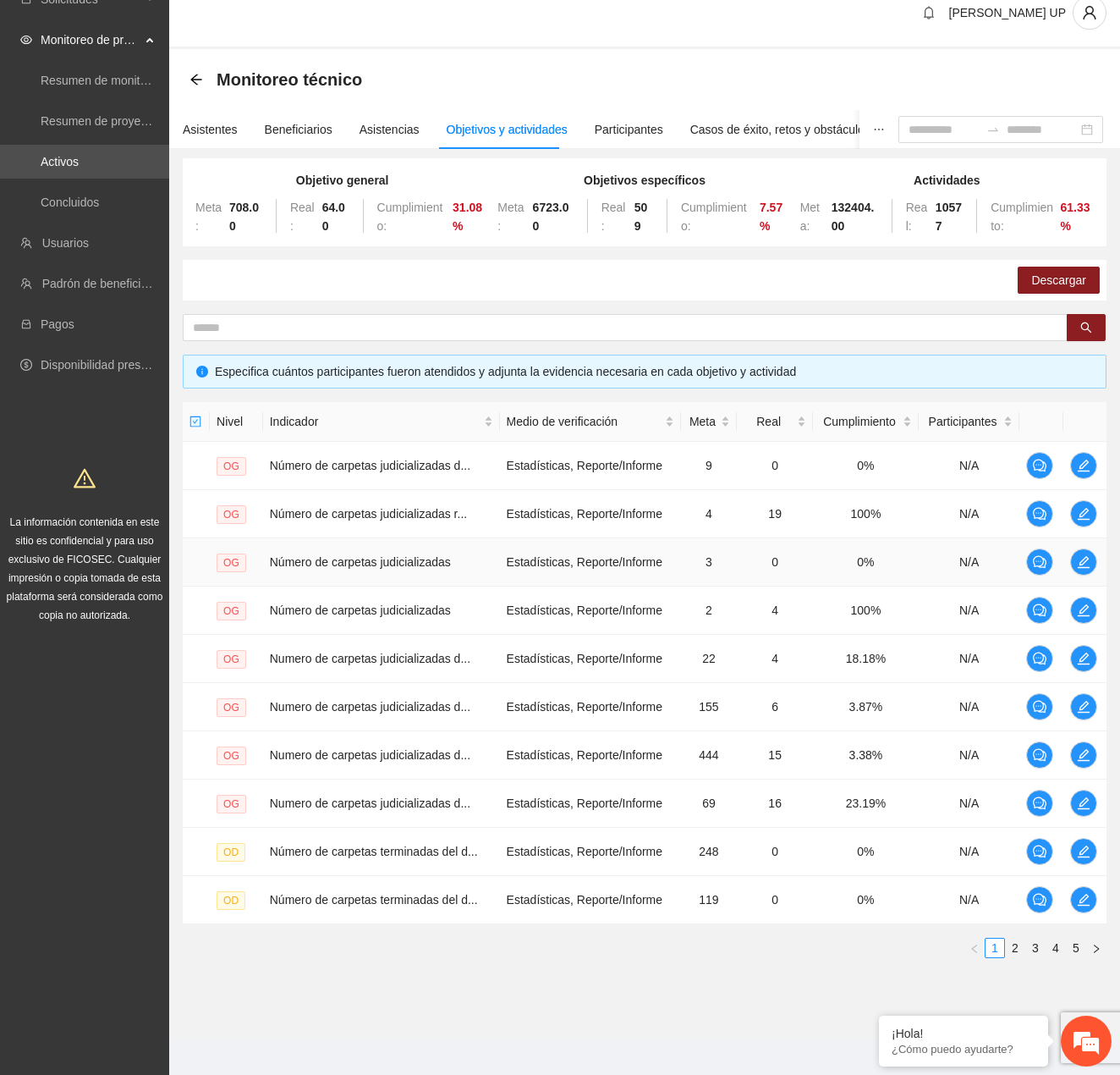
scroll to position [33, 0]
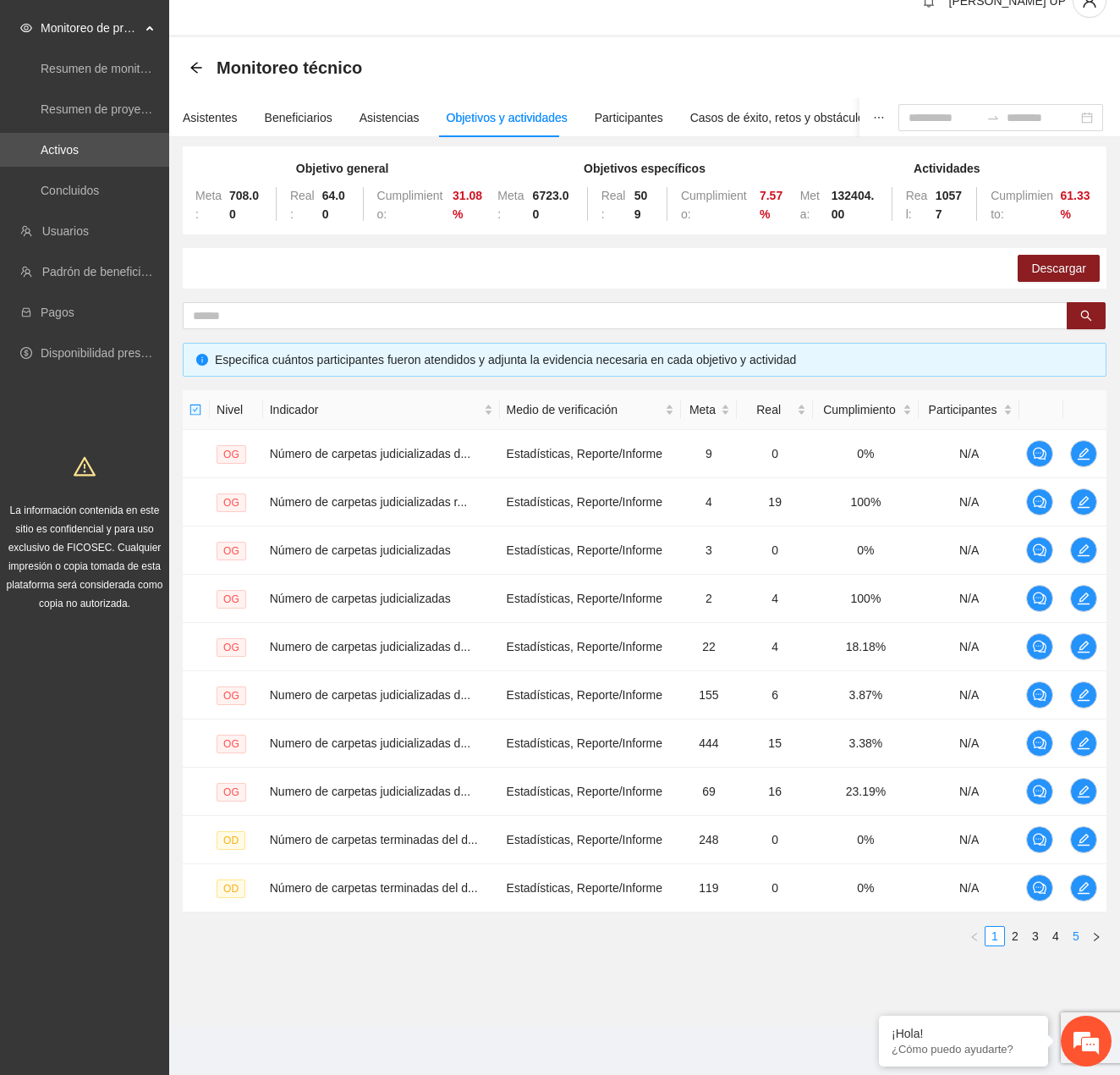
click at [1069, 938] on link "5" at bounding box center [1076, 936] width 18 height 18
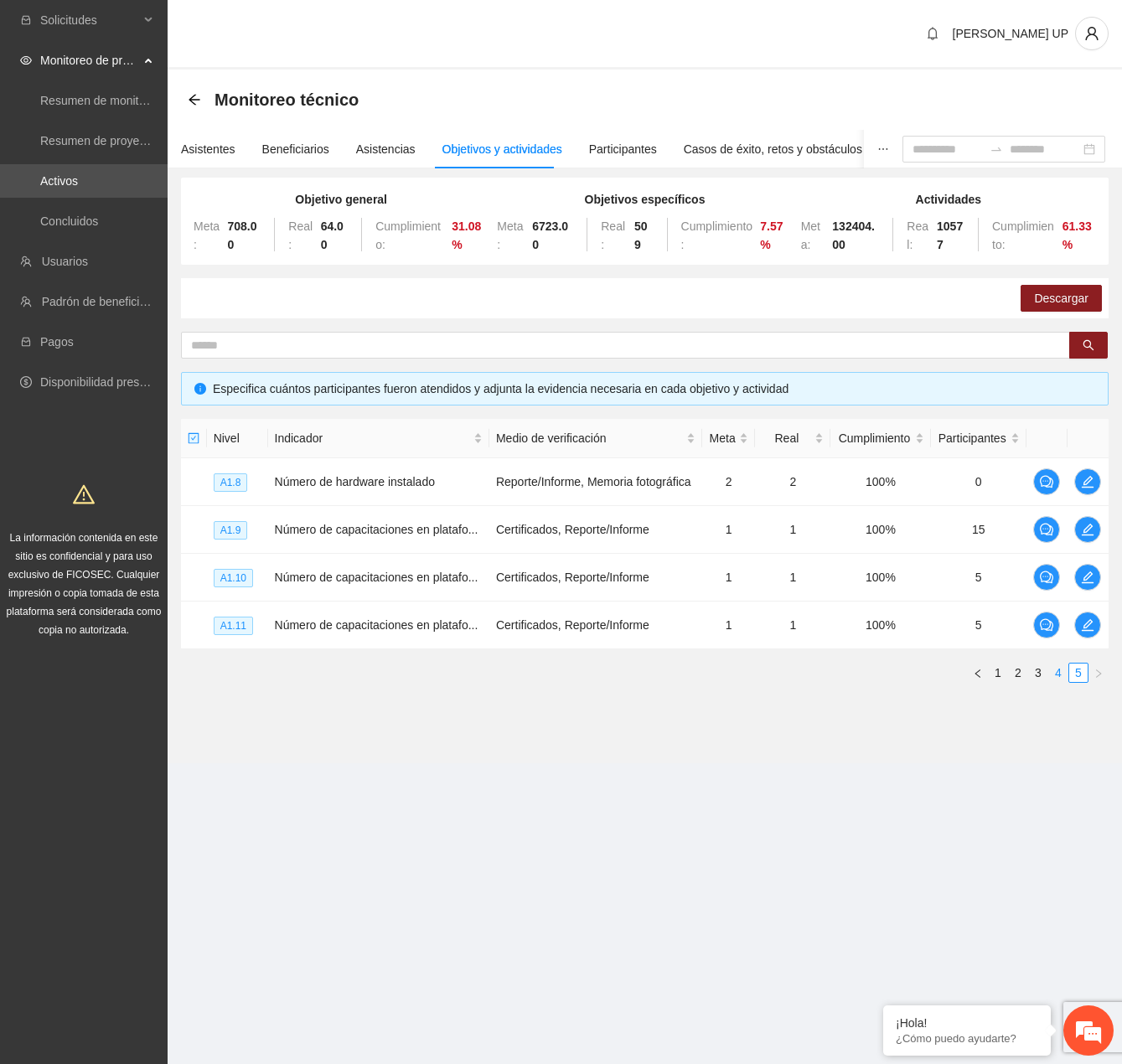
click at [1049, 673] on link "4" at bounding box center [1057, 673] width 18 height 18
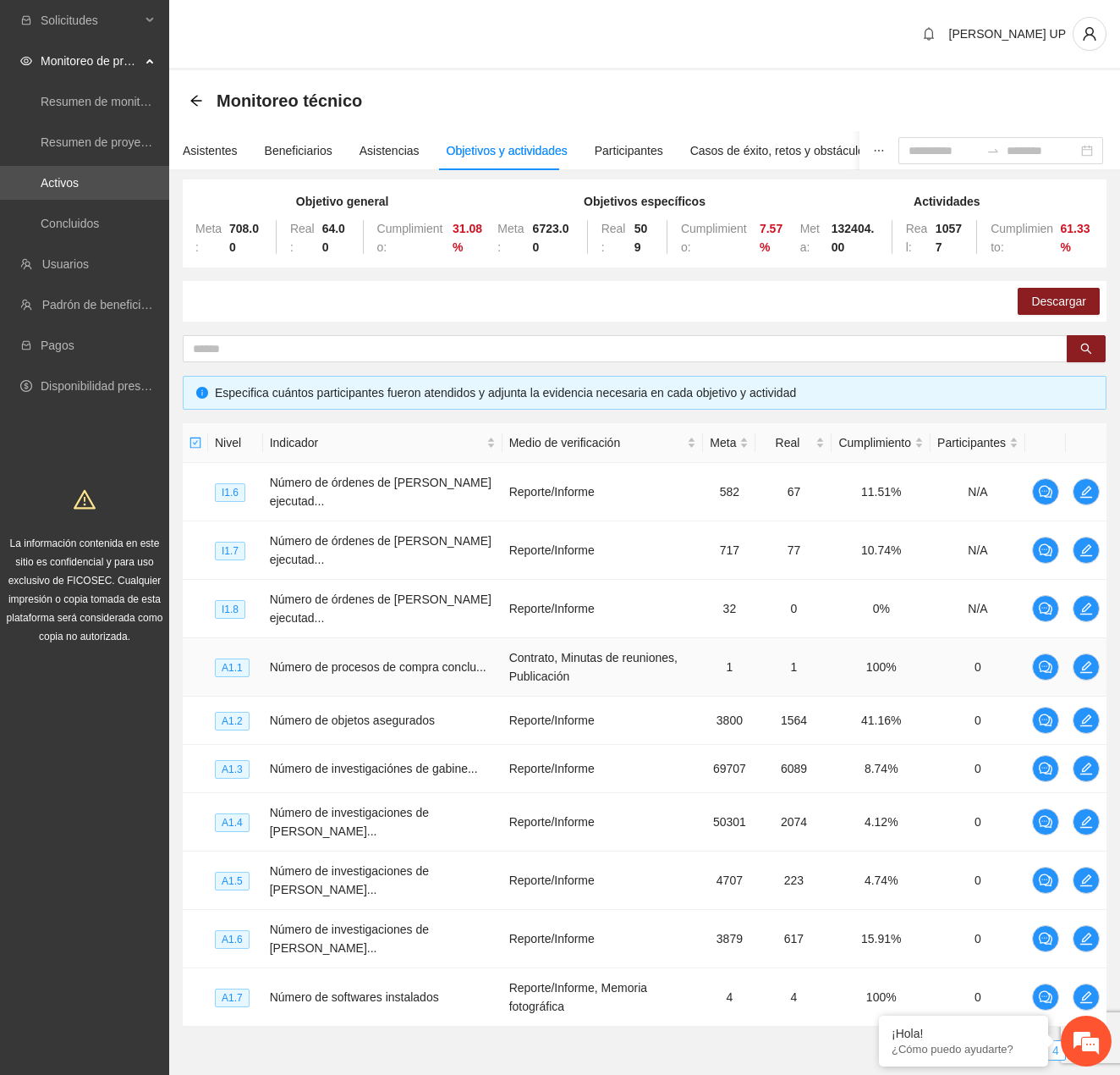
scroll to position [114, 0]
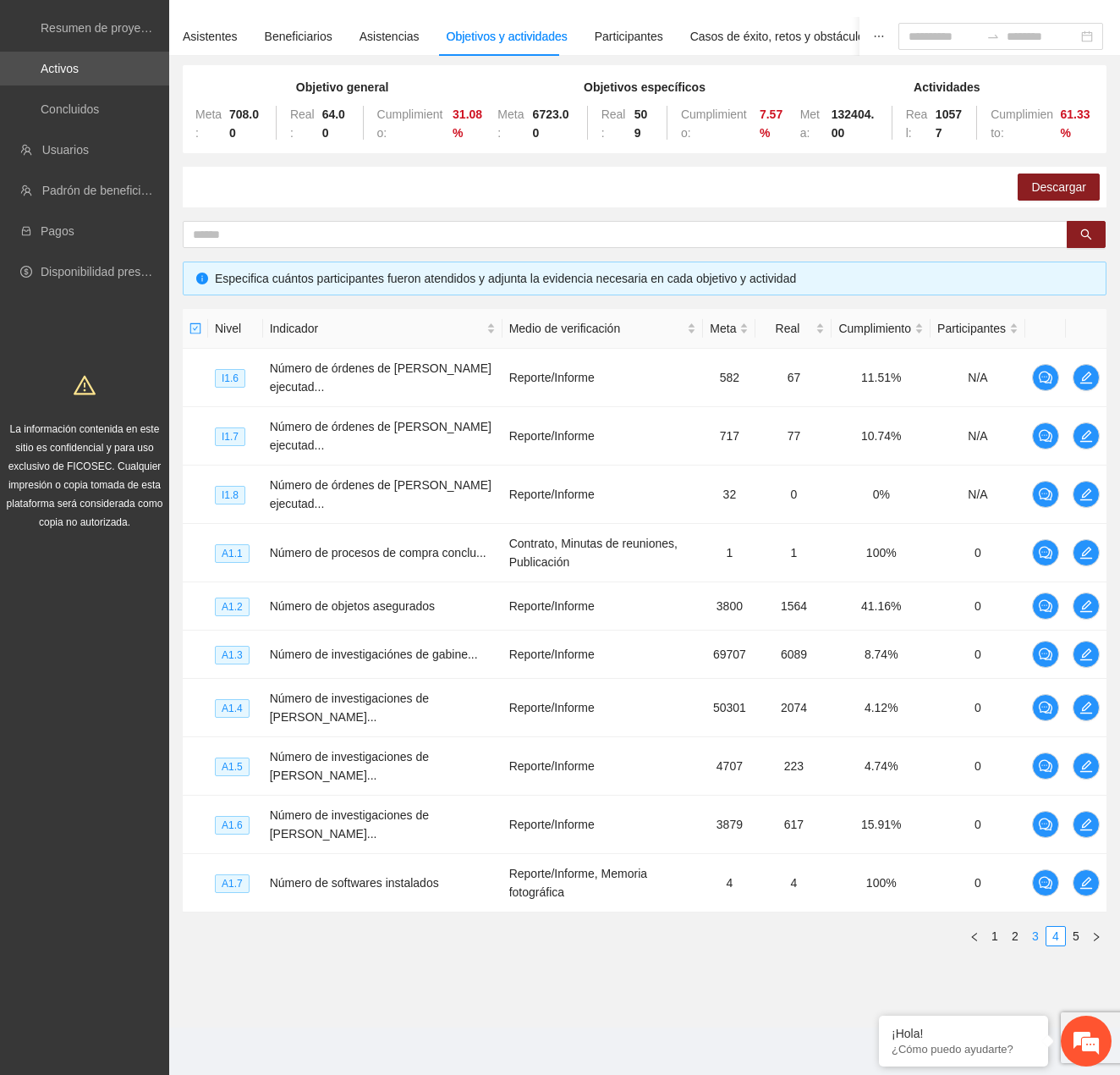
click at [1030, 932] on link "3" at bounding box center [1036, 936] width 18 height 18
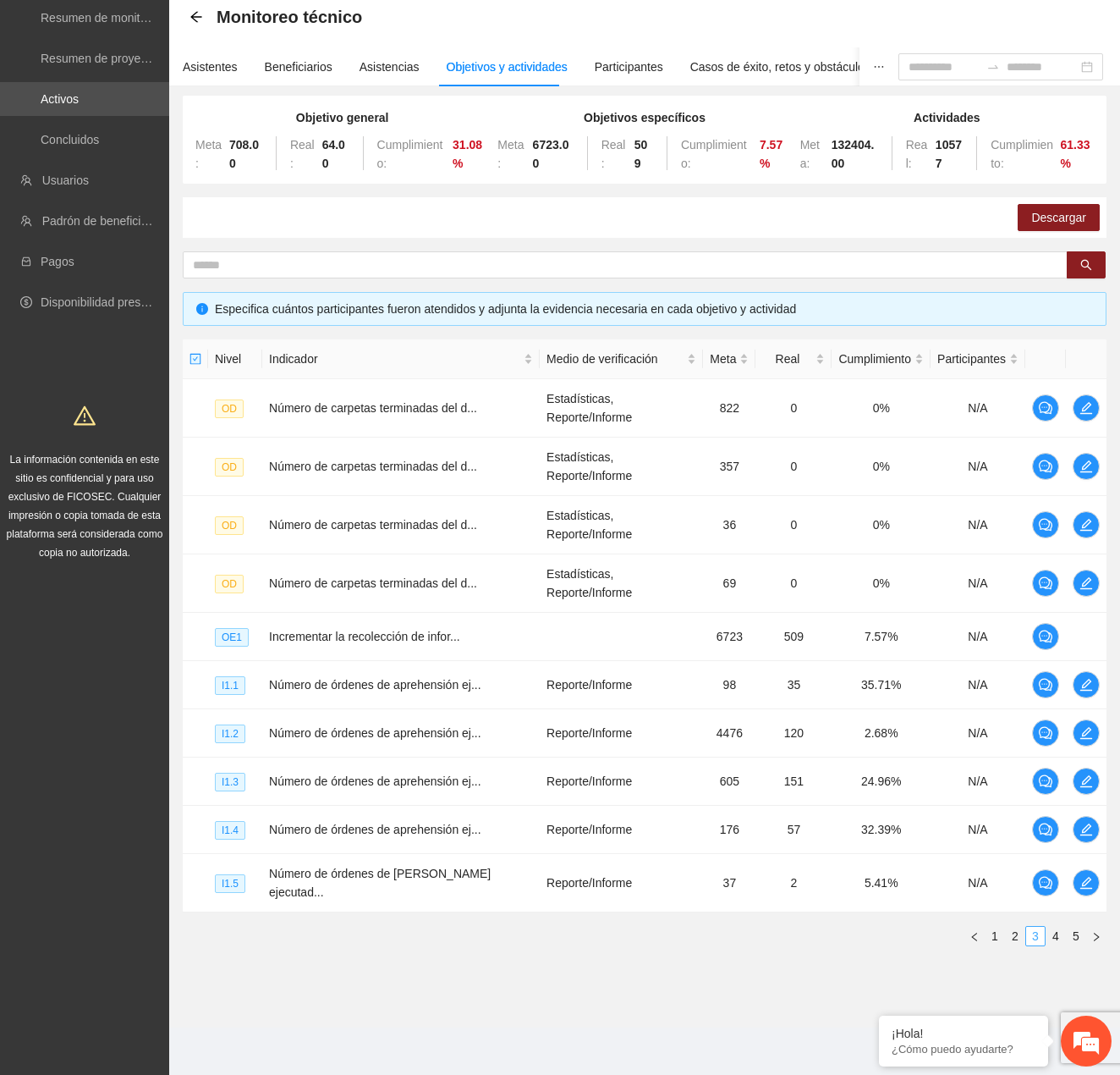
scroll to position [33, 0]
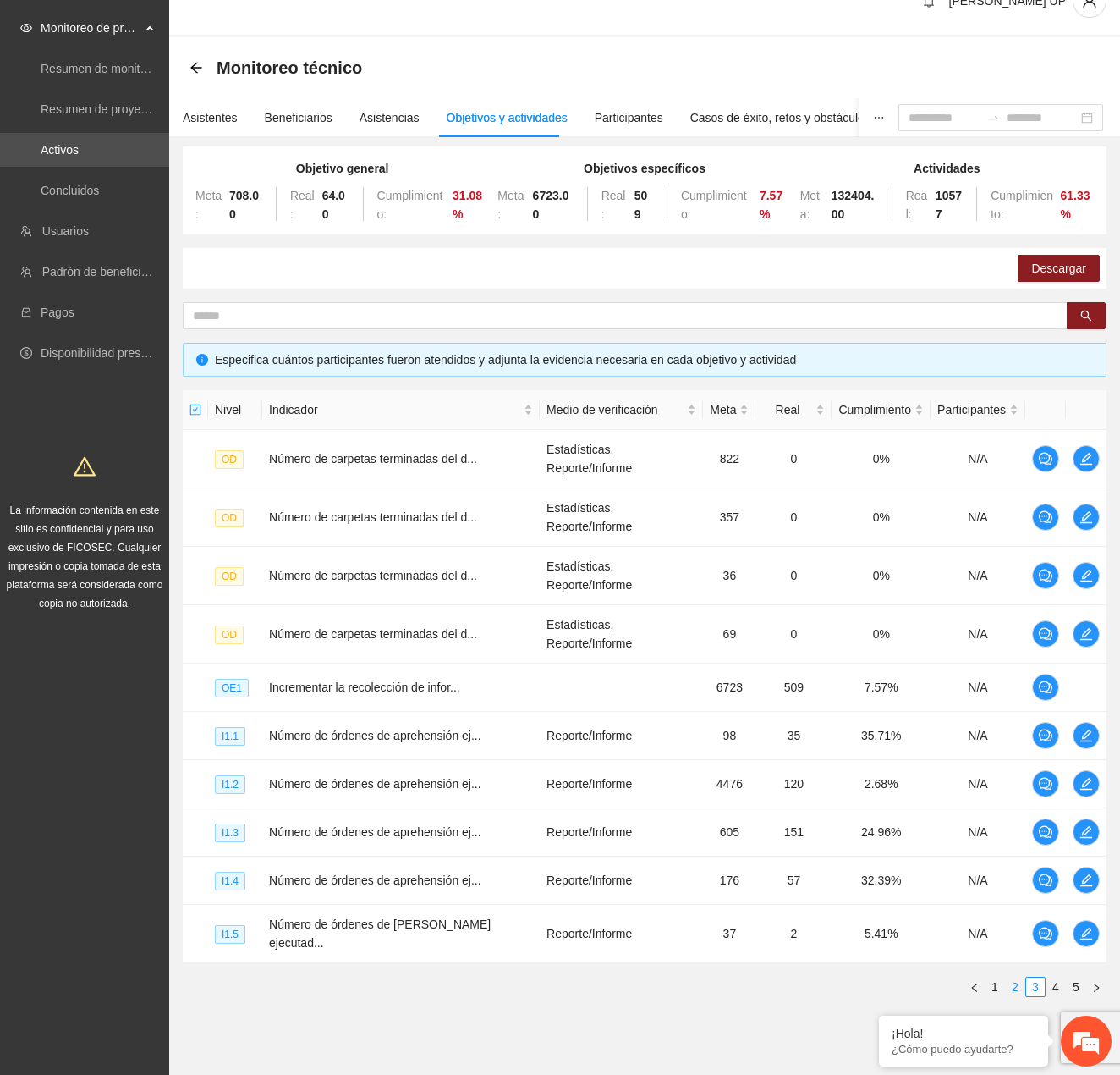
click at [1010, 977] on link "2" at bounding box center [1015, 986] width 18 height 18
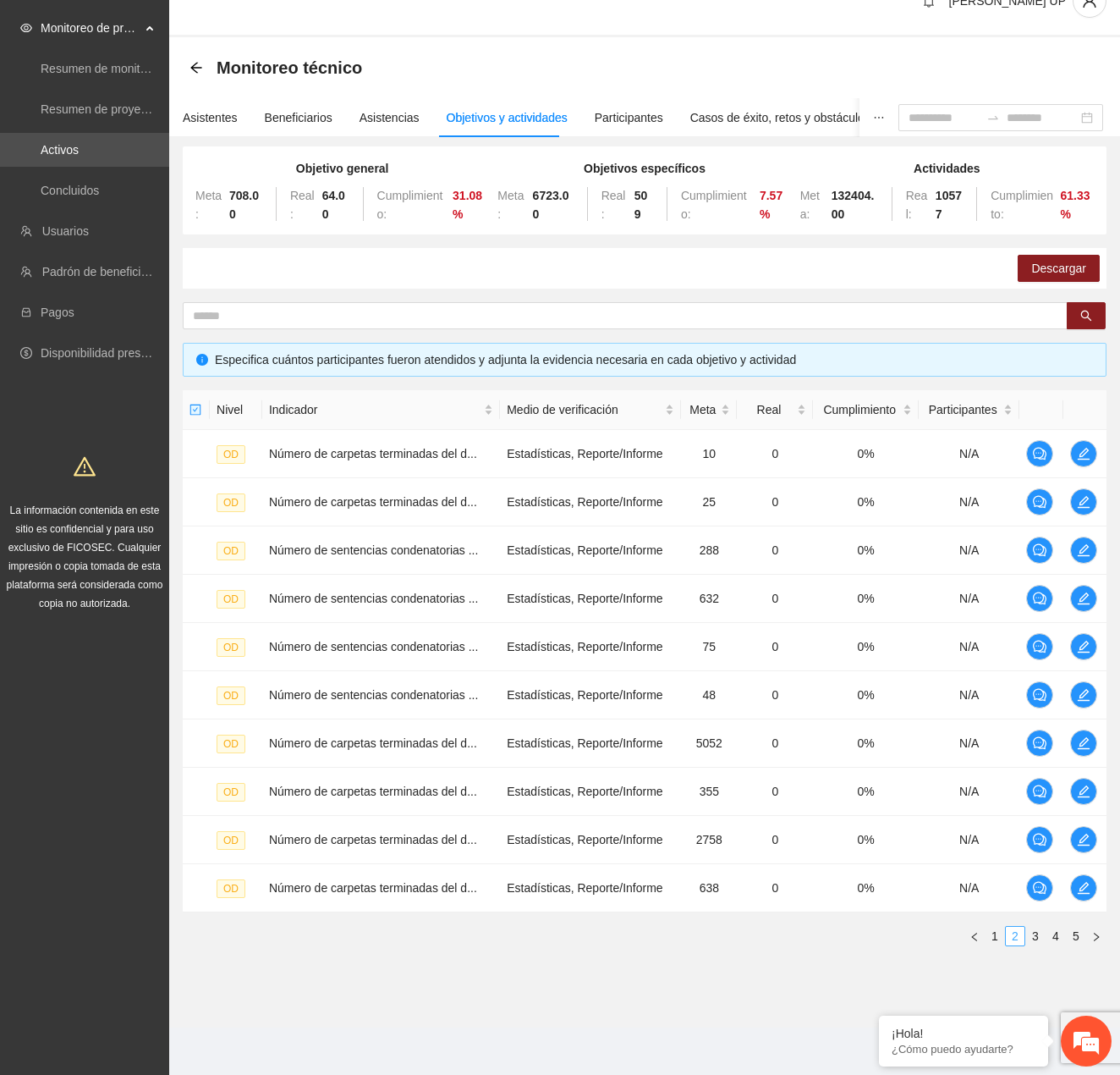
click at [1010, 933] on link "2" at bounding box center [1015, 936] width 18 height 18
click at [994, 933] on link "1" at bounding box center [995, 936] width 18 height 18
click at [1027, 937] on link "3" at bounding box center [1036, 936] width 18 height 18
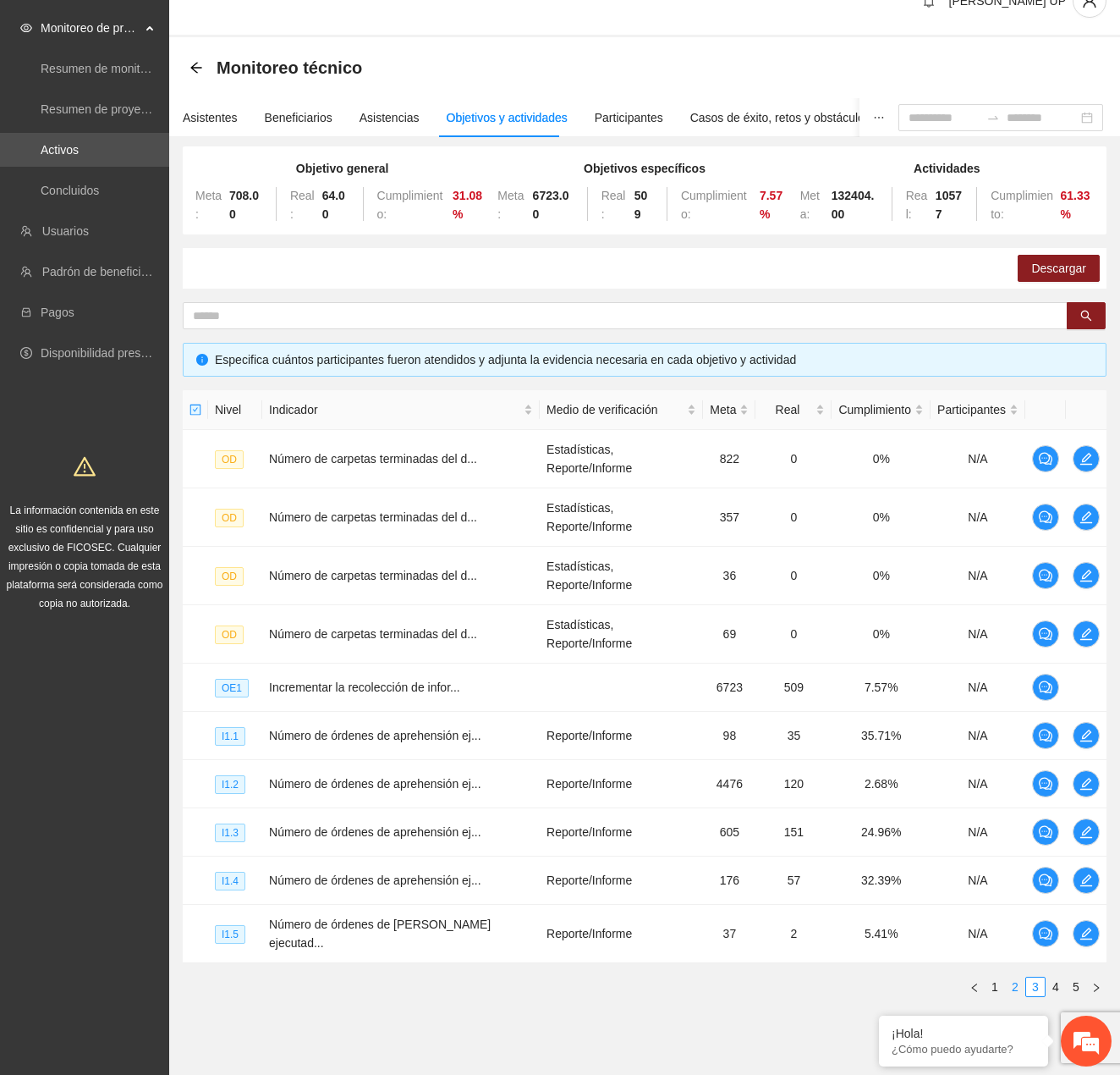
click at [1019, 977] on link "2" at bounding box center [1015, 986] width 18 height 18
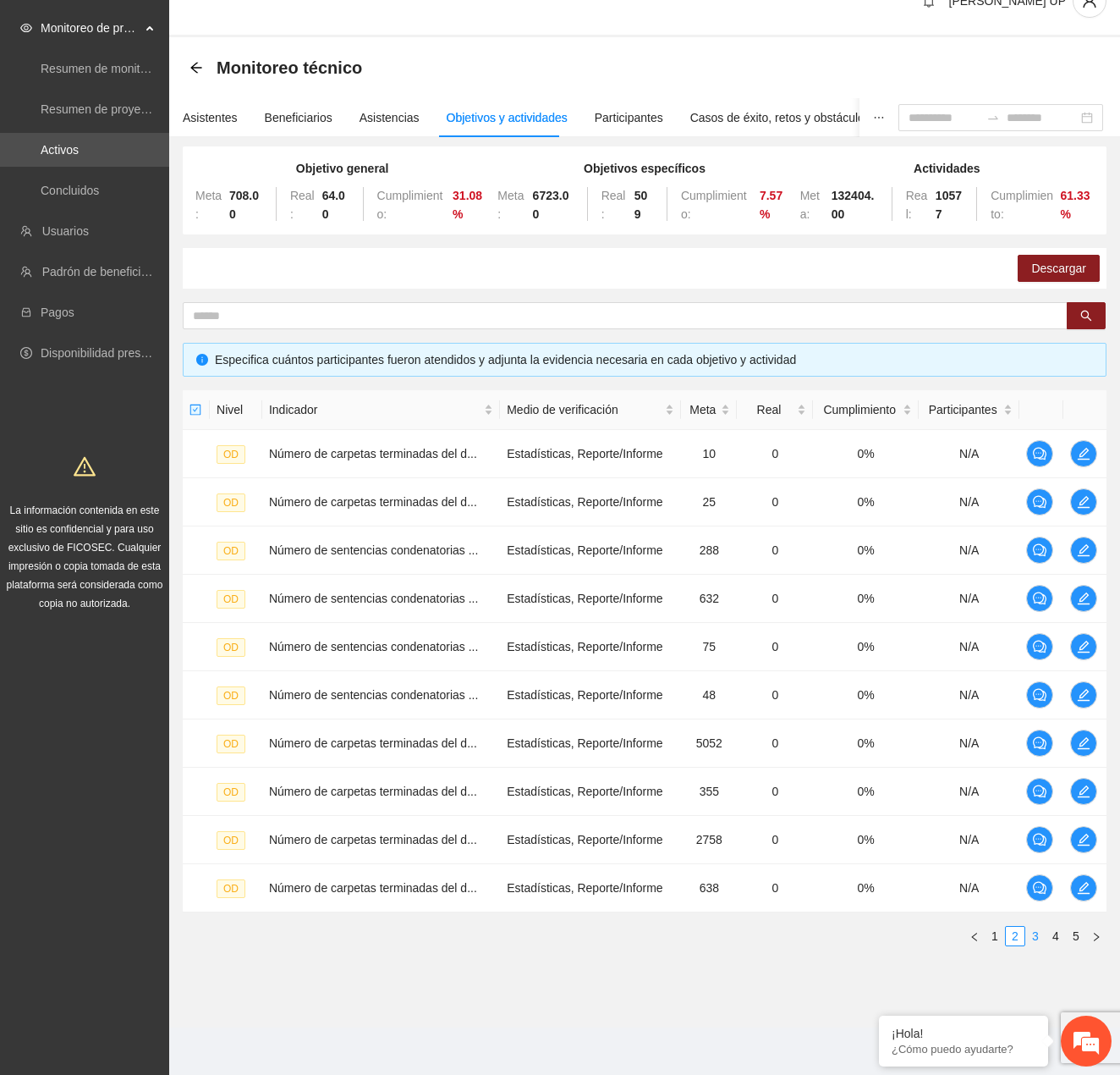
click at [1037, 937] on link "3" at bounding box center [1036, 936] width 18 height 18
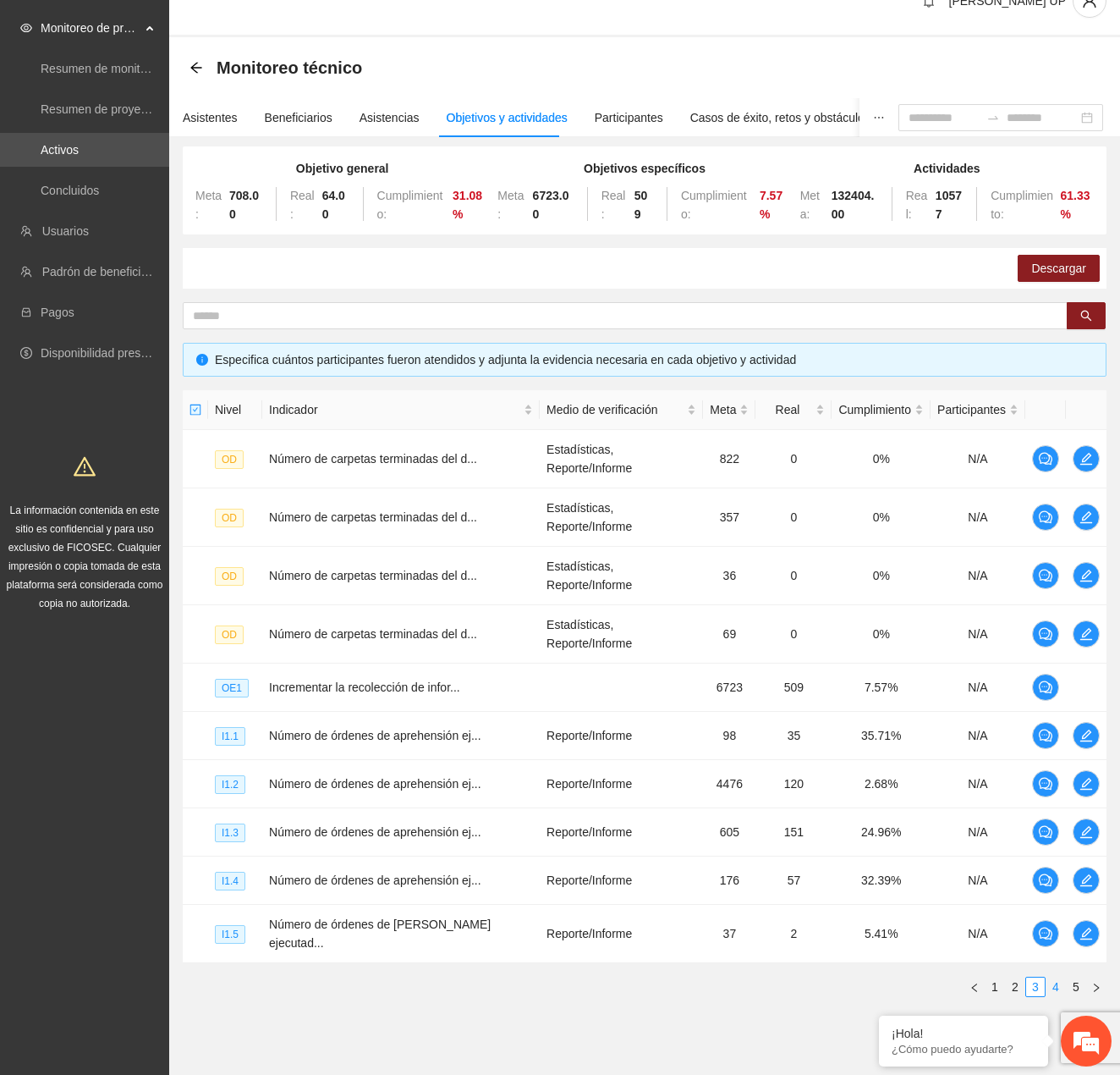
click at [1056, 977] on link "4" at bounding box center [1056, 986] width 18 height 18
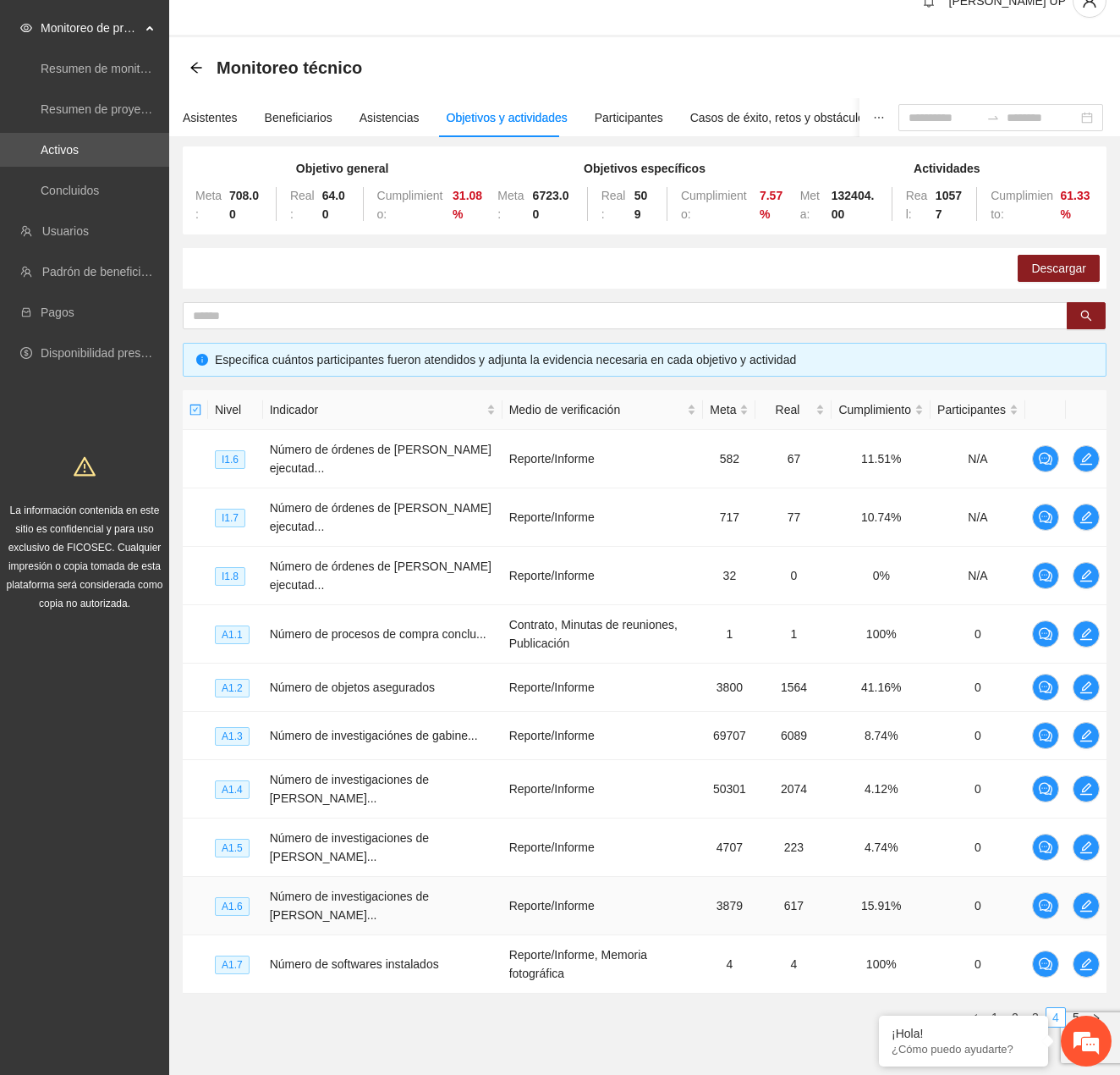
scroll to position [114, 0]
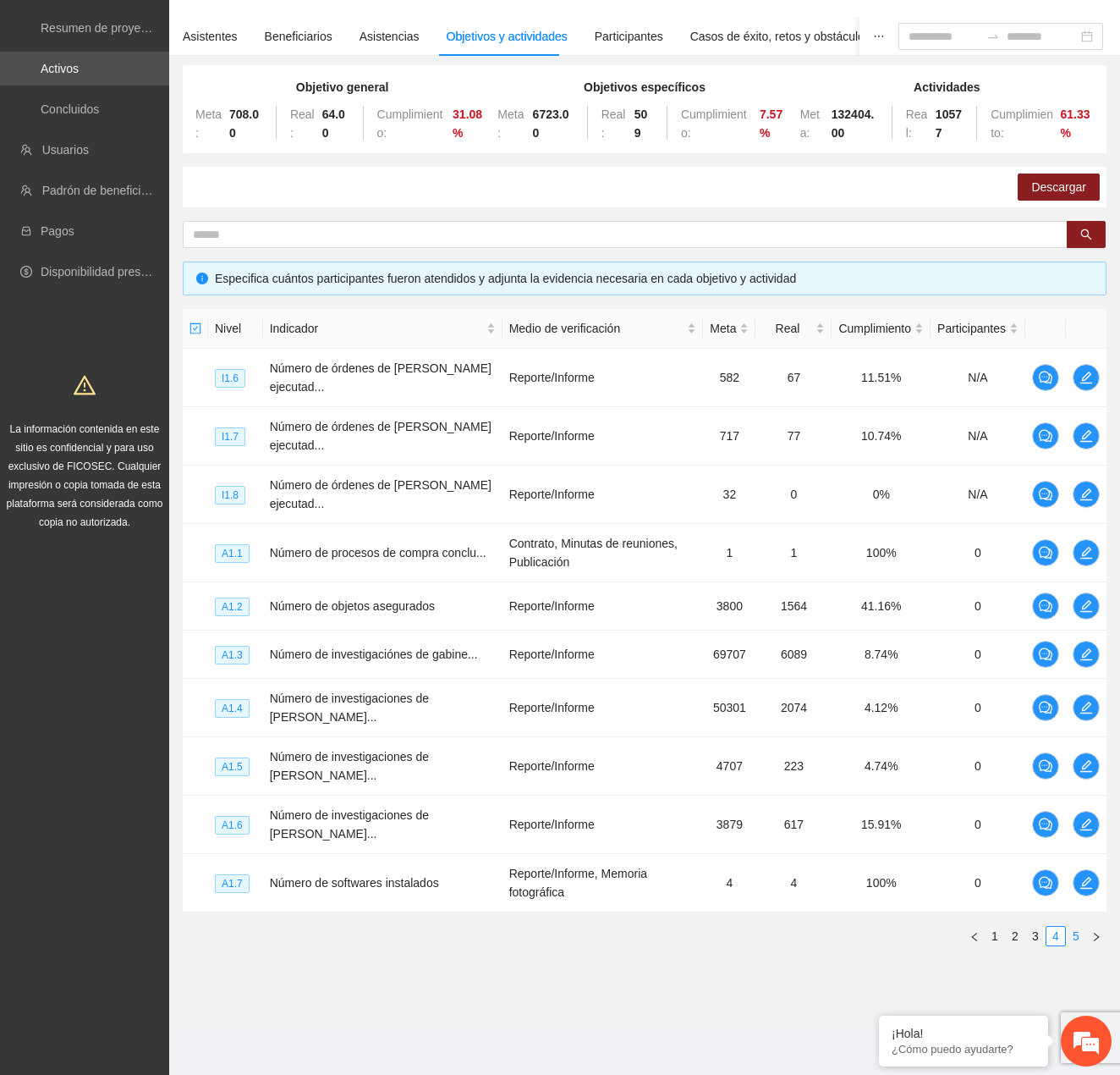
click at [1069, 935] on link "5" at bounding box center [1076, 936] width 18 height 18
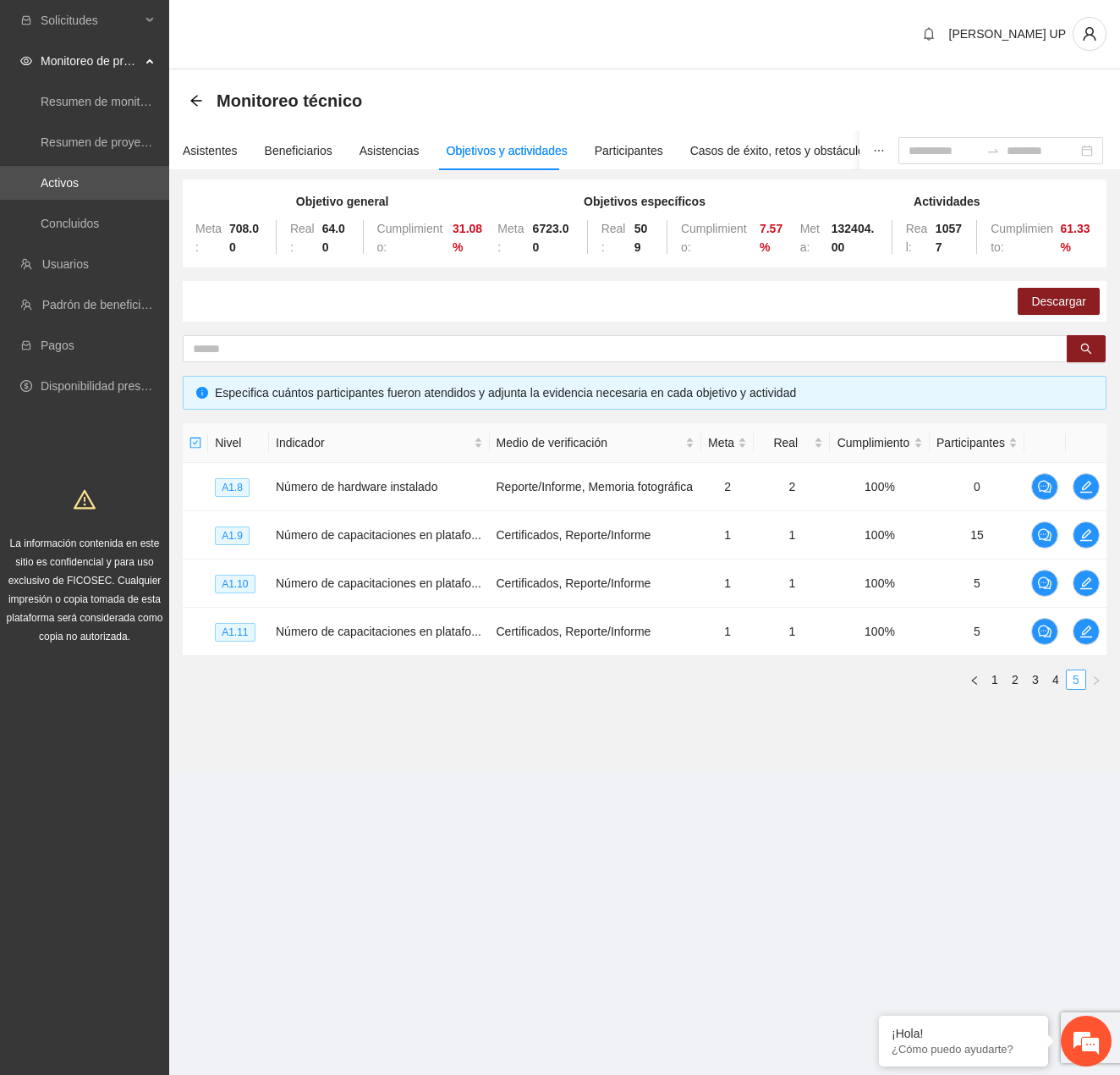
scroll to position [0, 0]
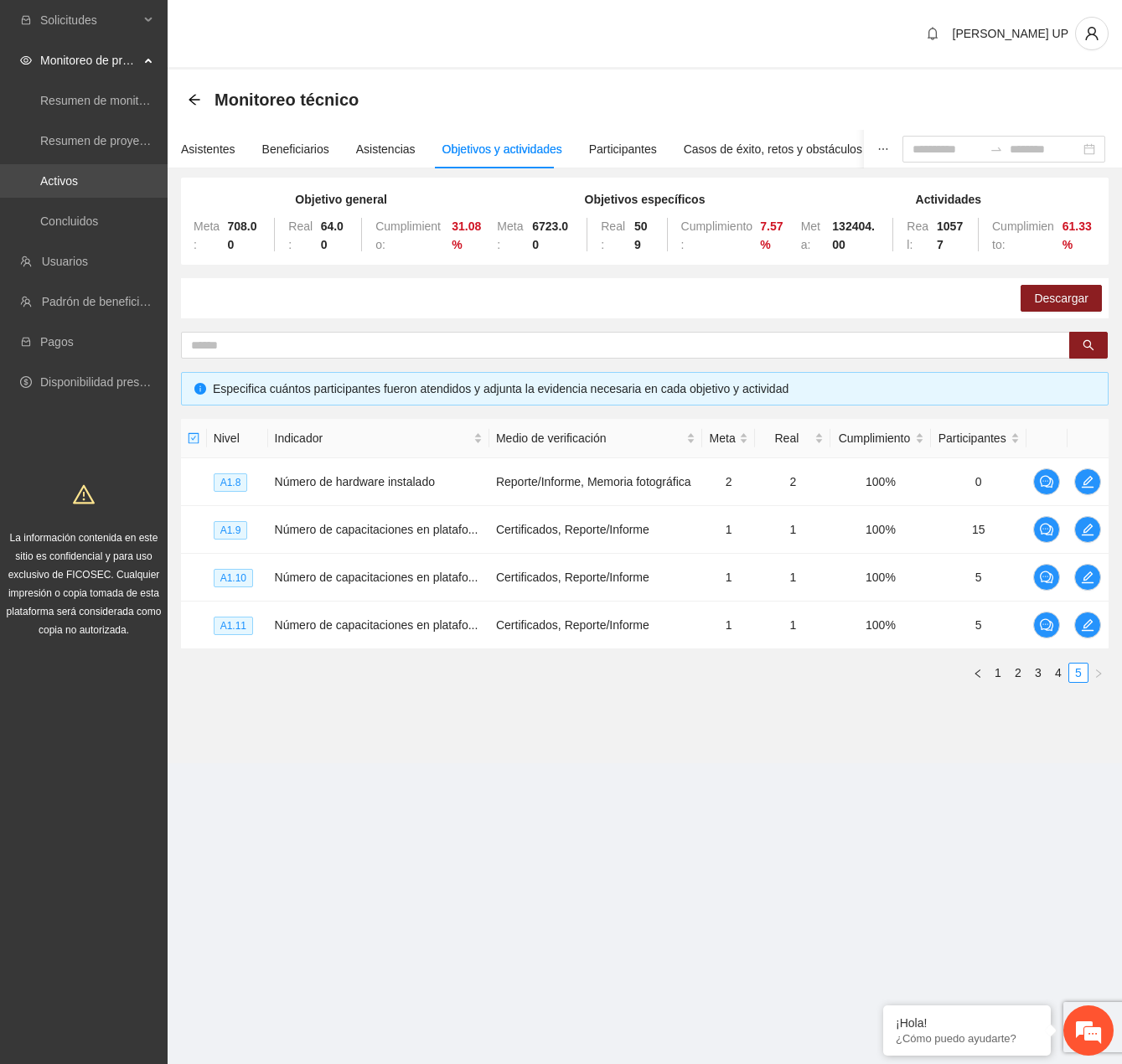
click at [62, 182] on link "Activos" at bounding box center [60, 181] width 38 height 14
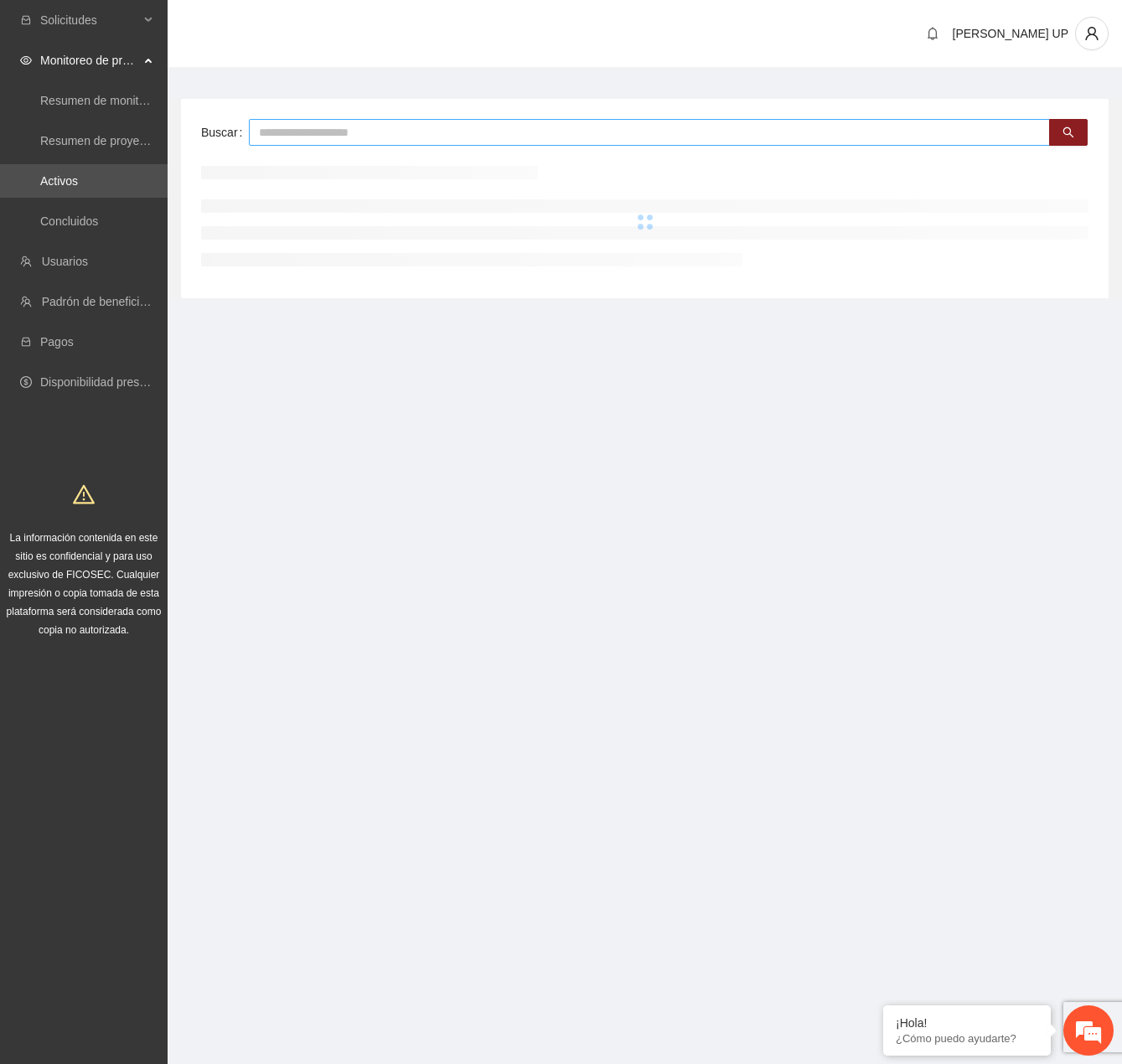
click at [328, 139] on input "text" at bounding box center [649, 132] width 801 height 27
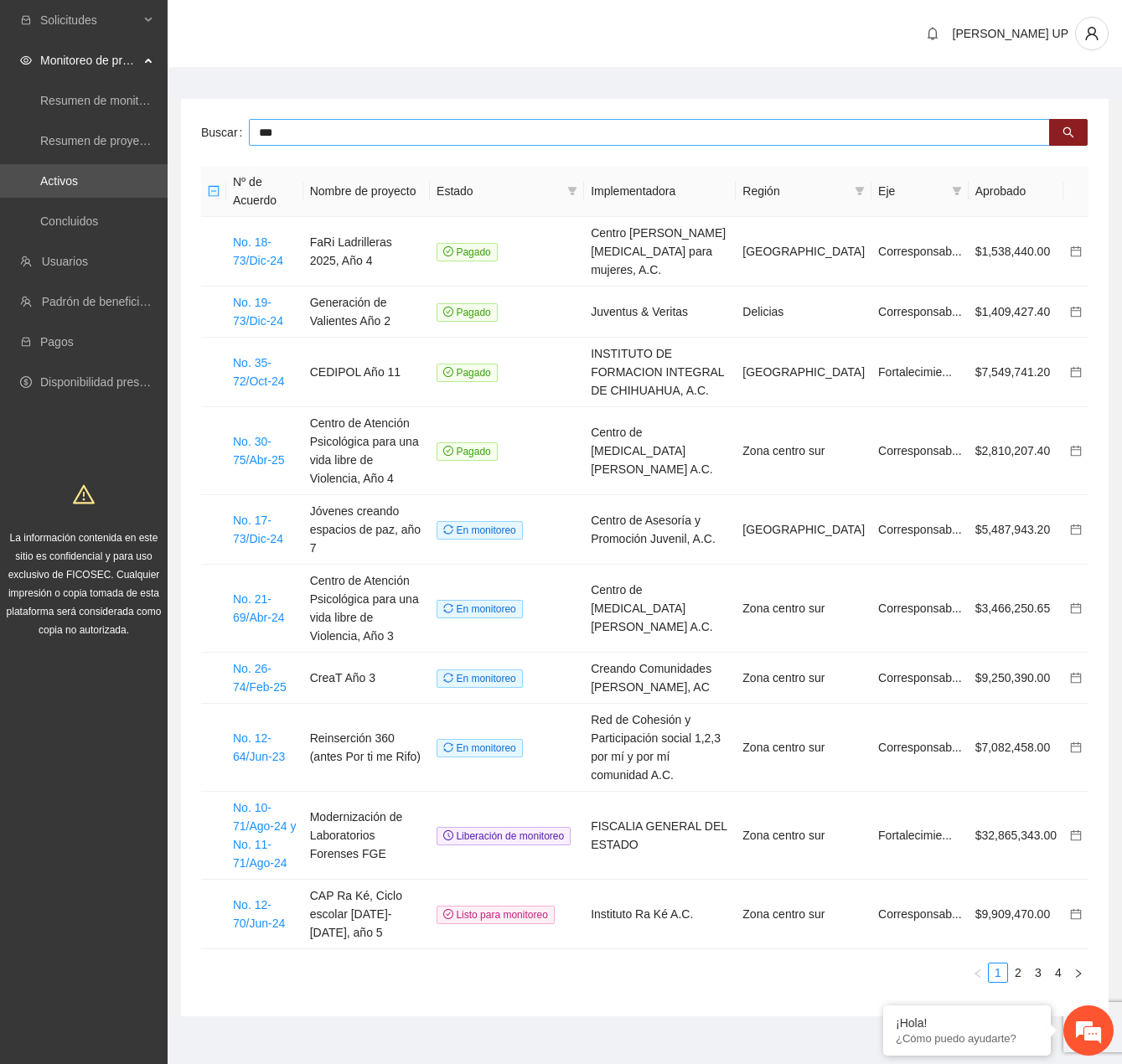
type input "***"
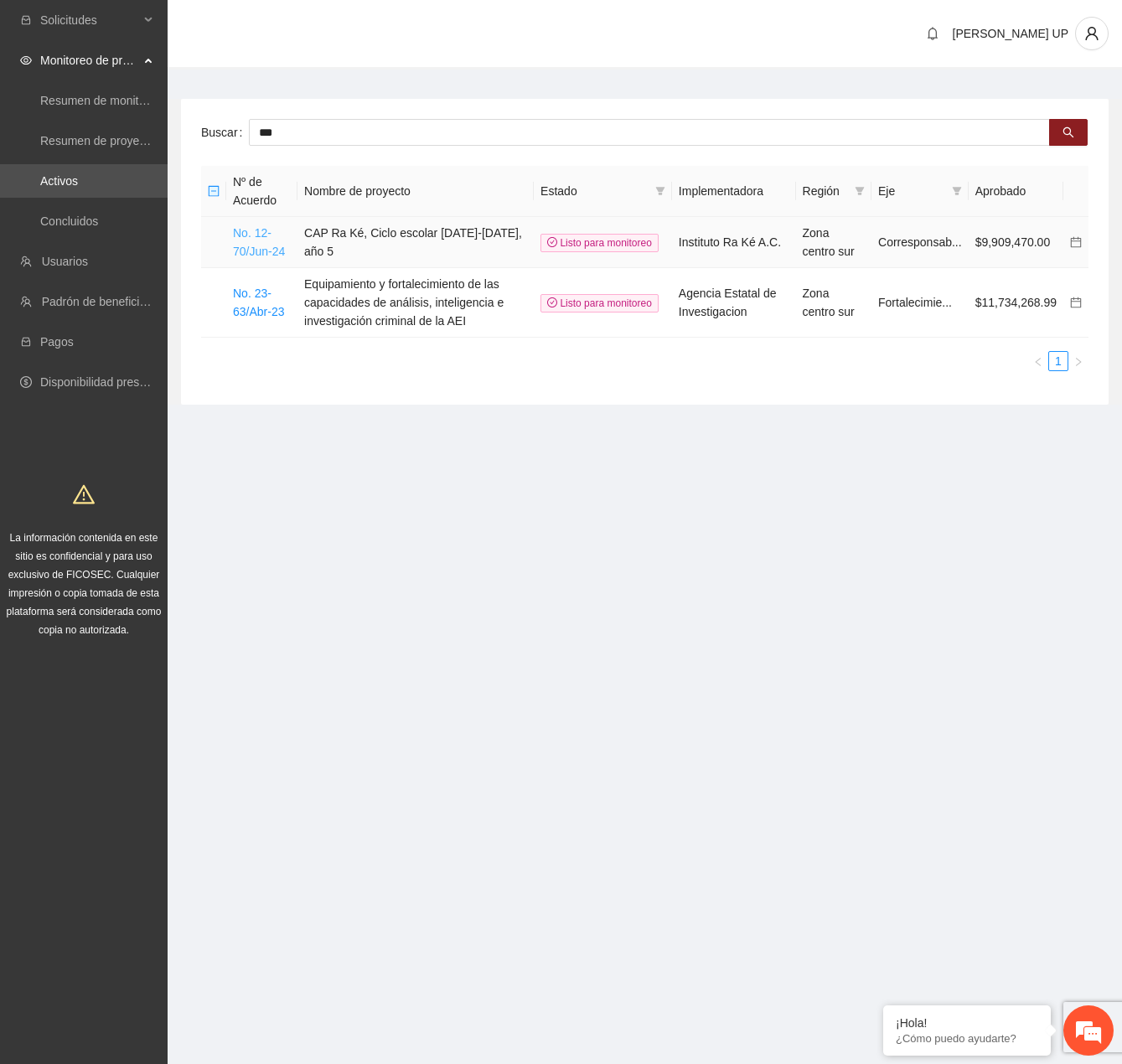
click at [260, 248] on link "No. 12-70/Jun-24" at bounding box center [259, 241] width 52 height 32
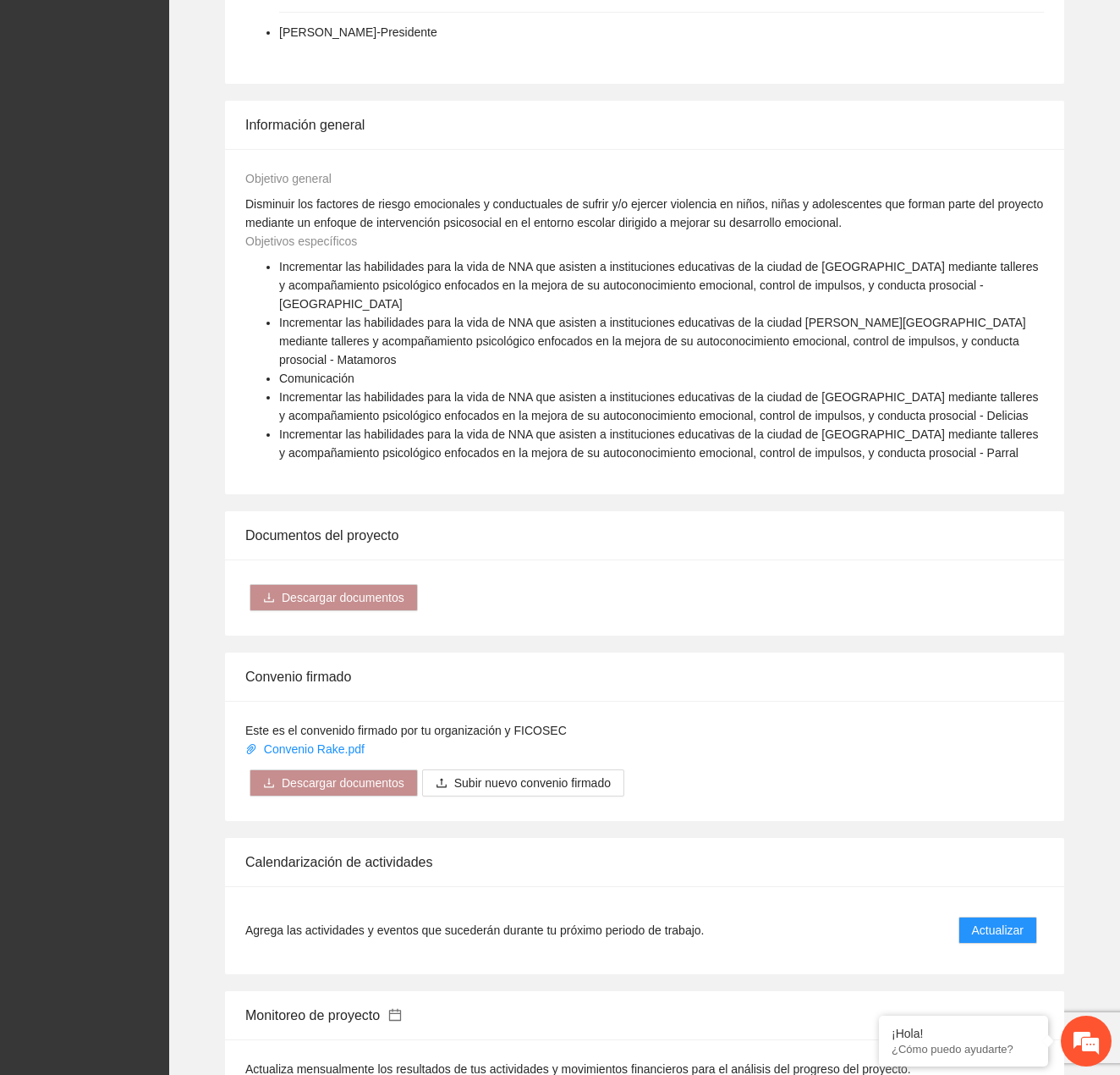
scroll to position [1518, 0]
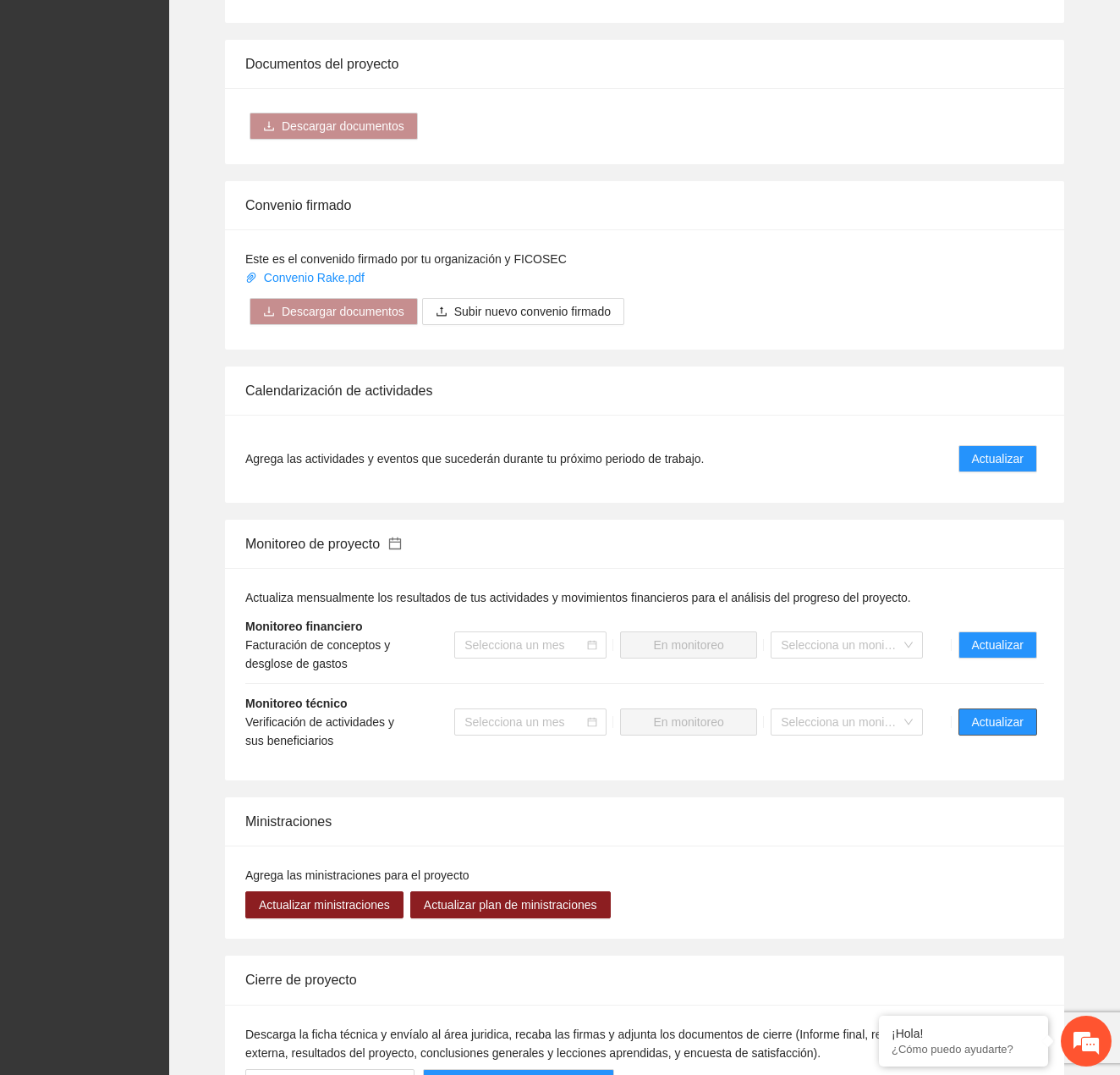
click at [1012, 713] on span "Actualizar" at bounding box center [997, 721] width 51 height 18
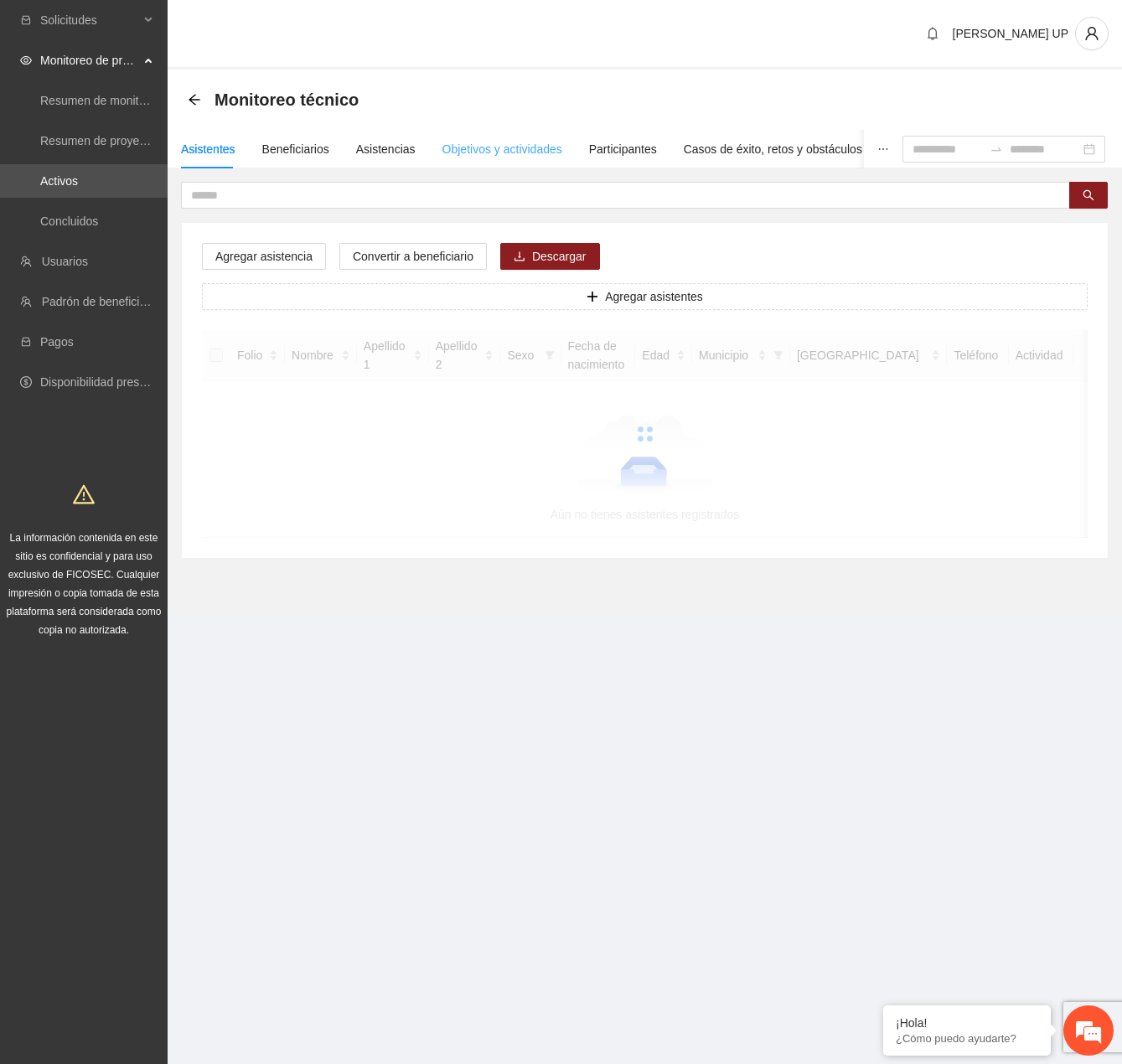
click at [502, 160] on div "Objetivos y actividades" at bounding box center [502, 149] width 120 height 39
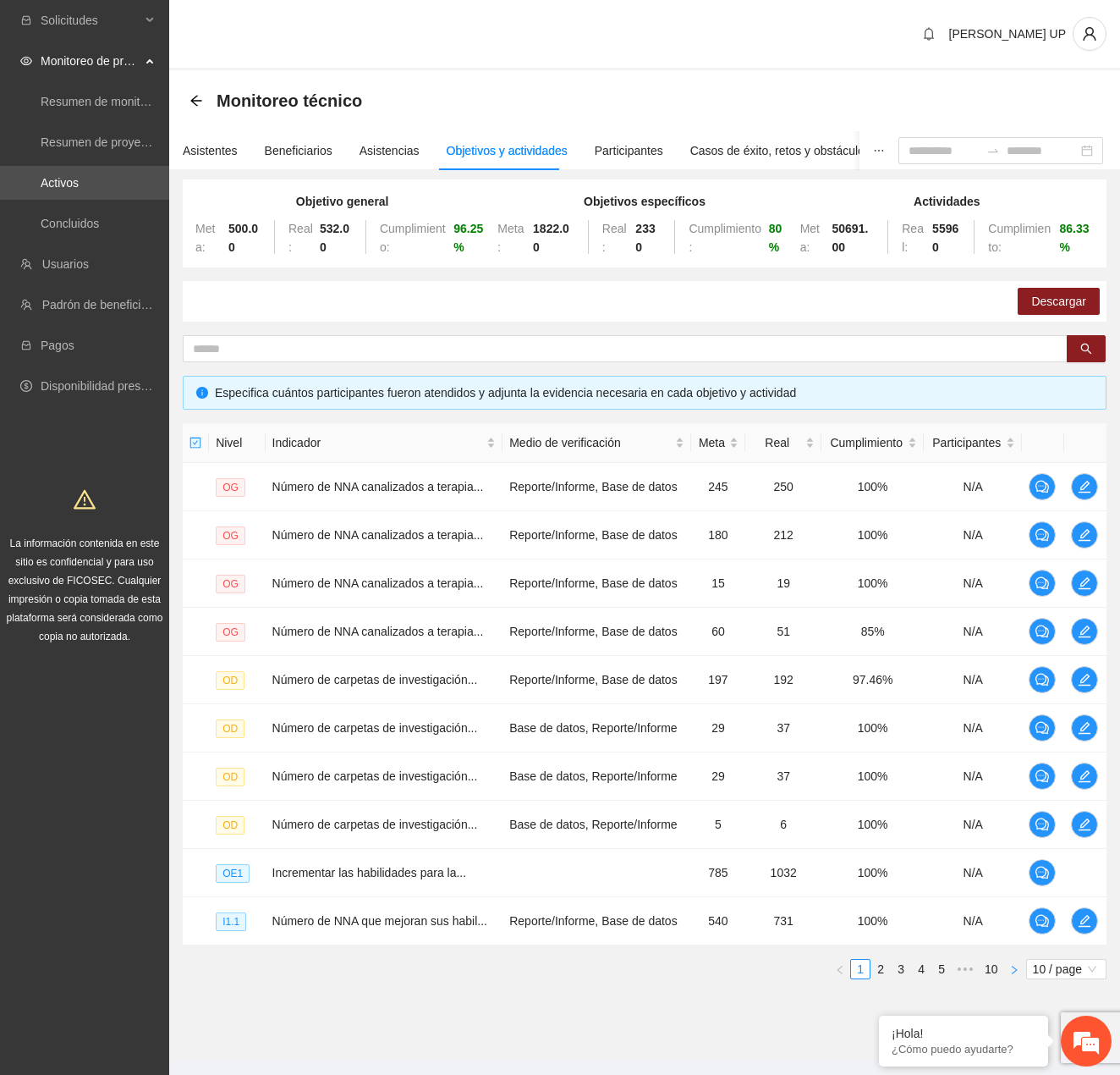
click at [1004, 972] on button "button" at bounding box center [1014, 969] width 20 height 20
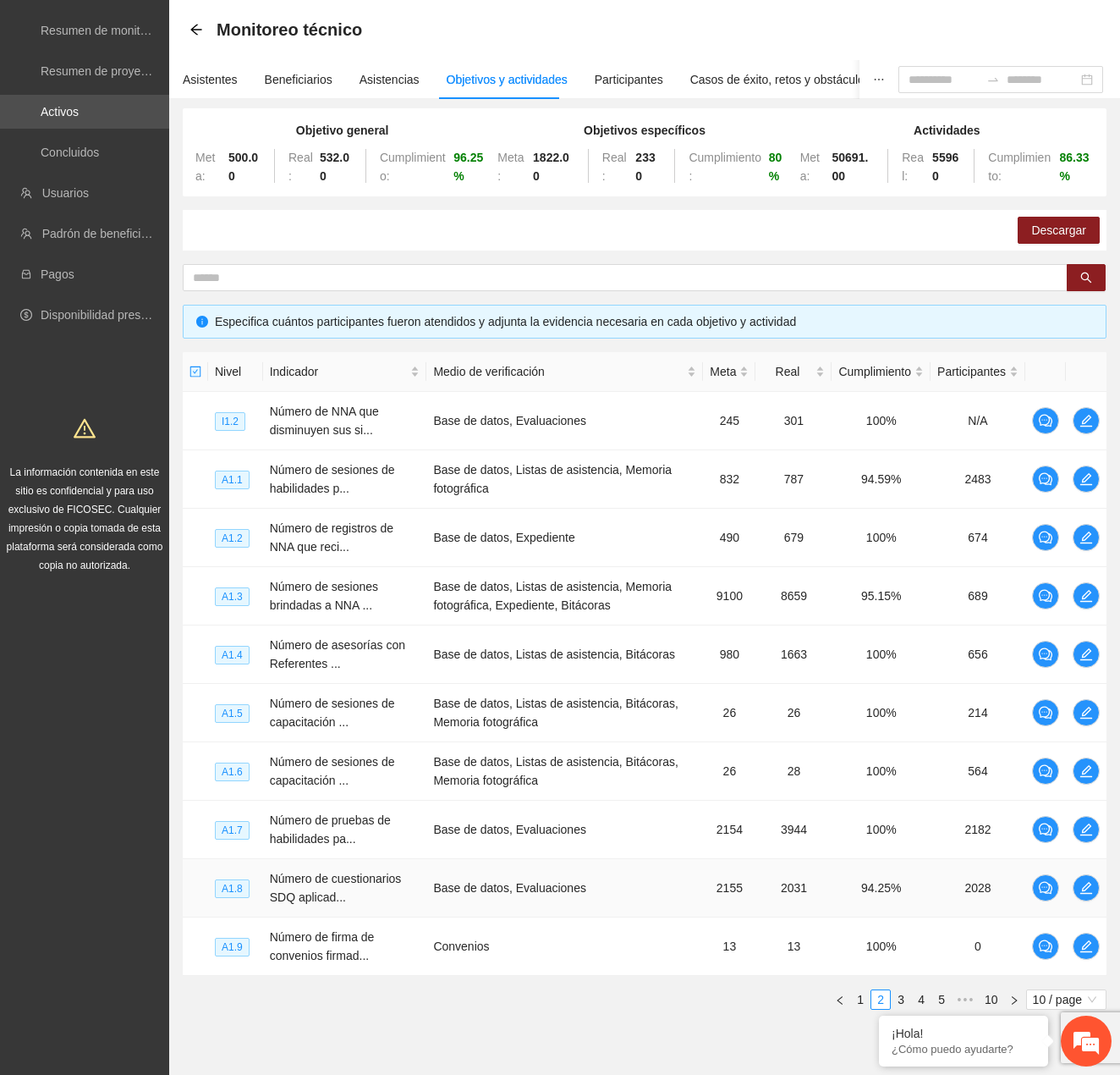
scroll to position [134, 0]
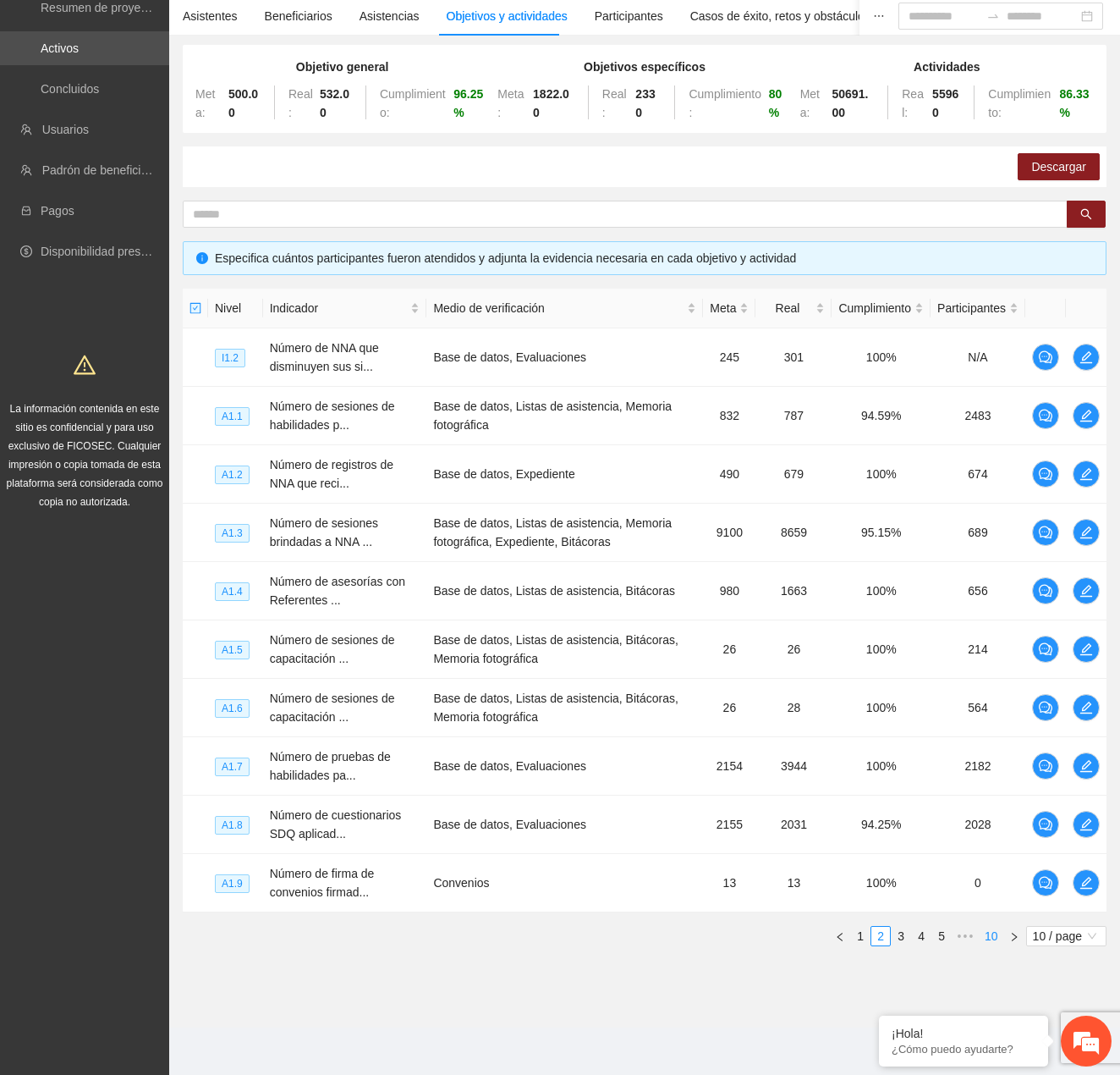
click at [985, 939] on link "10" at bounding box center [991, 936] width 24 height 18
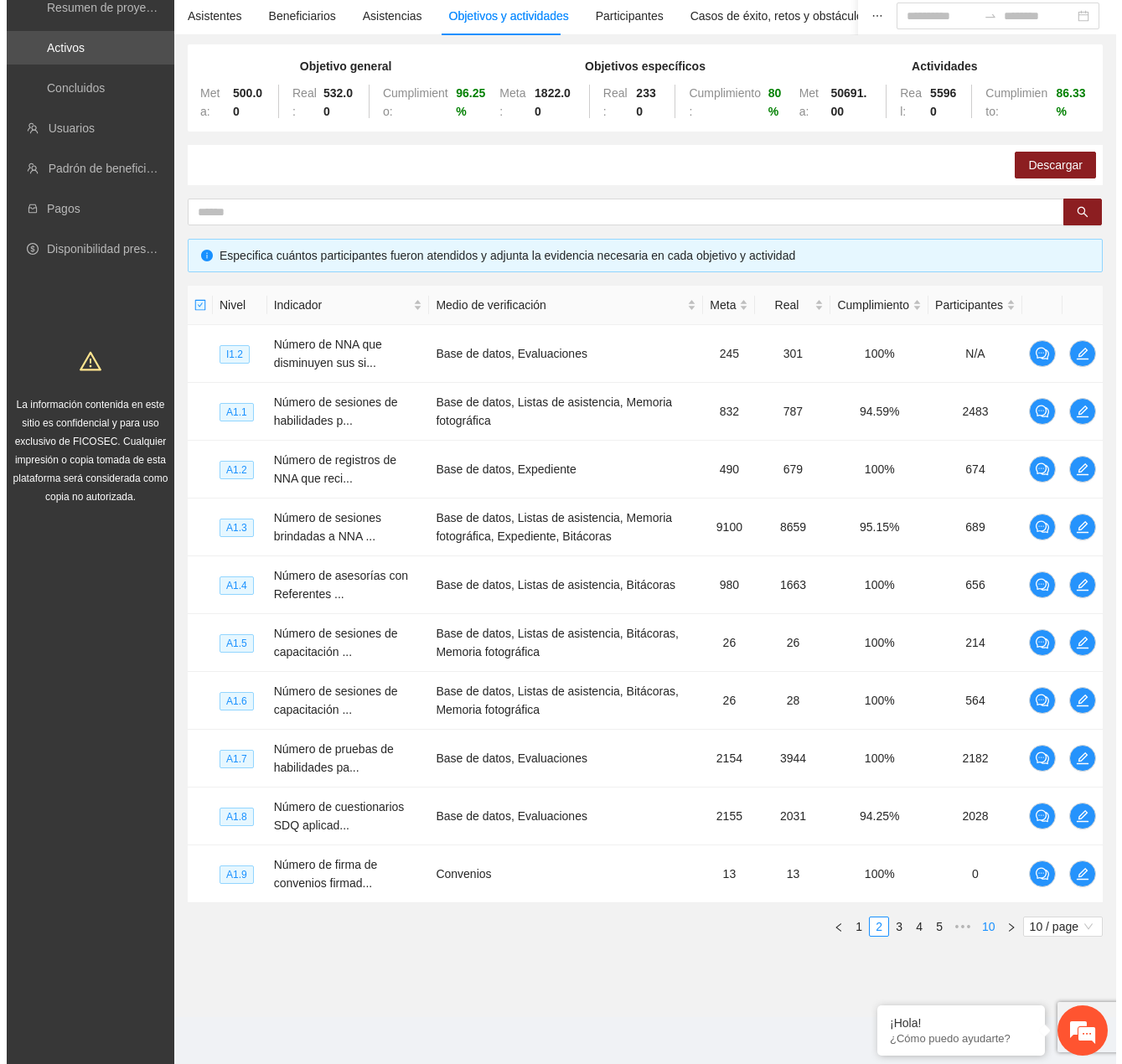
scroll to position [33, 0]
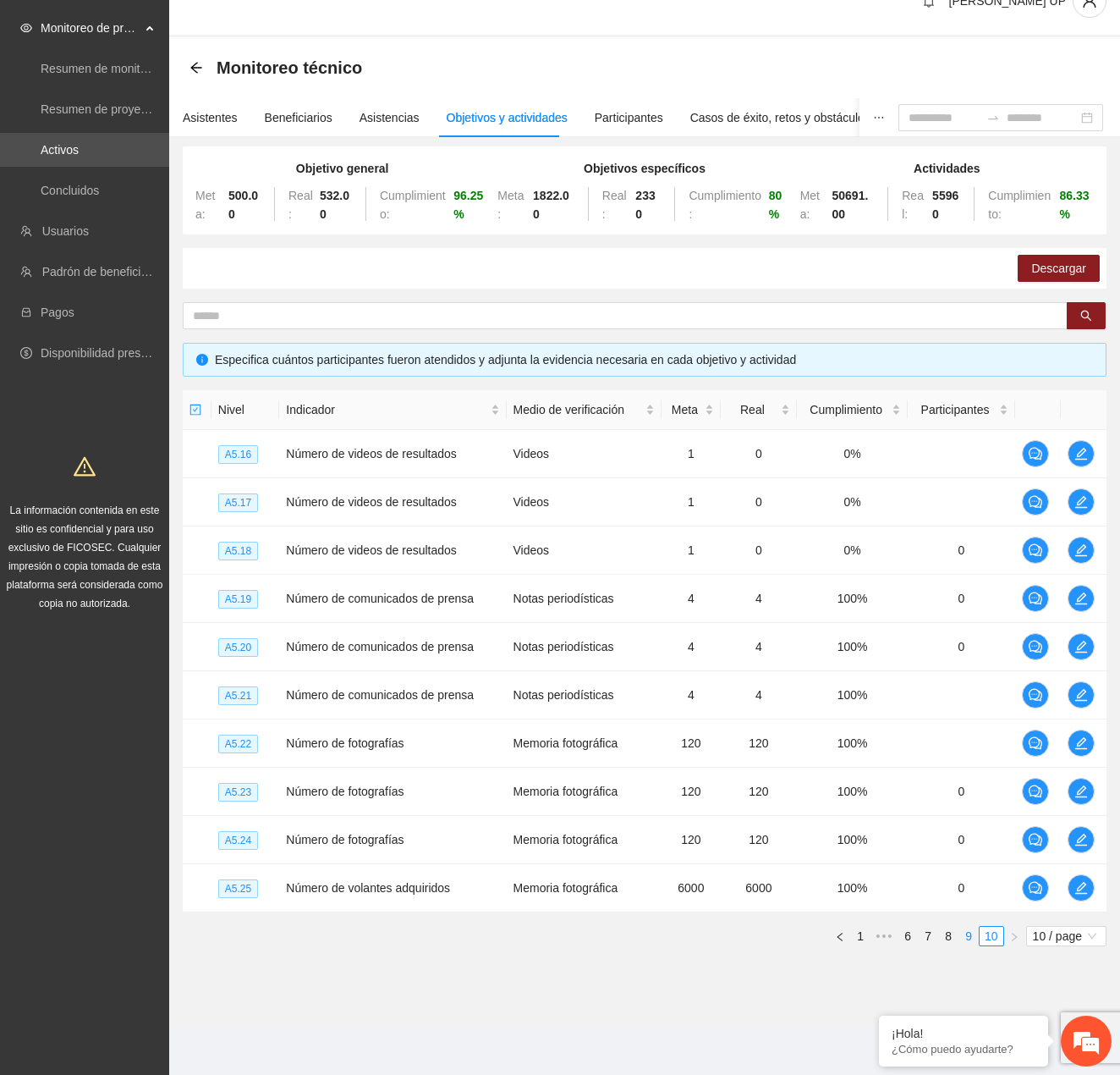
click at [972, 938] on link "9" at bounding box center [968, 936] width 18 height 18
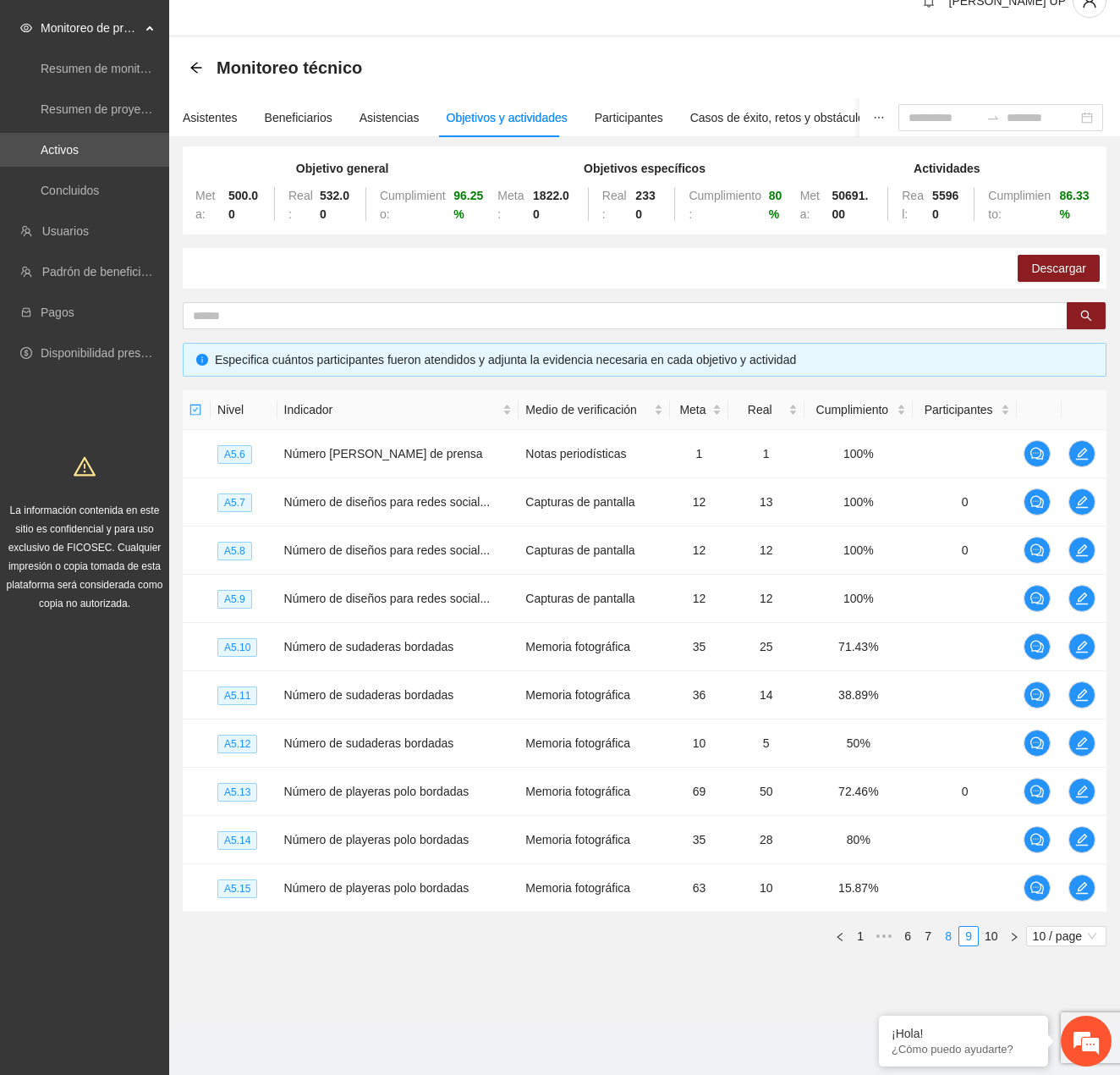
click at [955, 935] on link "8" at bounding box center [948, 936] width 18 height 18
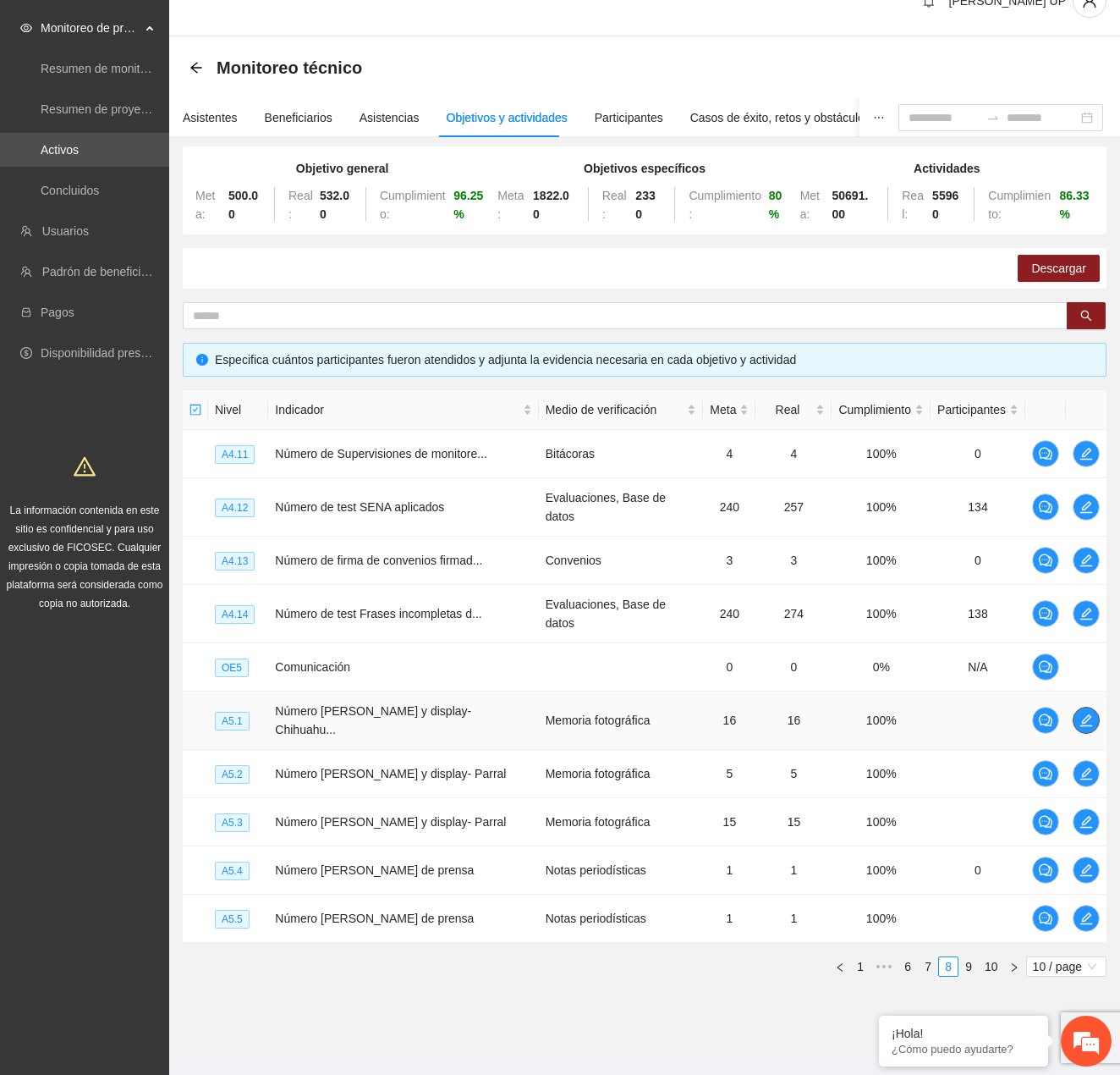
click at [1076, 713] on span "edit" at bounding box center [1086, 720] width 25 height 14
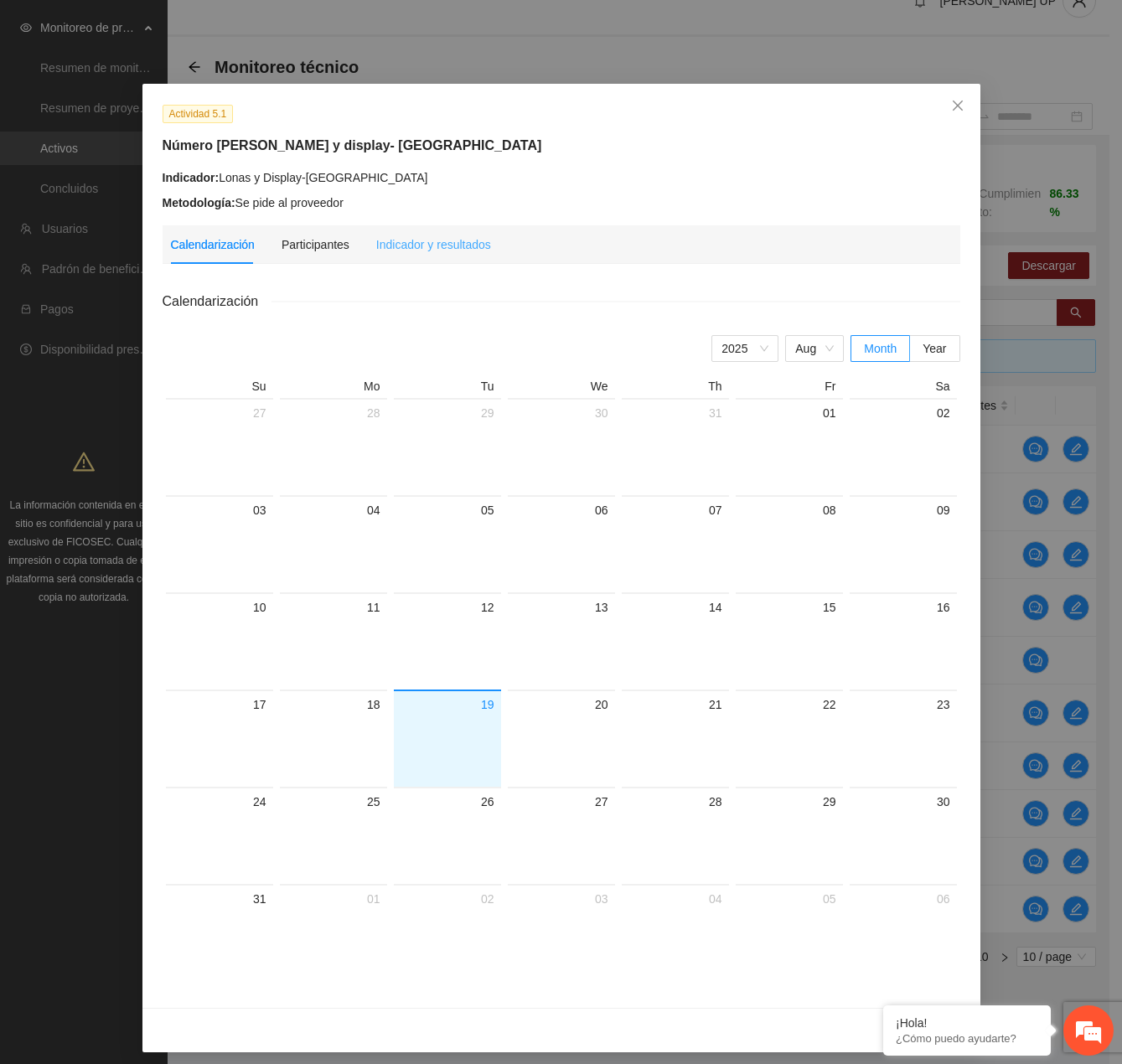
click at [421, 256] on div "Indicador y resultados" at bounding box center [433, 244] width 115 height 39
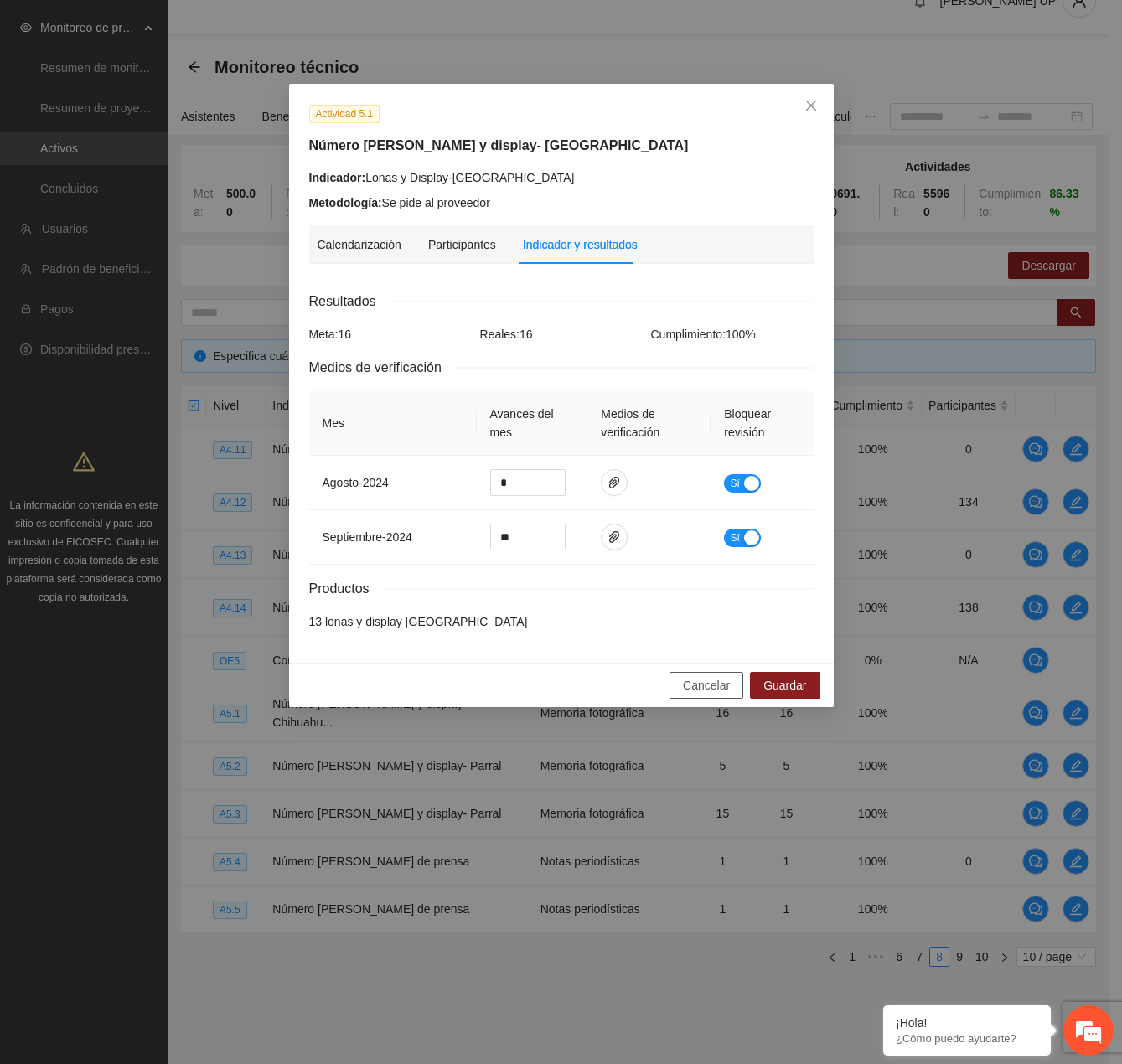
click at [716, 686] on span "Cancelar" at bounding box center [706, 685] width 47 height 18
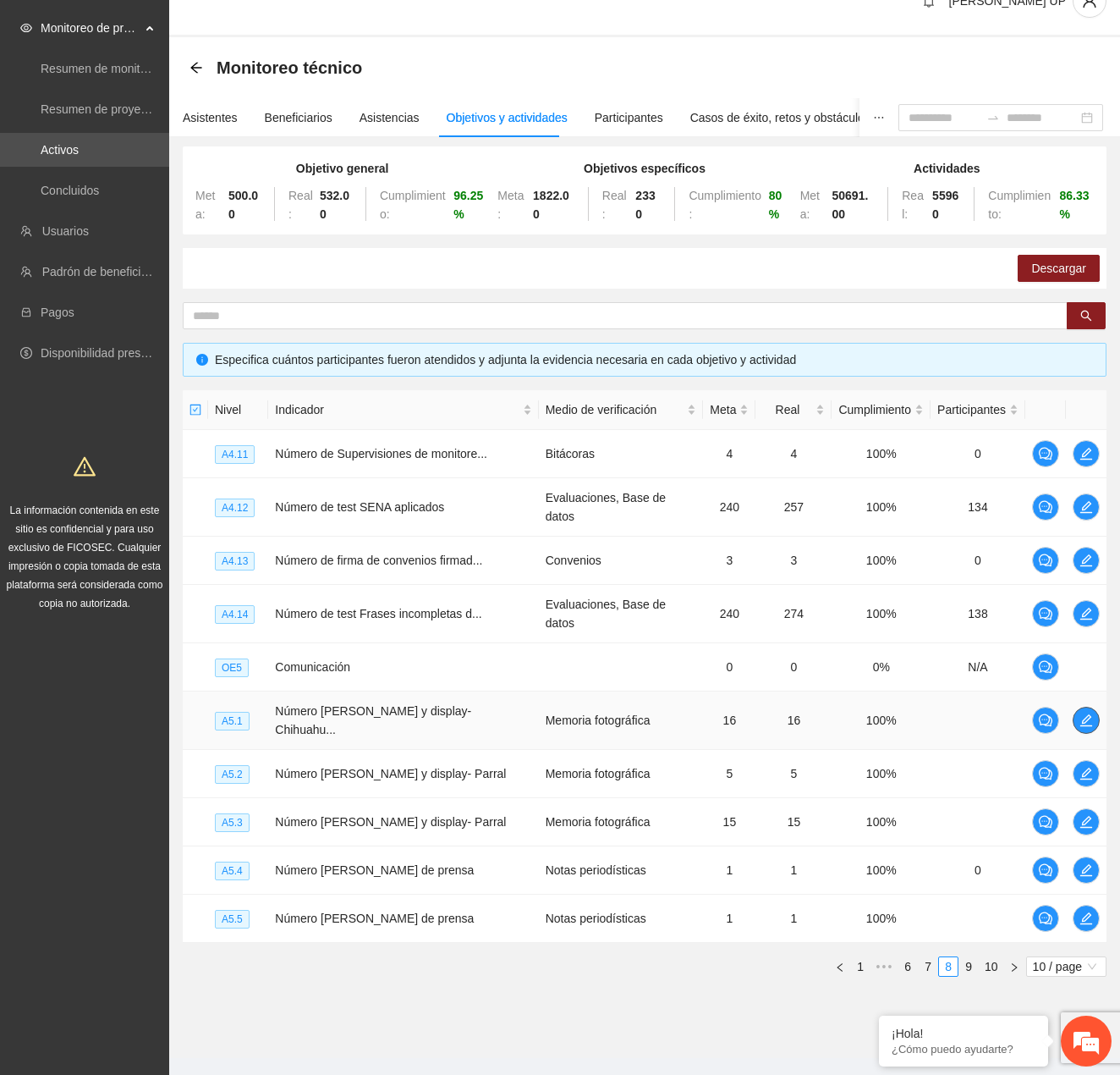
click at [1092, 713] on span "edit" at bounding box center [1086, 720] width 25 height 14
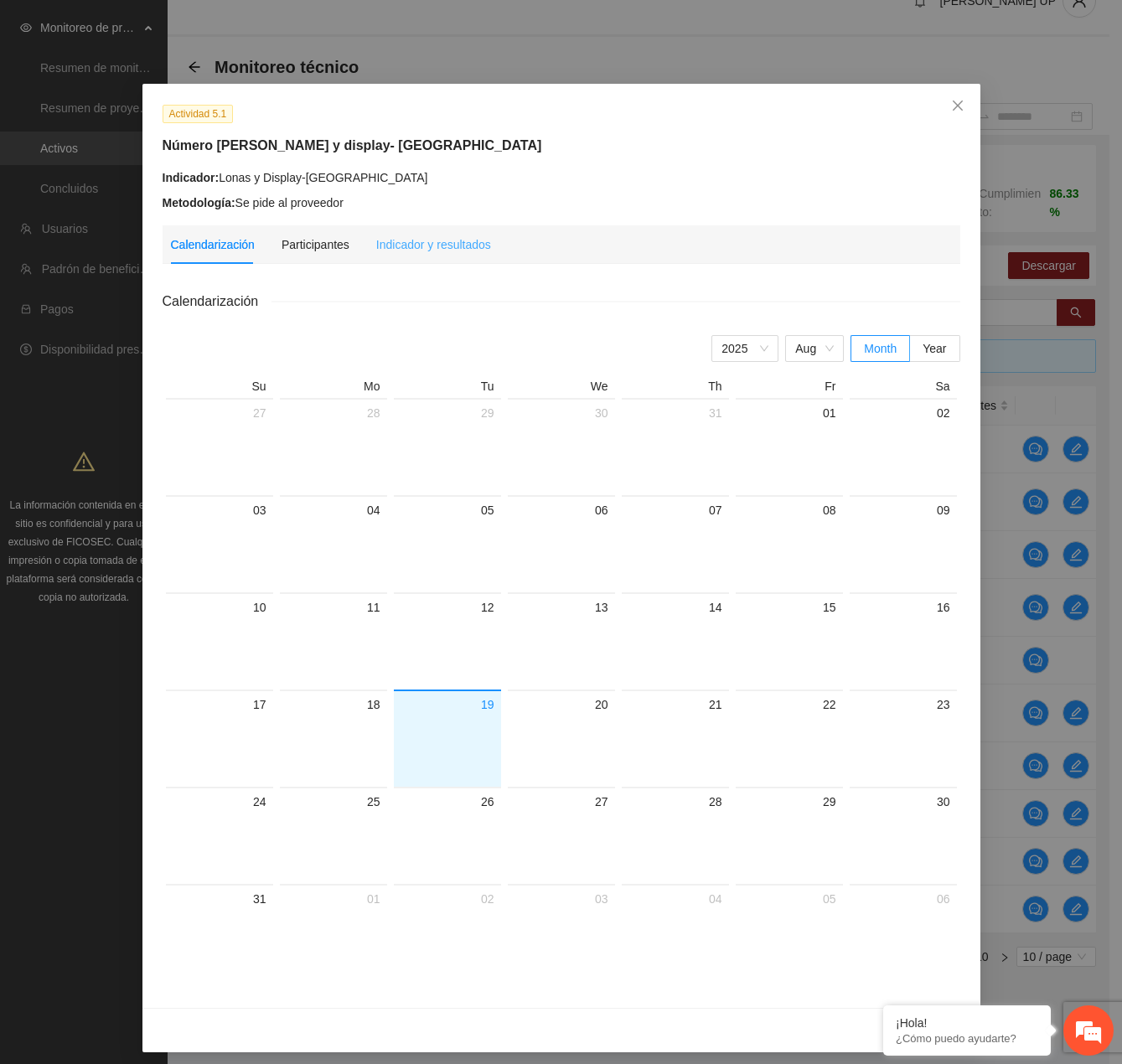
click at [412, 254] on div "Indicador y resultados" at bounding box center [433, 244] width 115 height 39
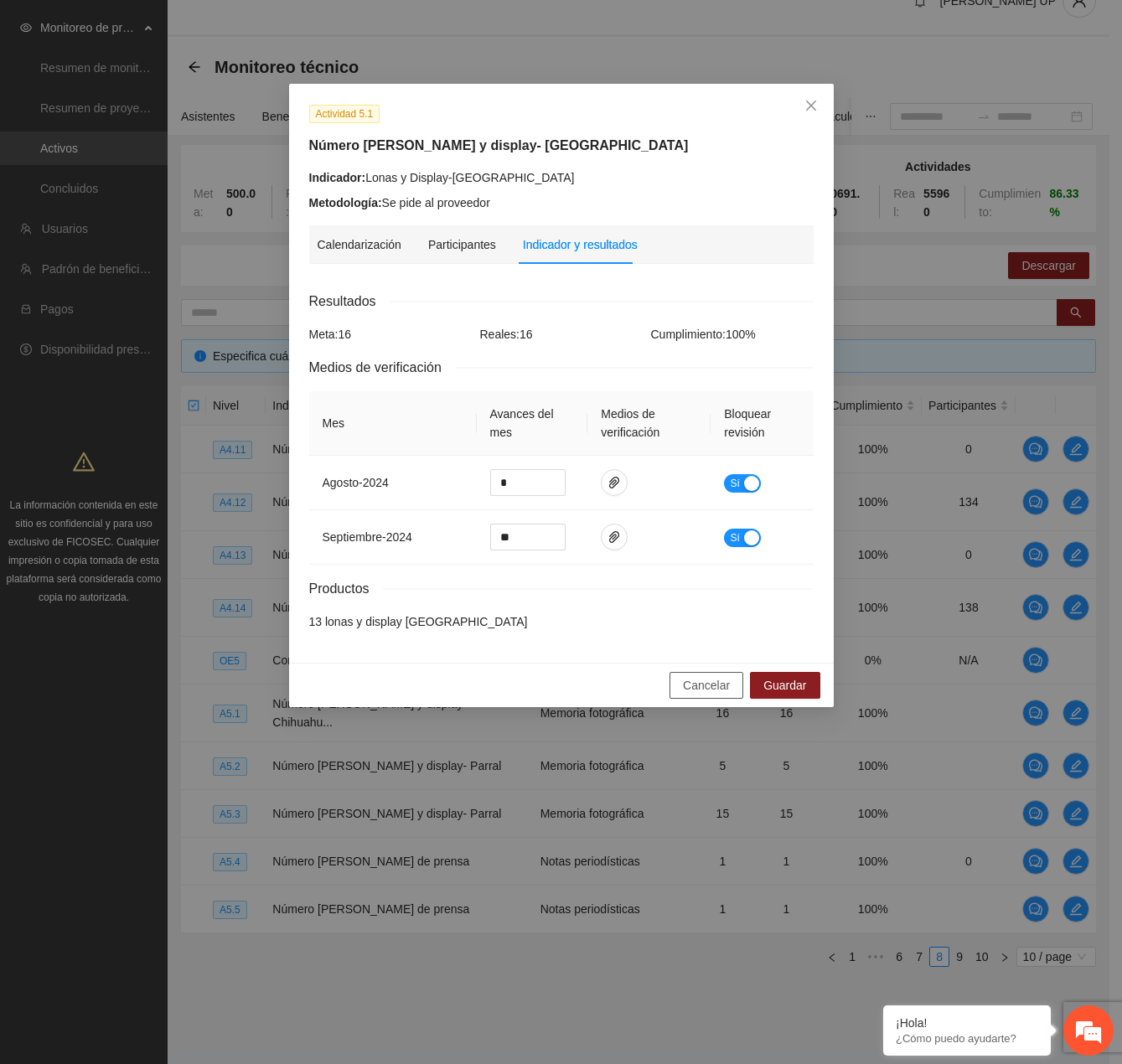
click at [727, 696] on button "Cancelar" at bounding box center [706, 685] width 74 height 27
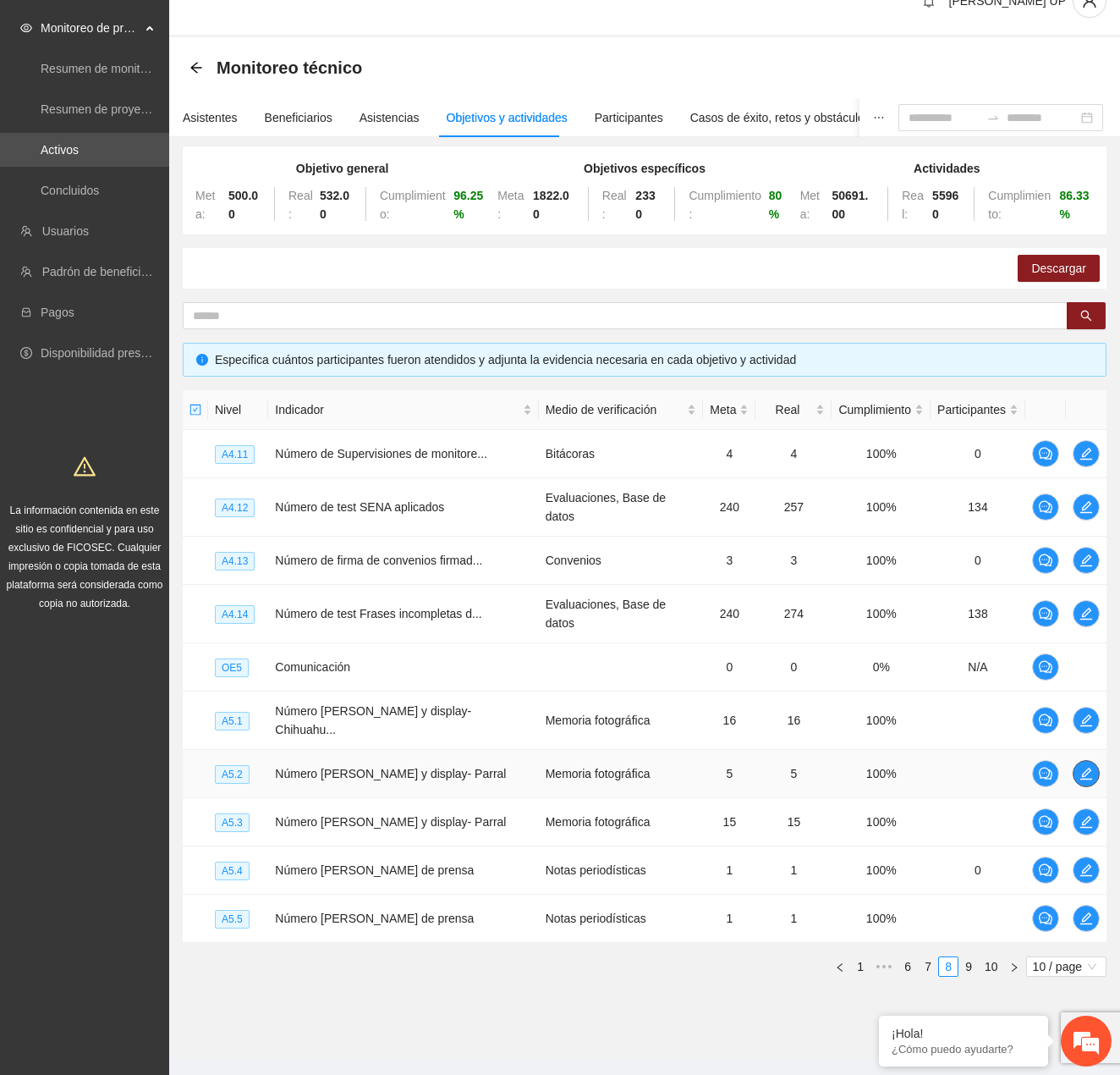
click at [1080, 767] on icon "edit" at bounding box center [1087, 774] width 14 height 14
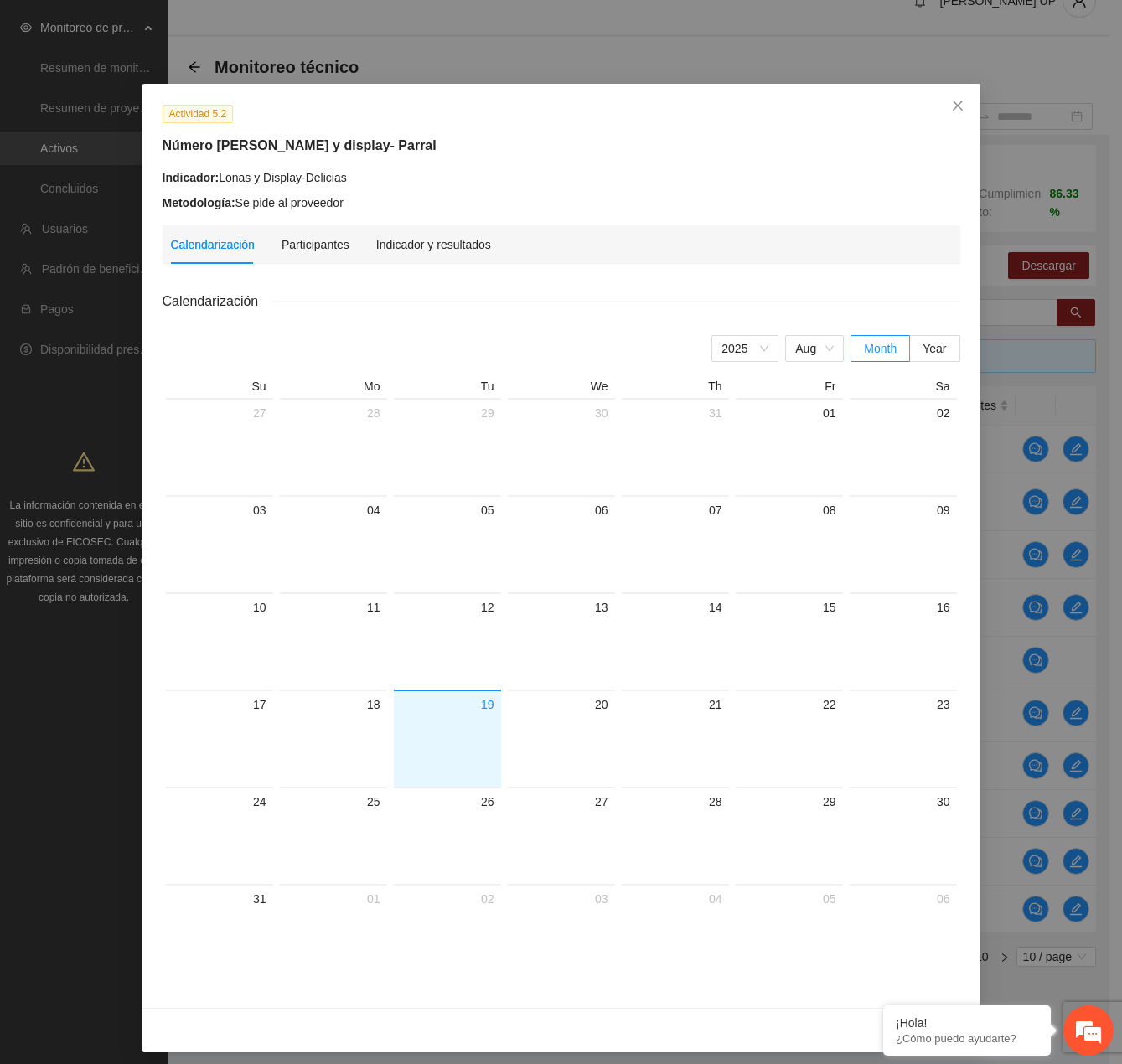
drag, startPoint x: 415, startPoint y: 254, endPoint x: 429, endPoint y: 272, distance: 22.8
click at [415, 254] on div "Indicador y resultados" at bounding box center [433, 244] width 115 height 39
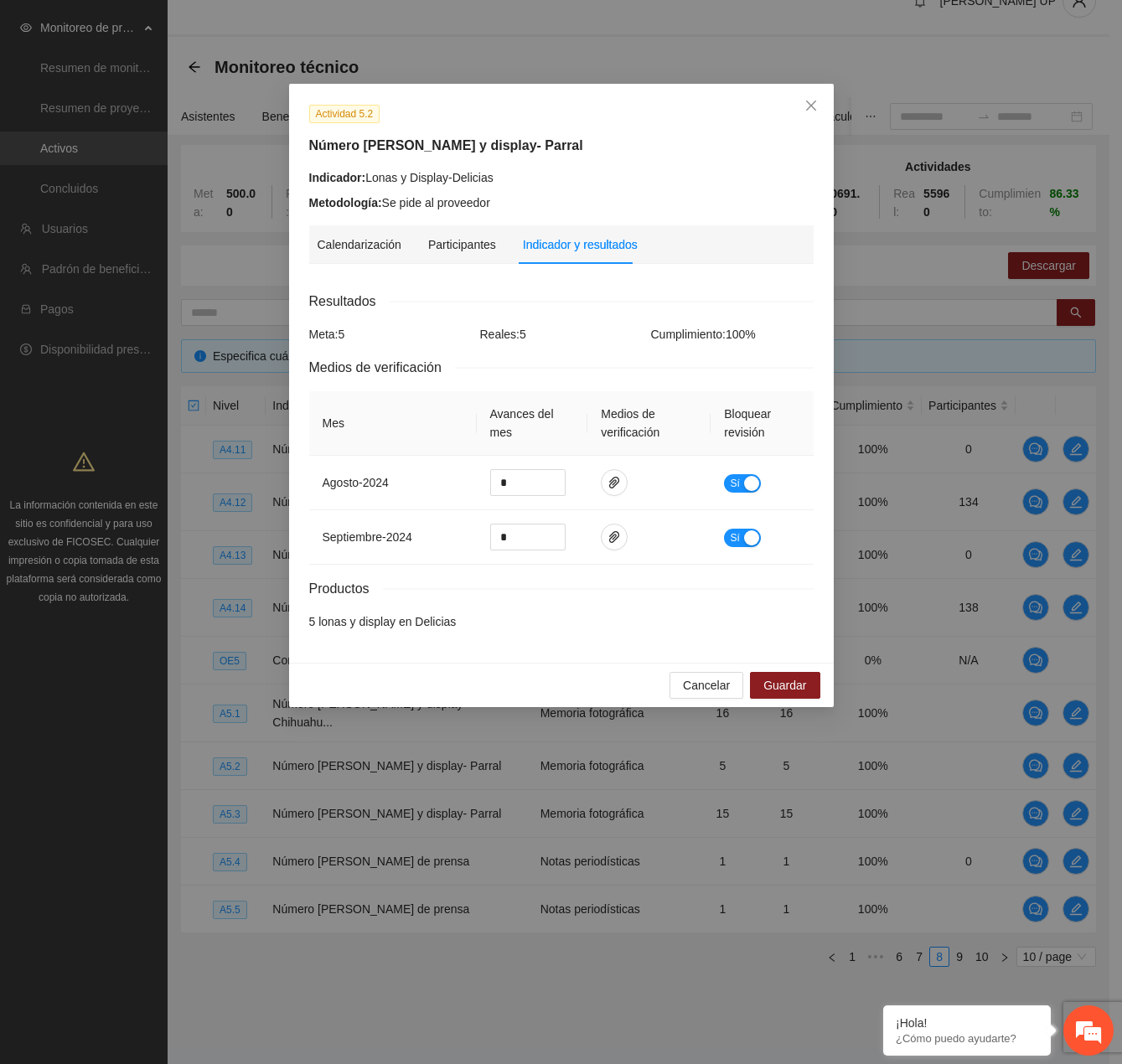
click at [663, 680] on div "Cancelar Guardar" at bounding box center [561, 685] width 545 height 44
click at [681, 685] on button "Cancelar" at bounding box center [706, 685] width 74 height 27
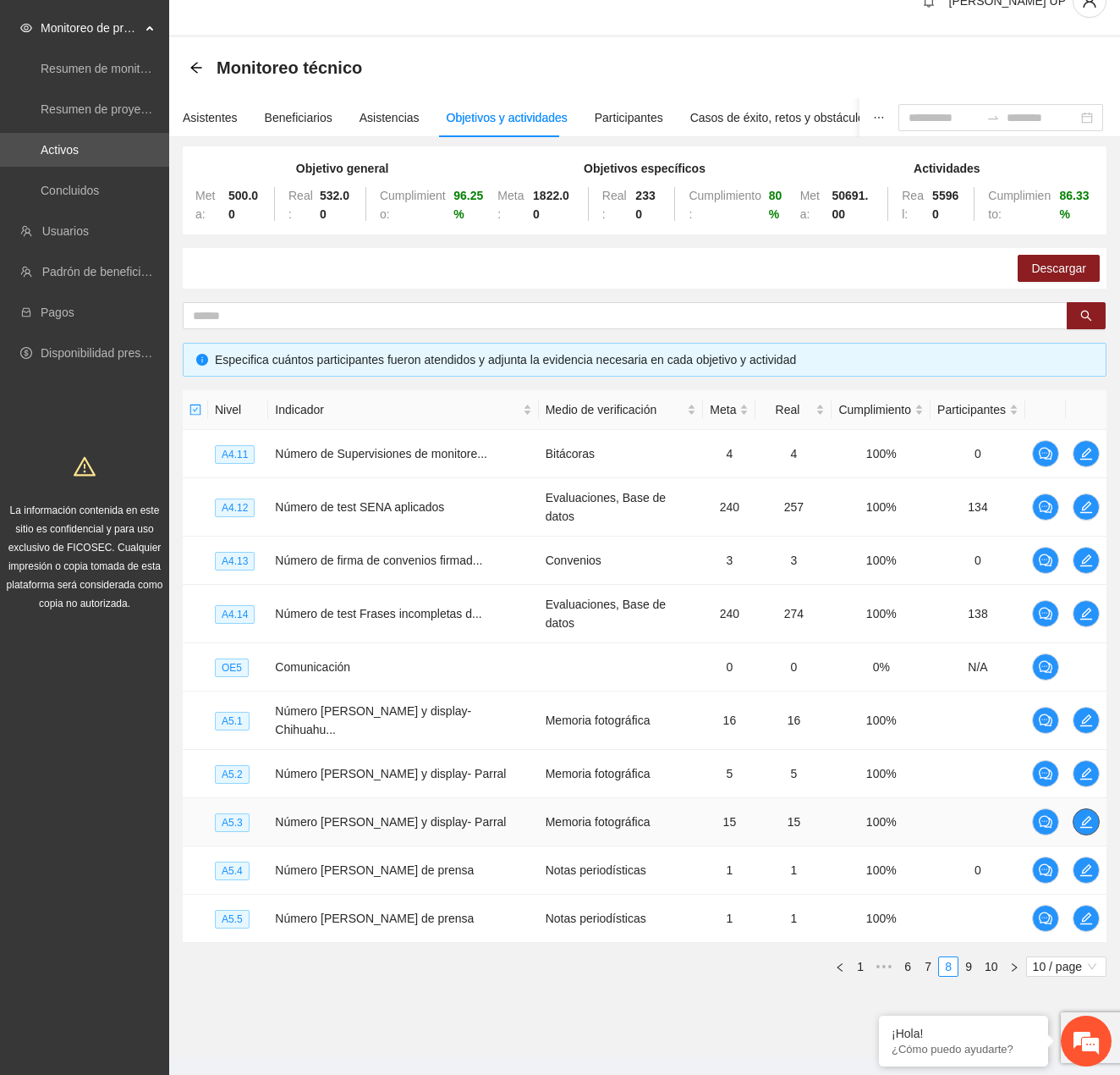
click at [1089, 816] on icon "edit" at bounding box center [1087, 822] width 12 height 12
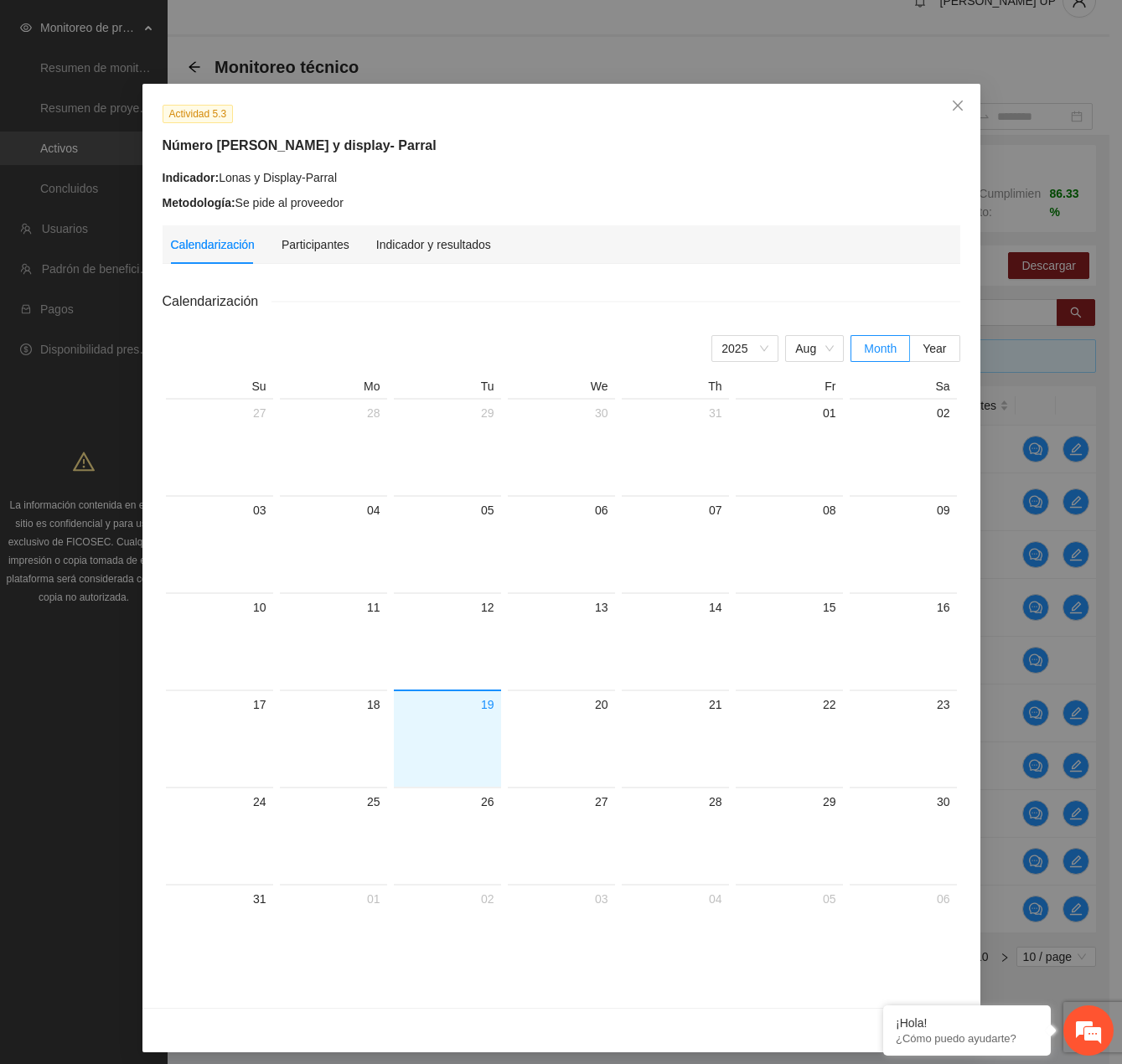
click at [454, 264] on div "Calendarización Participantes Indicador y resultados Calendarización [DATE] Mon…" at bounding box center [561, 606] width 798 height 762
click at [454, 260] on div "Indicador y resultados" at bounding box center [433, 244] width 115 height 39
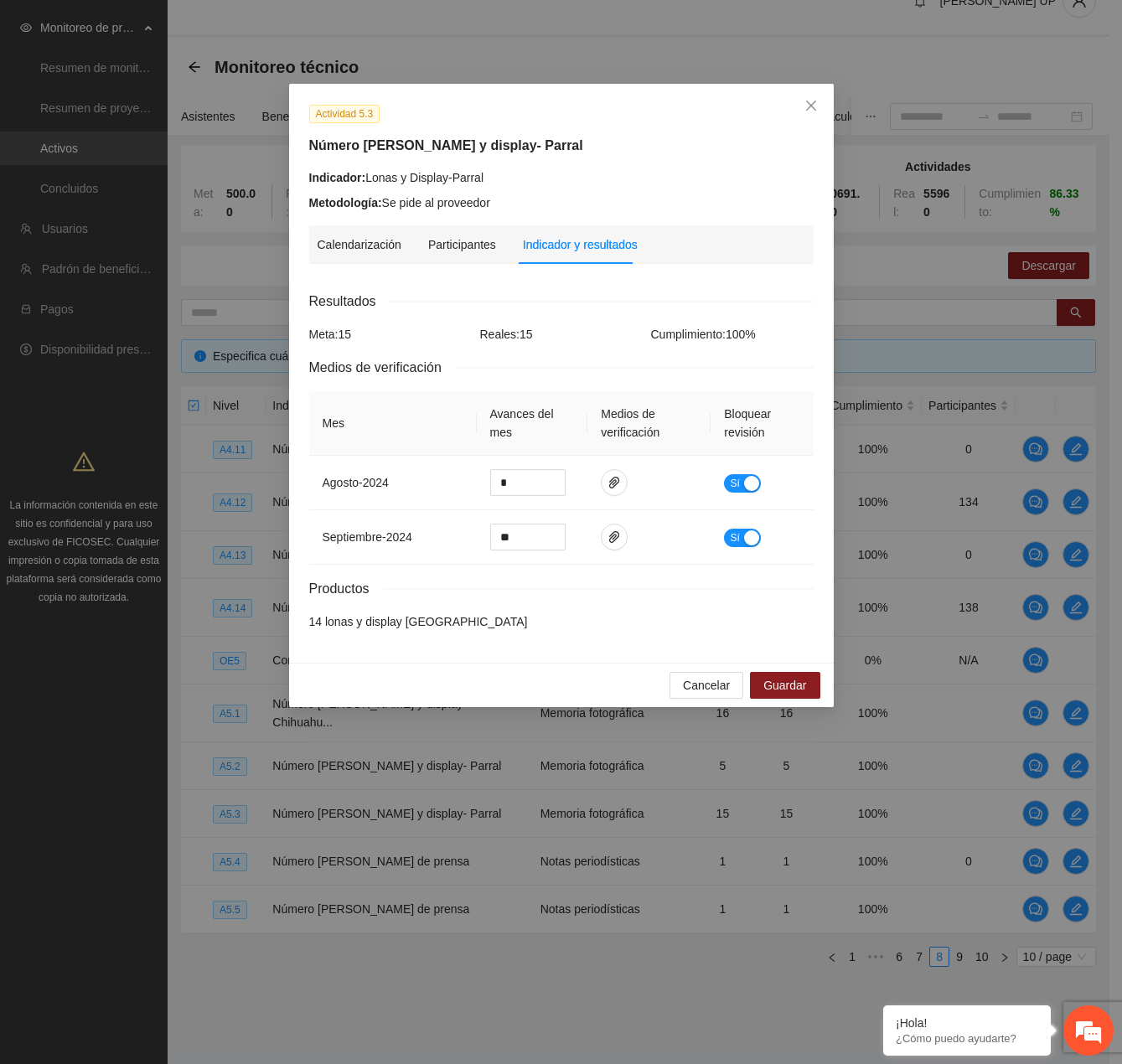
click at [666, 672] on div "Cancelar Guardar" at bounding box center [561, 685] width 545 height 44
click at [680, 681] on button "Cancelar" at bounding box center [706, 685] width 74 height 27
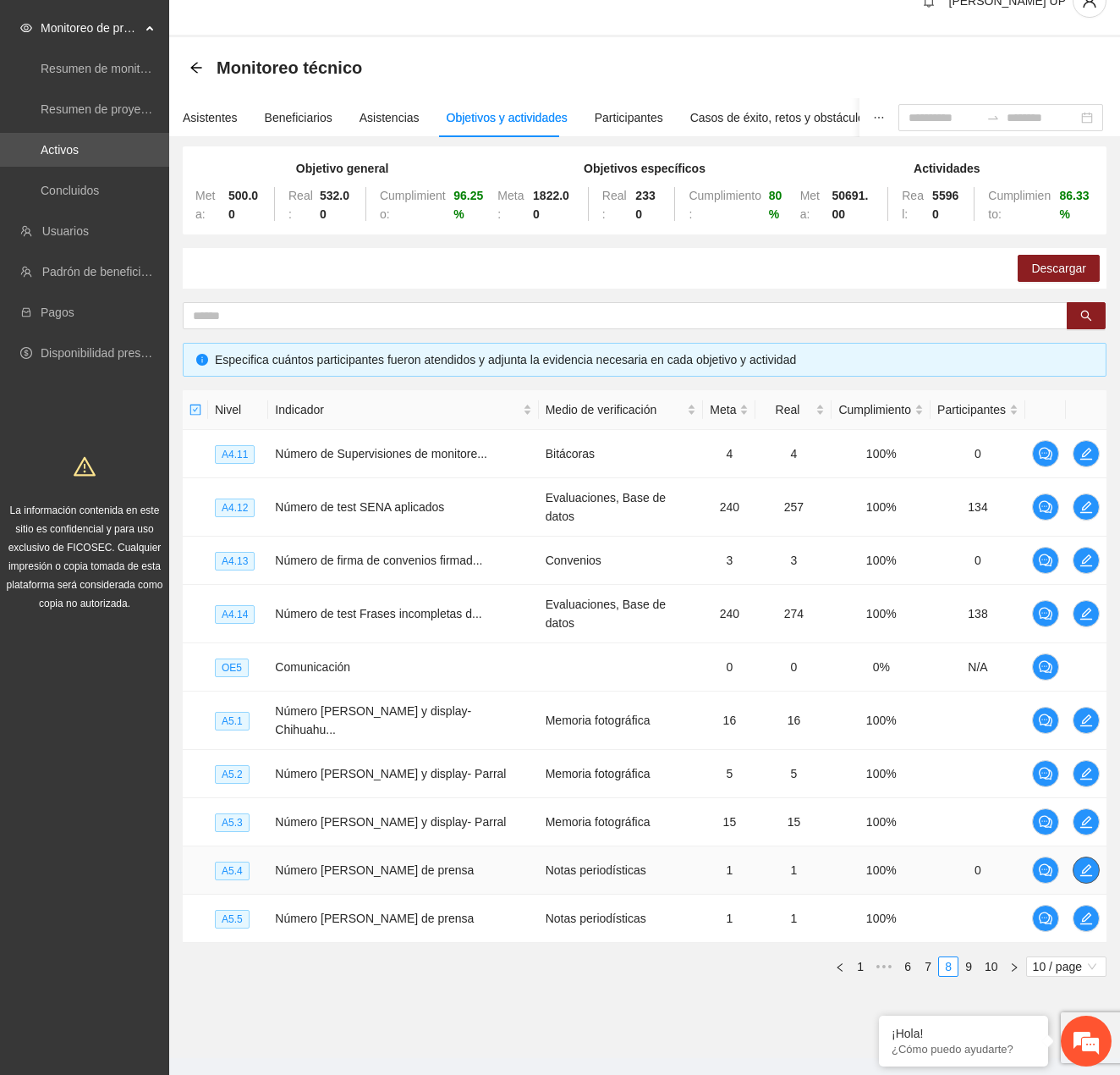
click at [1080, 863] on icon "edit" at bounding box center [1087, 870] width 14 height 14
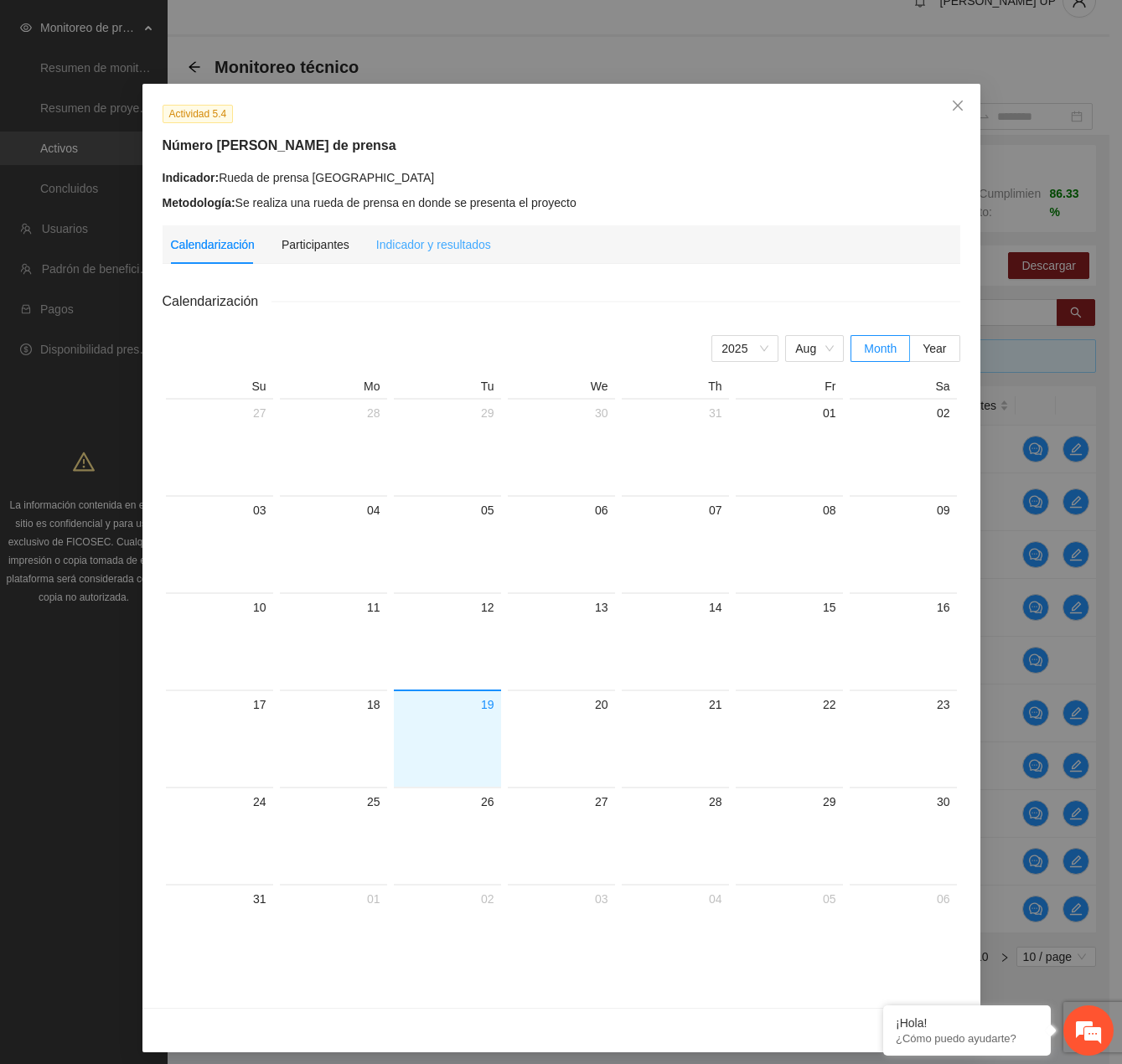
click at [458, 230] on div "Indicador y resultados" at bounding box center [433, 244] width 115 height 39
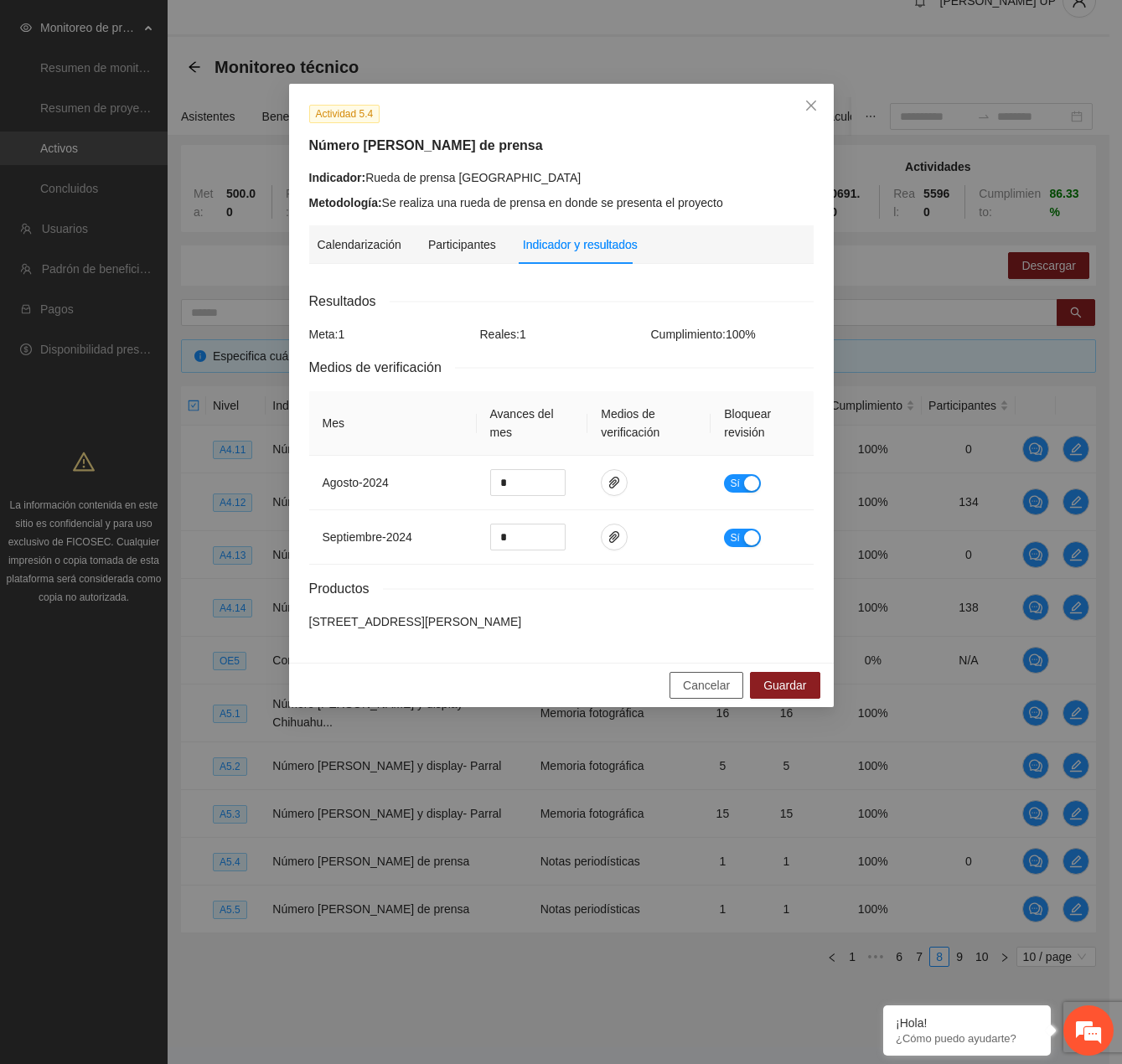
click at [714, 692] on span "Cancelar" at bounding box center [706, 685] width 47 height 18
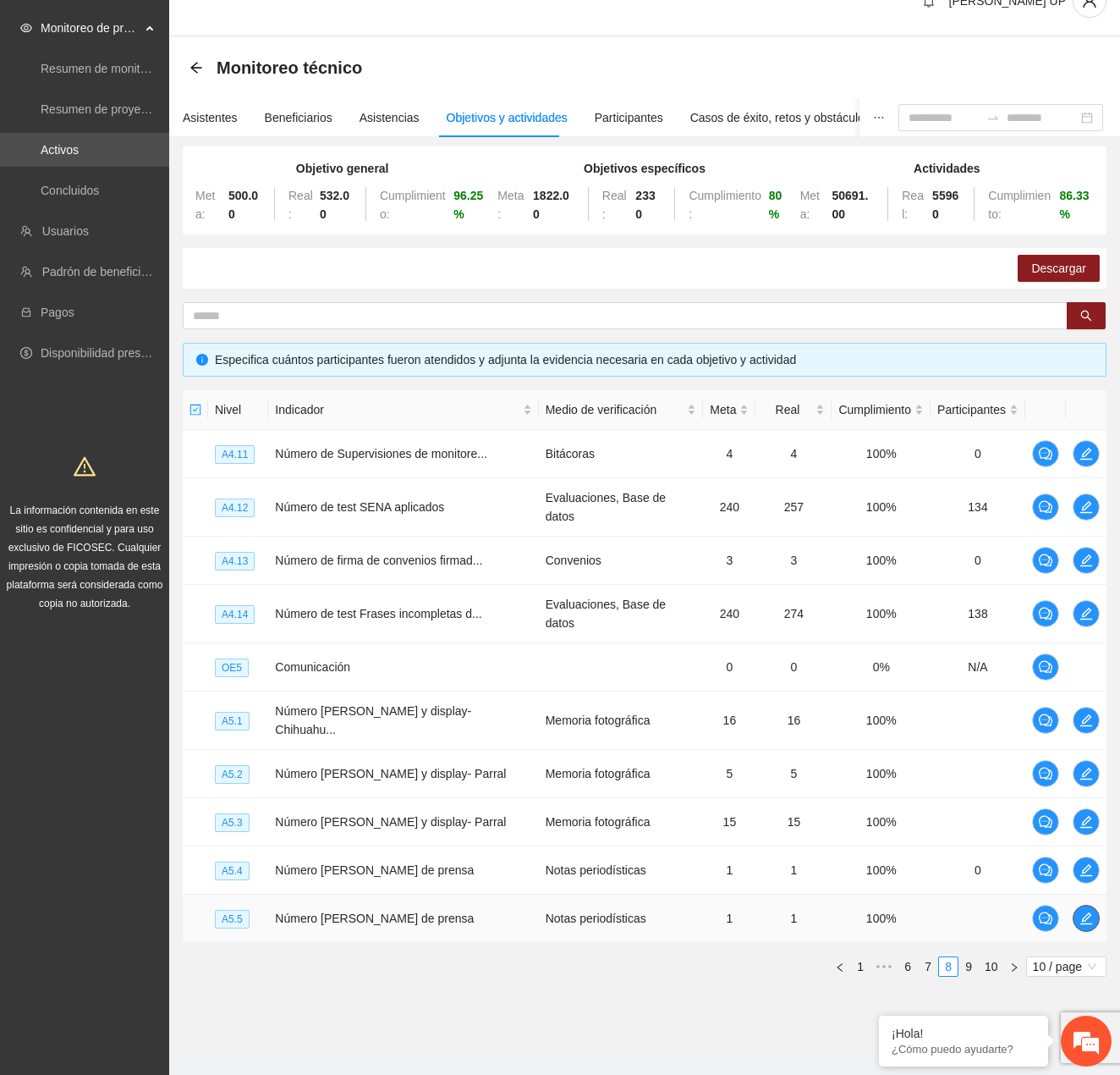
click at [1079, 905] on button "button" at bounding box center [1086, 918] width 27 height 27
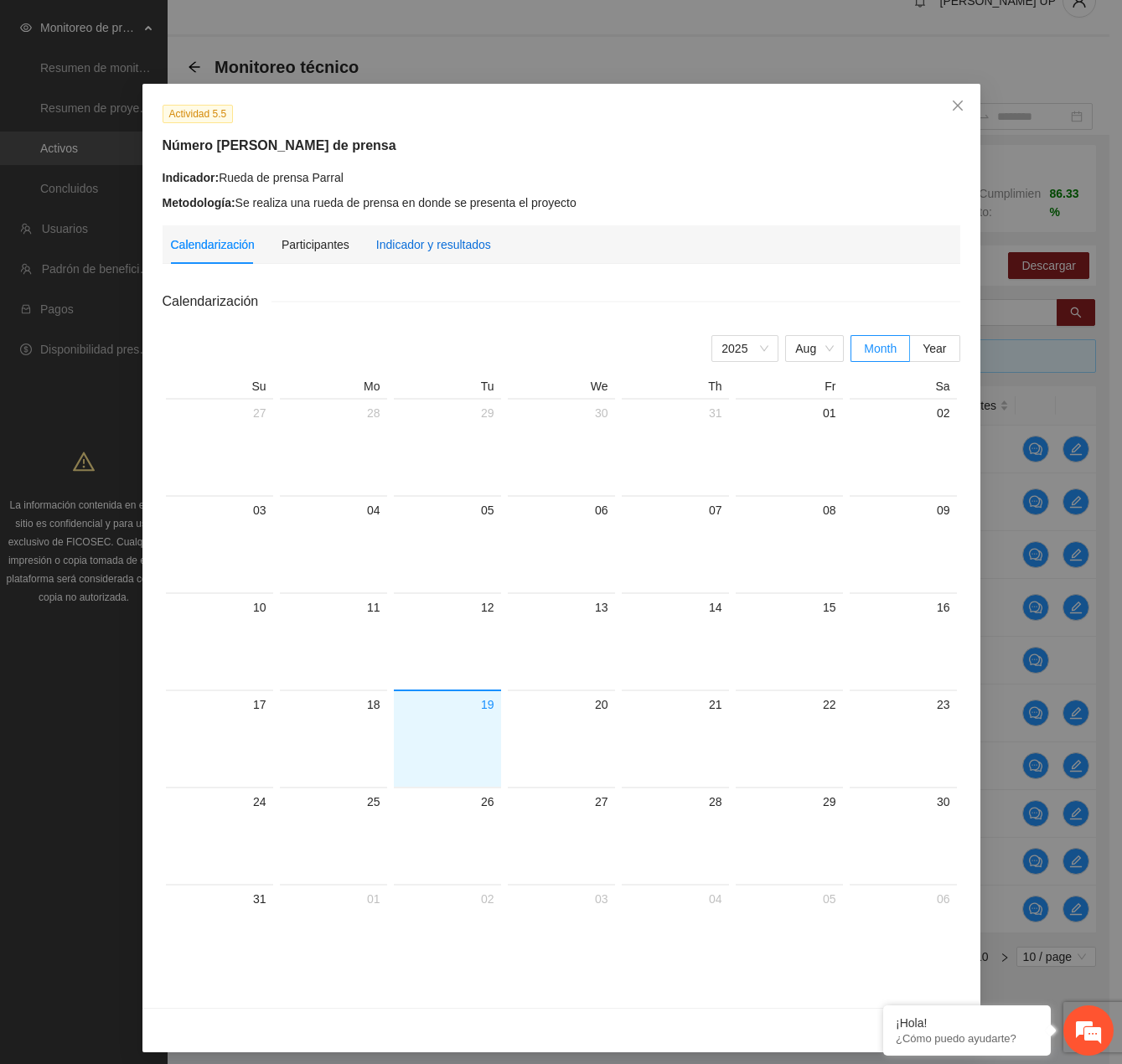
click at [471, 250] on div "Indicador y resultados" at bounding box center [433, 244] width 115 height 18
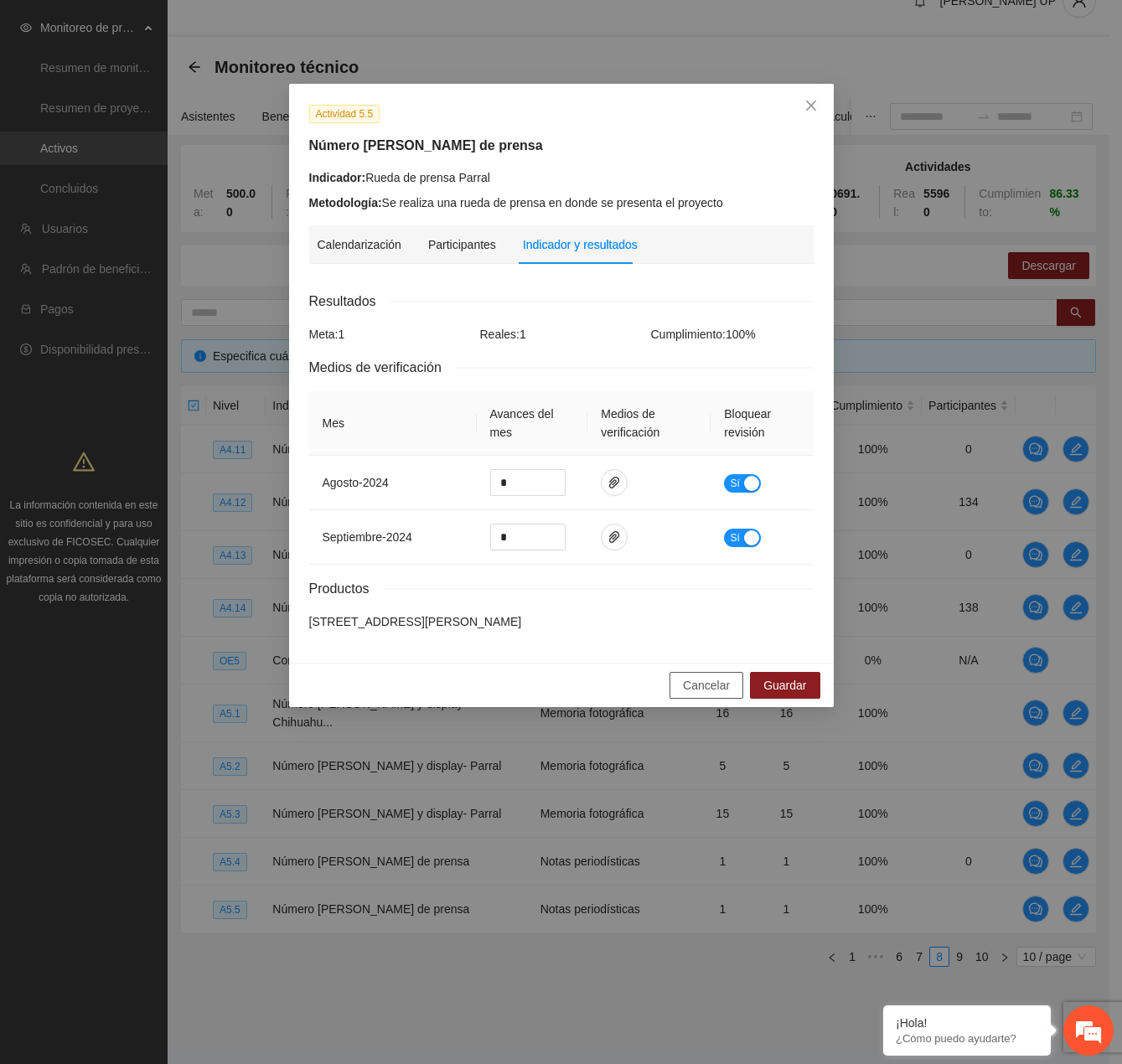
click at [708, 692] on span "Cancelar" at bounding box center [706, 685] width 47 height 18
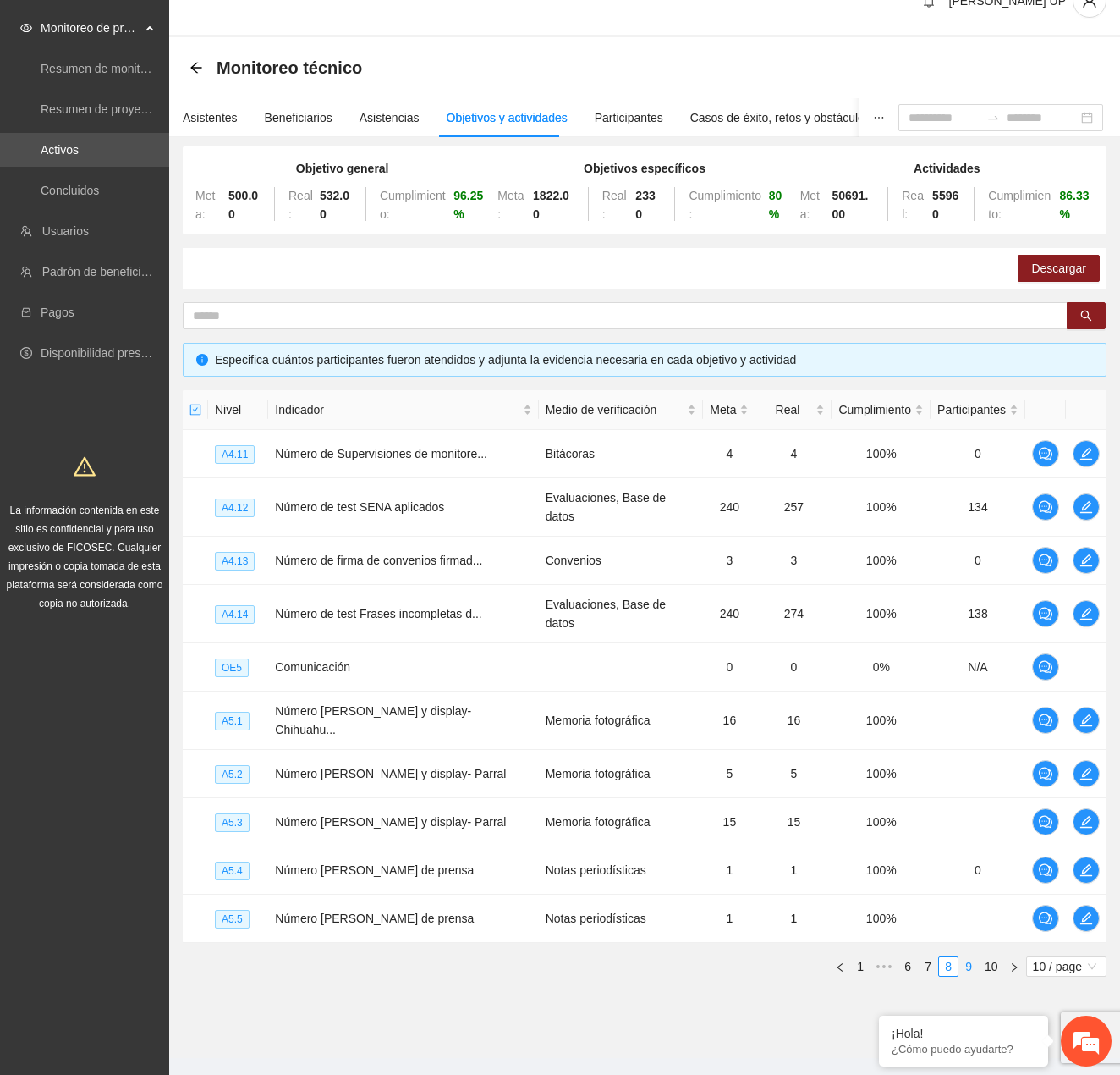
click at [969, 957] on link "9" at bounding box center [968, 966] width 18 height 18
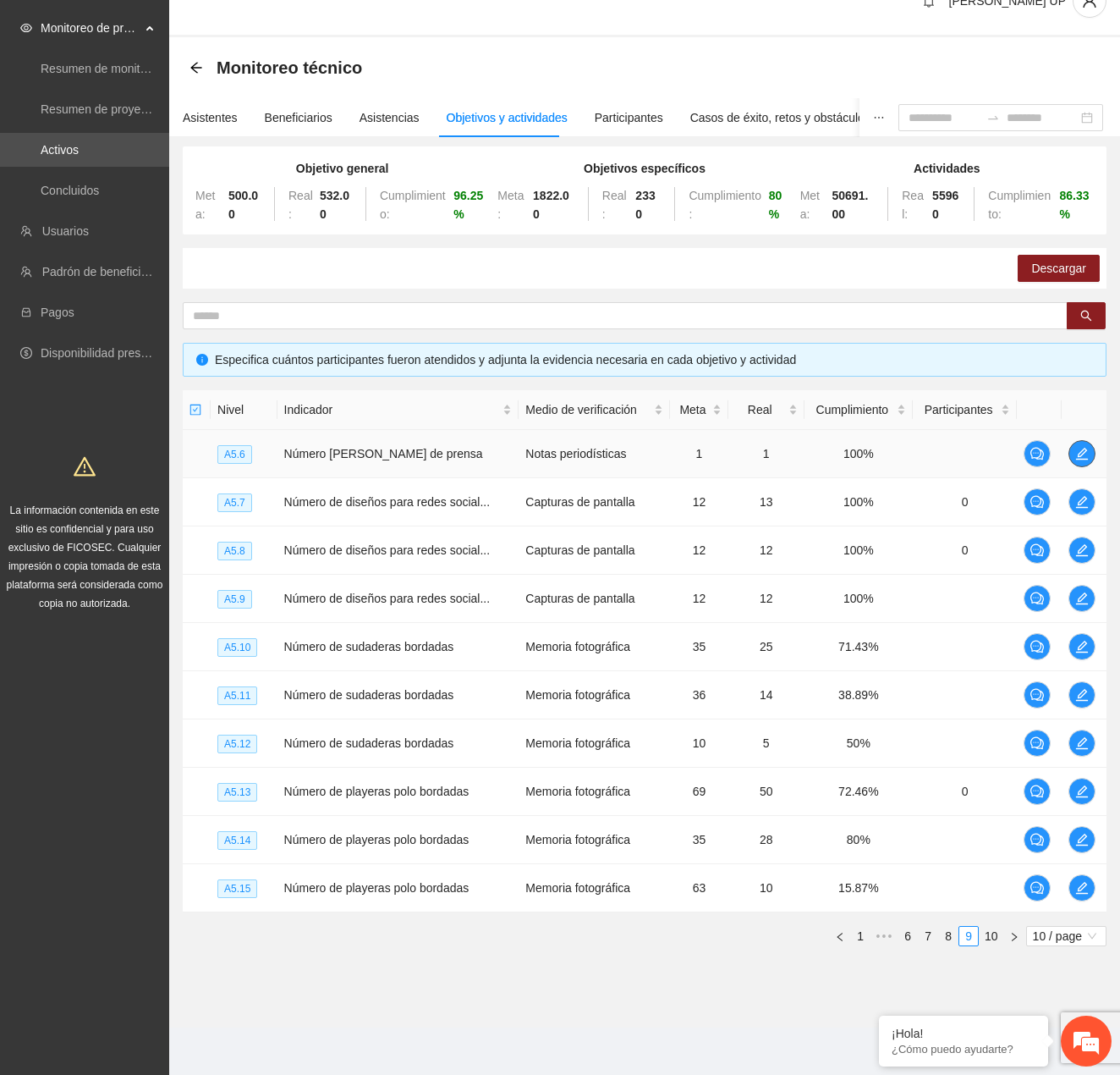
click at [1091, 462] on button "button" at bounding box center [1082, 453] width 27 height 27
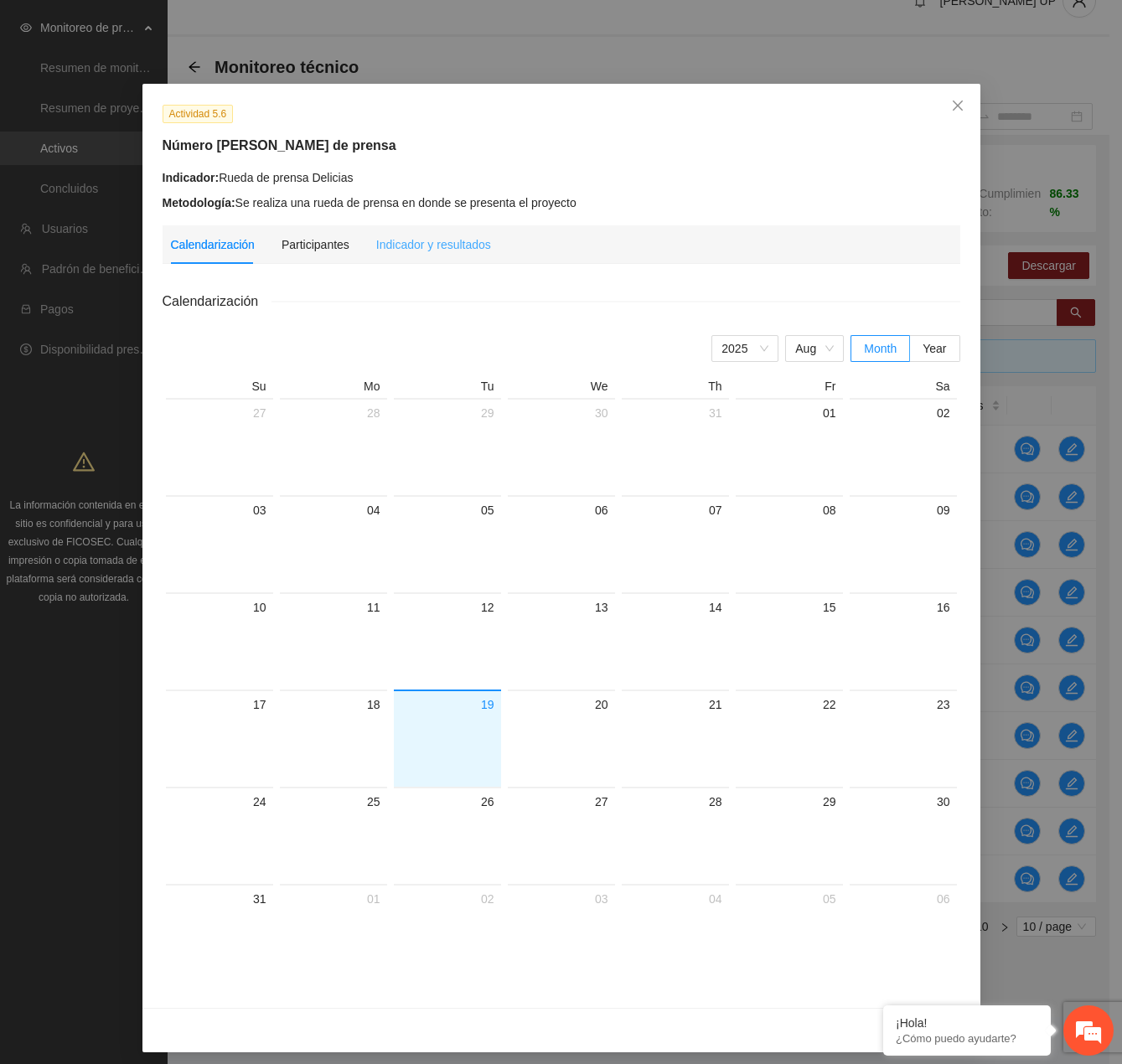
click at [473, 260] on div "Indicador y resultados" at bounding box center [433, 244] width 115 height 39
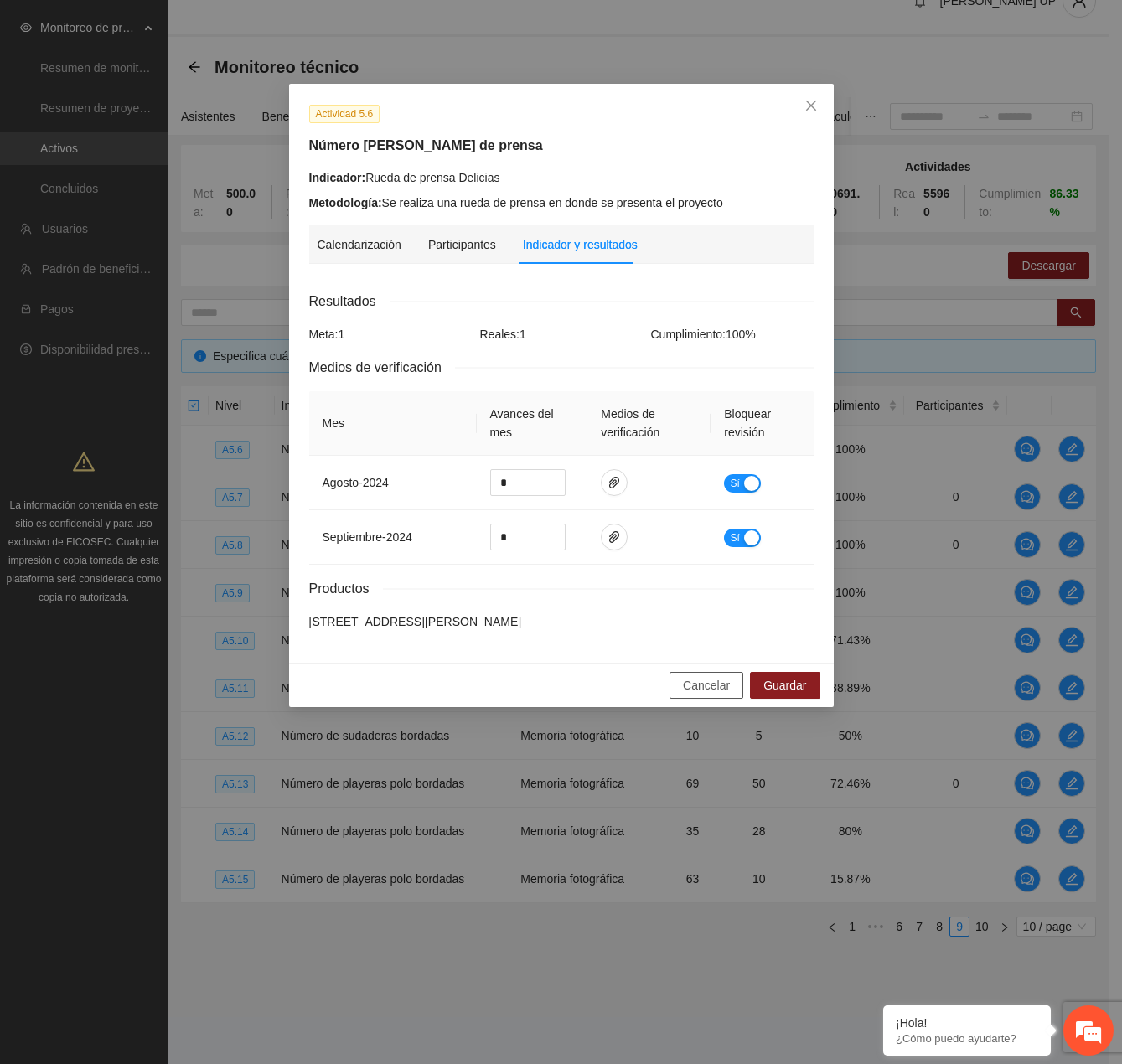
click at [695, 698] on button "Cancelar" at bounding box center [706, 685] width 74 height 27
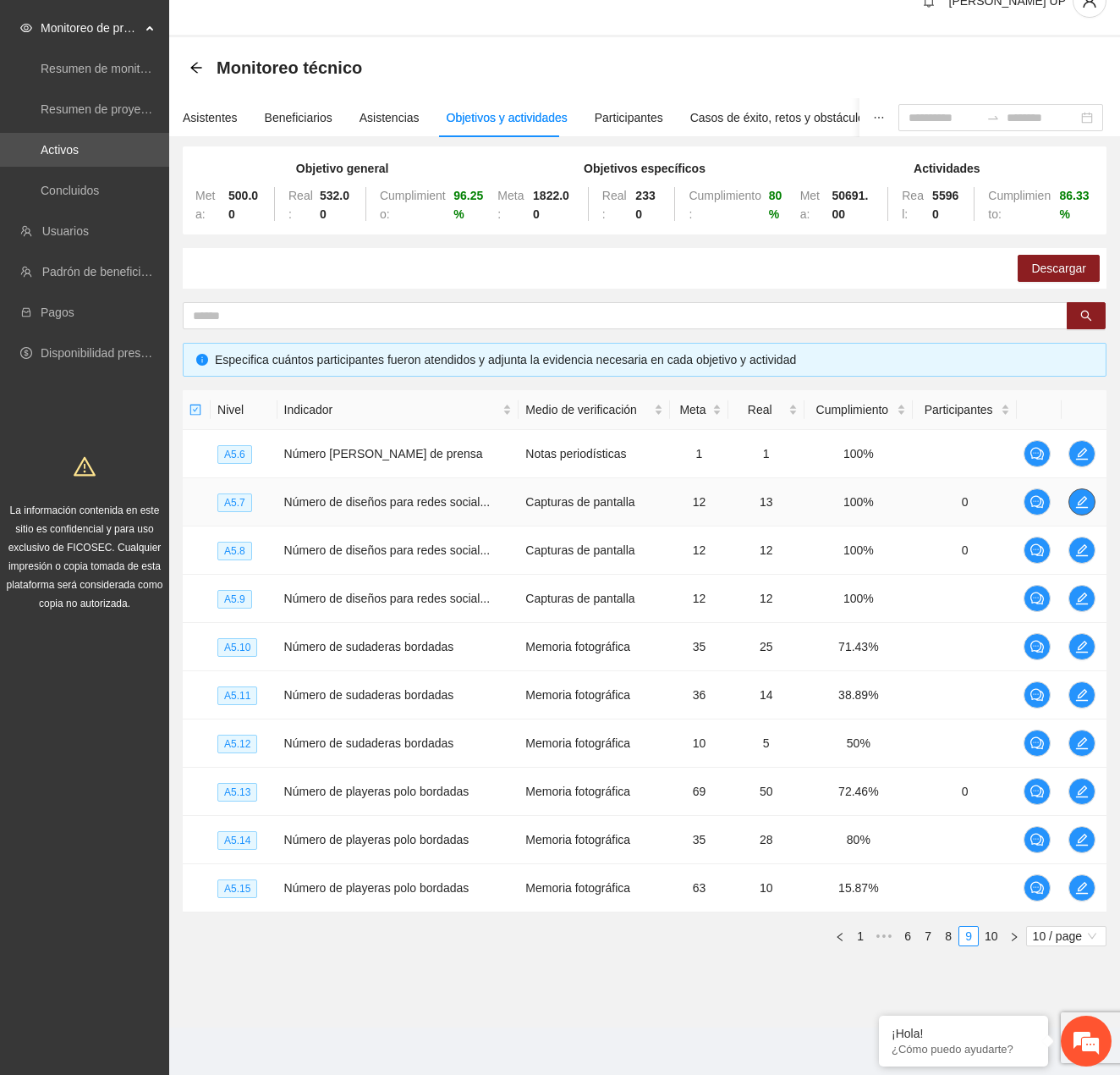
click at [1072, 507] on span "edit" at bounding box center [1082, 502] width 25 height 14
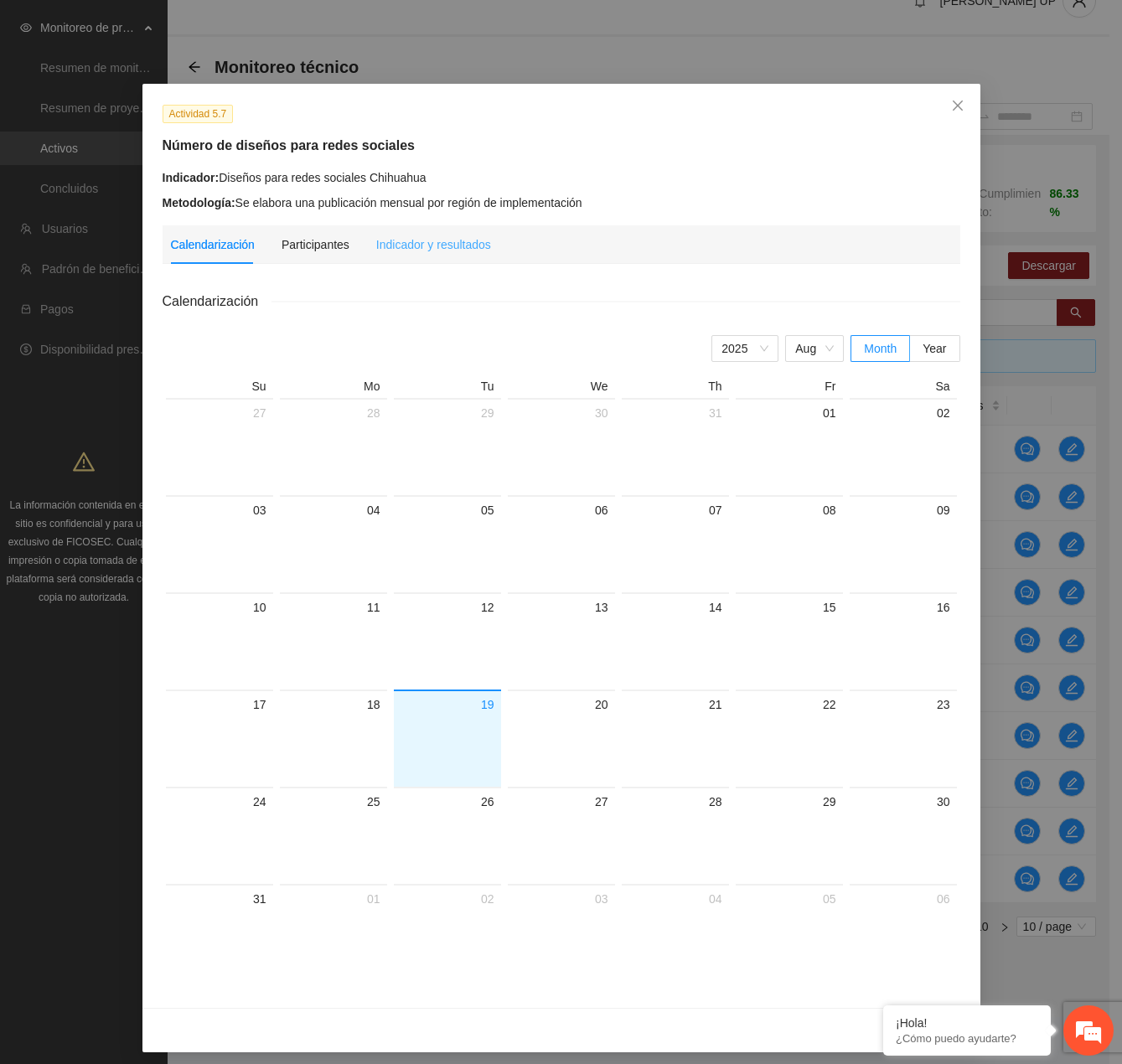
click at [457, 260] on div "Indicador y resultados" at bounding box center [433, 244] width 115 height 39
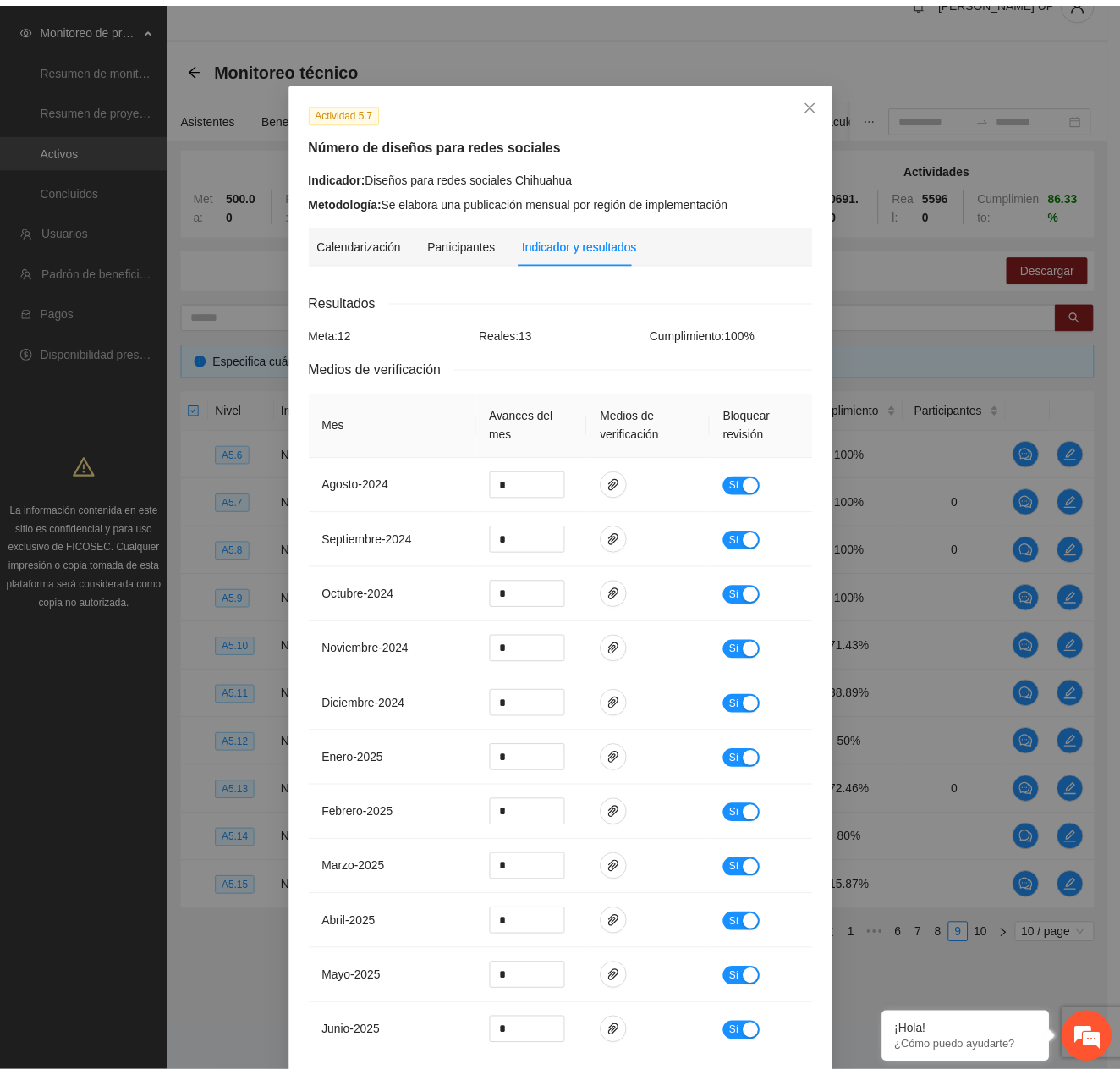
scroll to position [0, 0]
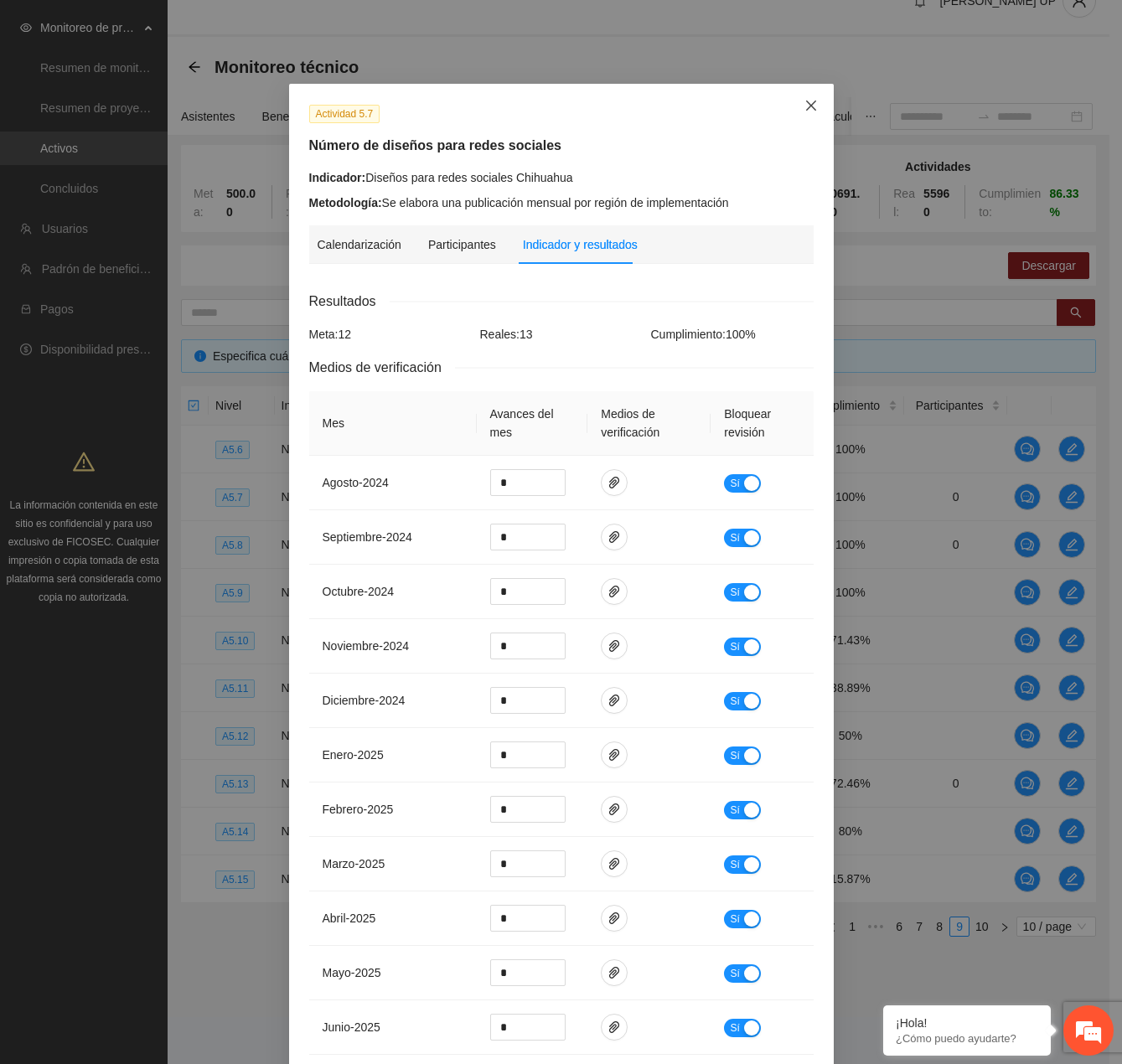
click at [798, 97] on span "Close" at bounding box center [811, 106] width 45 height 45
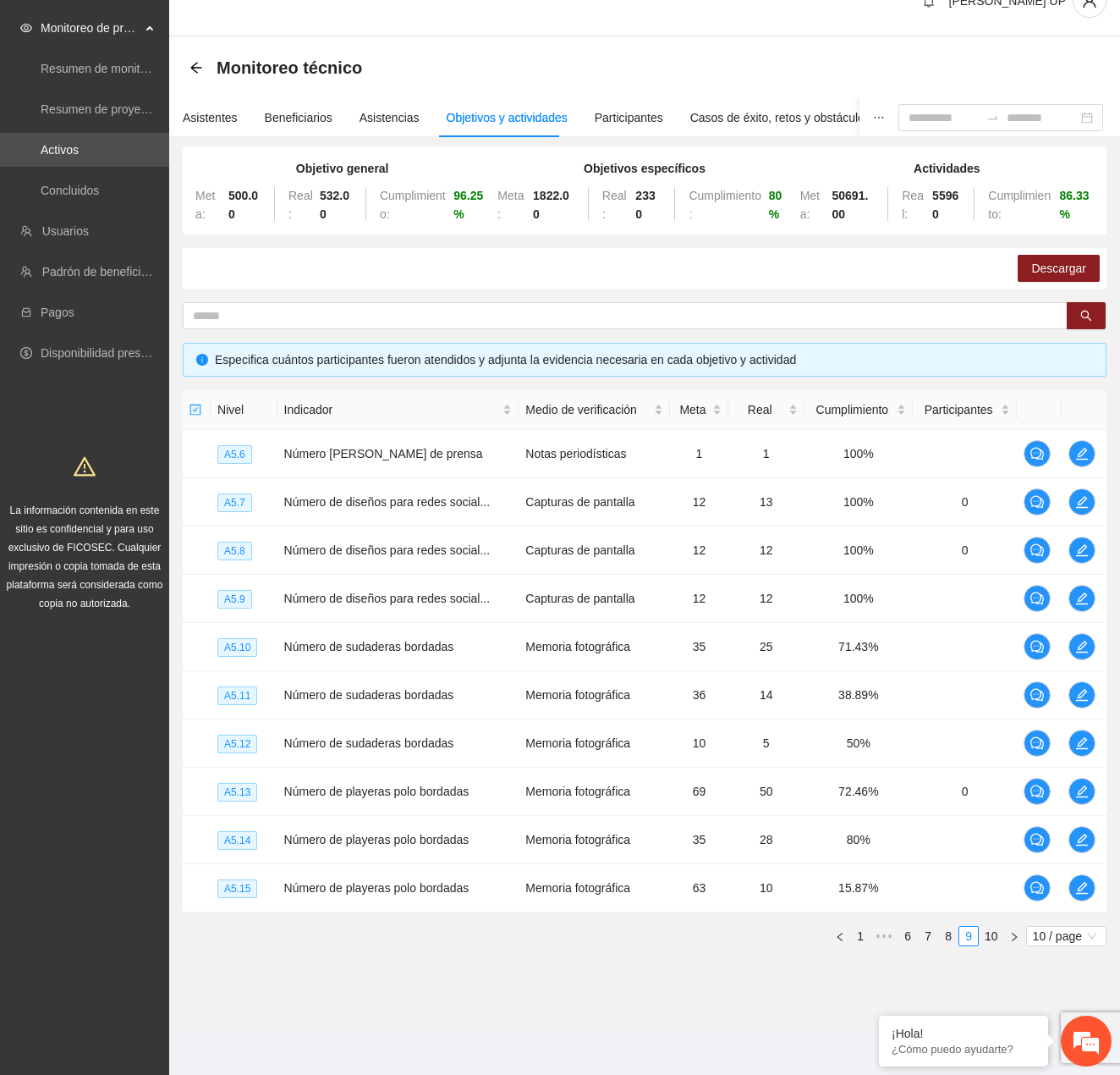
click at [185, 60] on div "Monitoreo técnico" at bounding box center [644, 68] width 951 height 61
click at [191, 64] on icon "arrow-left" at bounding box center [197, 68] width 14 height 14
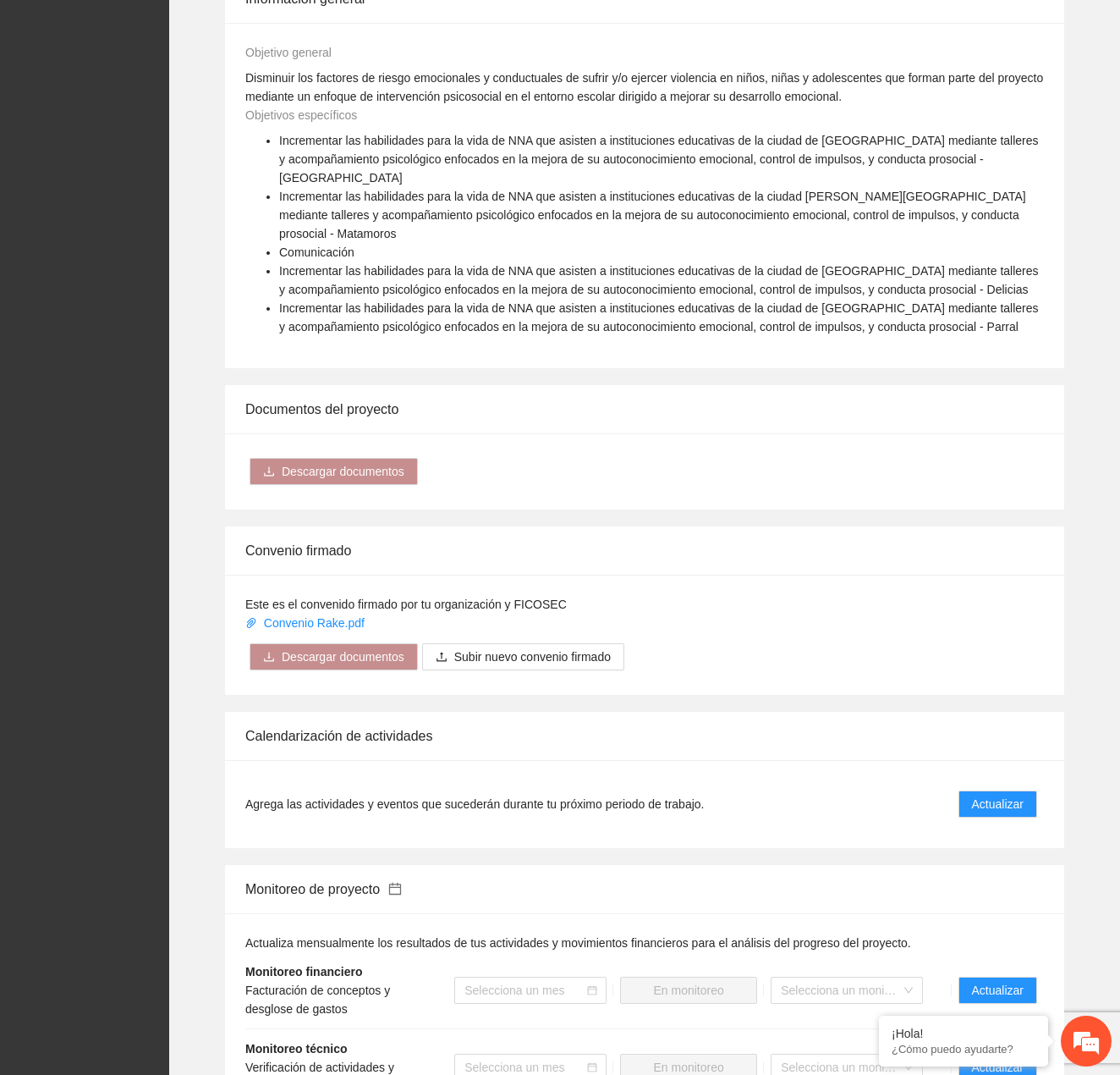
scroll to position [1756, 0]
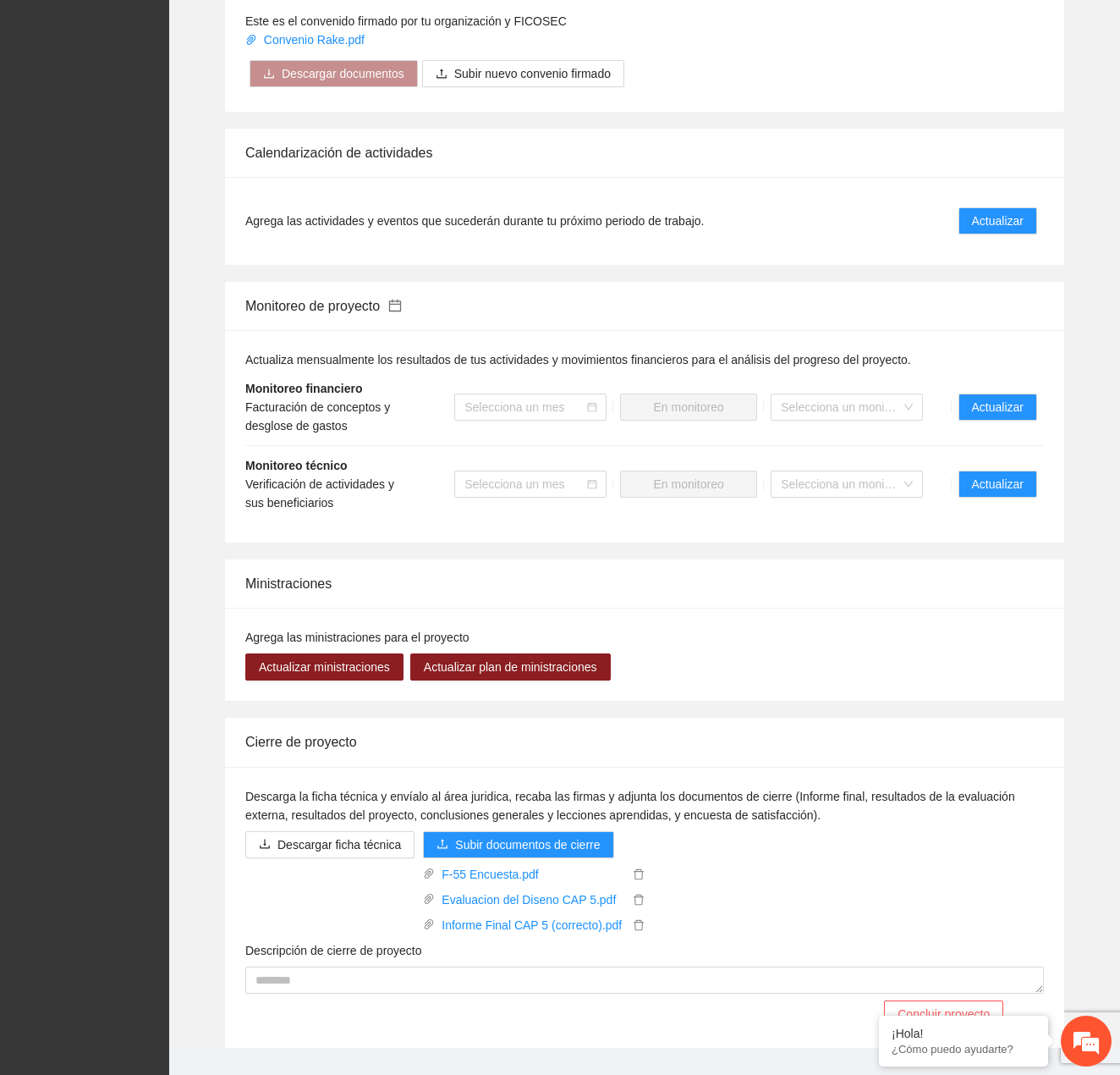
click at [992, 465] on li "Monitoreo técnico Verificación de actividades y sus beneficiarios Selecciona un…" at bounding box center [644, 483] width 799 height 76
click at [992, 475] on span "Actualizar" at bounding box center [997, 483] width 51 height 18
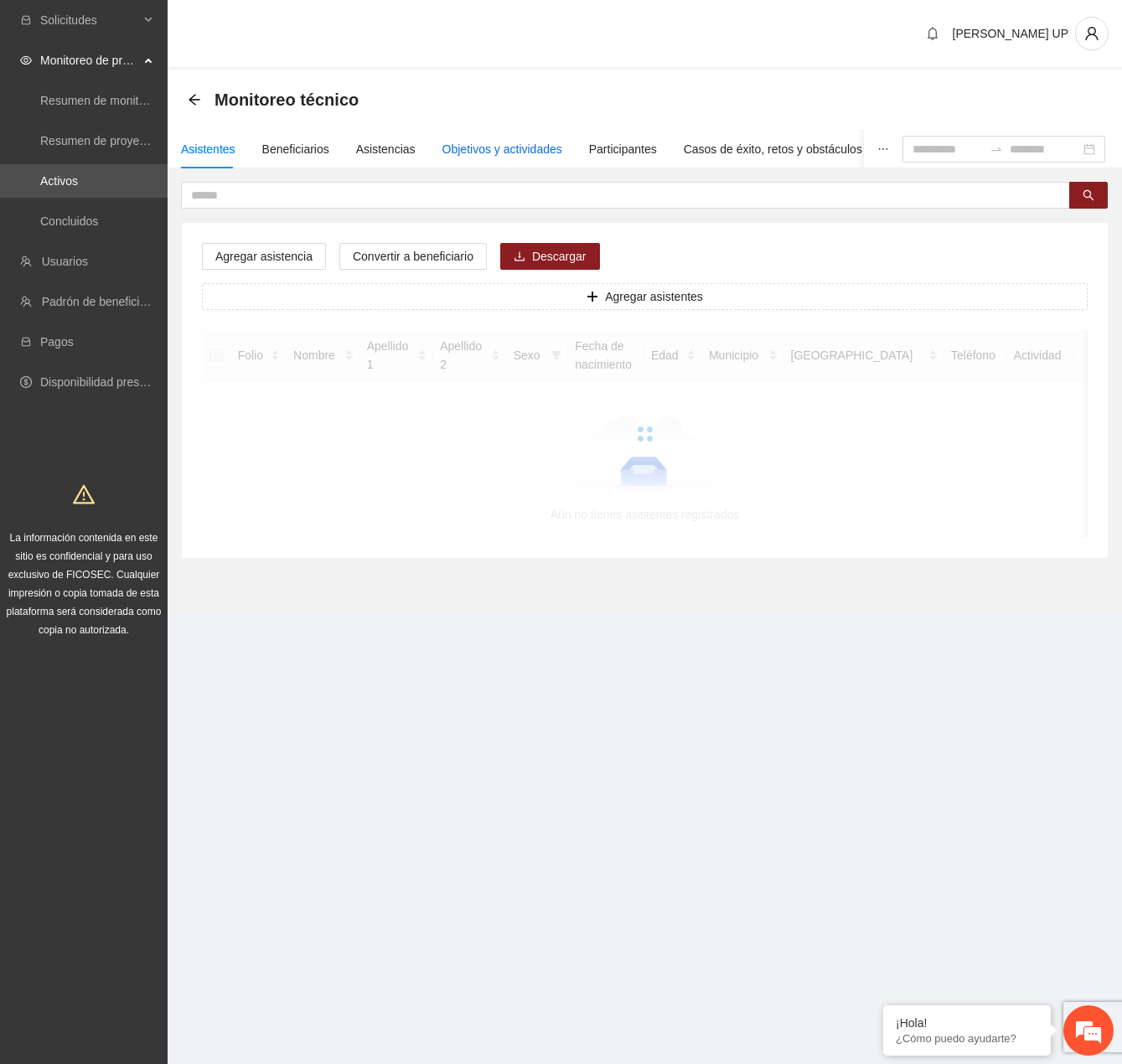
click at [498, 155] on div "Objetivos y actividades" at bounding box center [502, 148] width 120 height 18
